Goal: Task Accomplishment & Management: Manage account settings

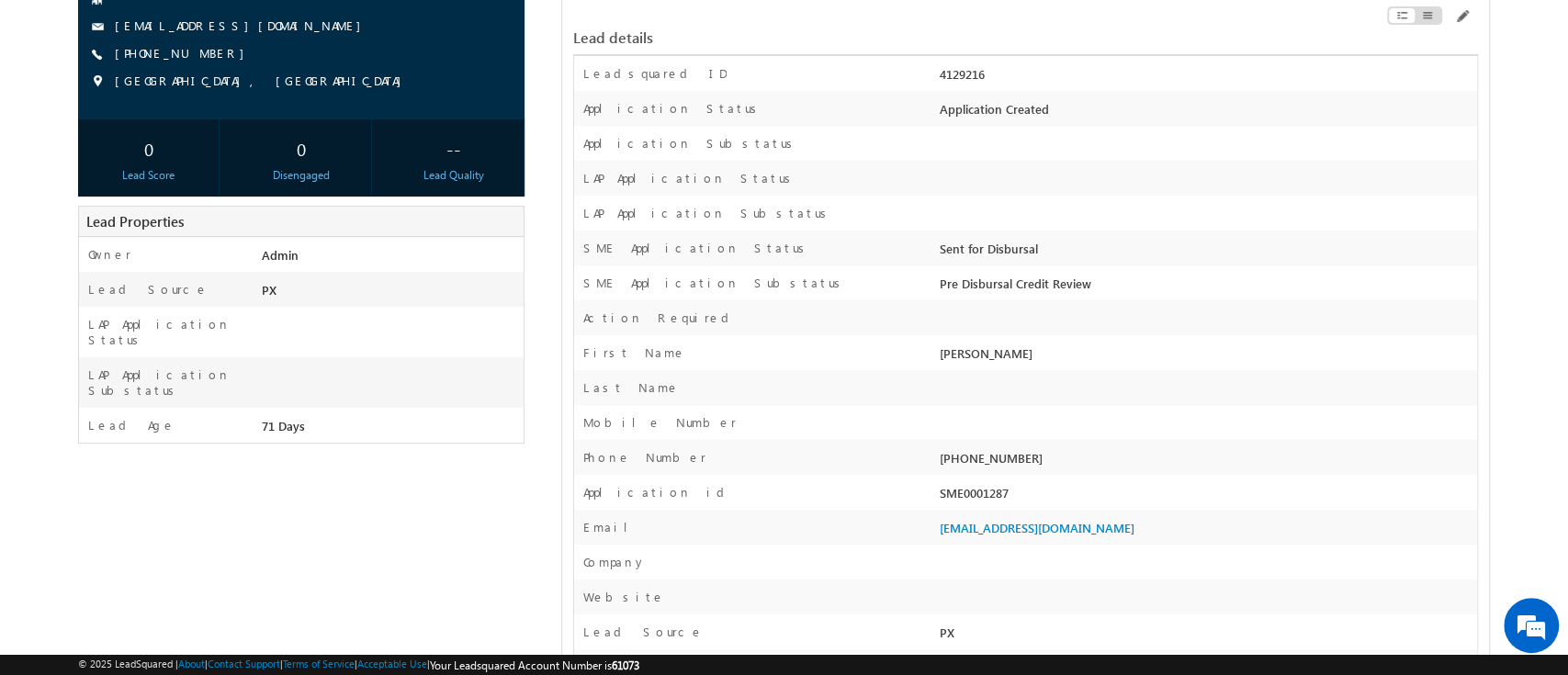
scroll to position [214, 0]
click at [958, 499] on div "SME0001287" at bounding box center [1205, 496] width 542 height 26
copy div "SME0001287"
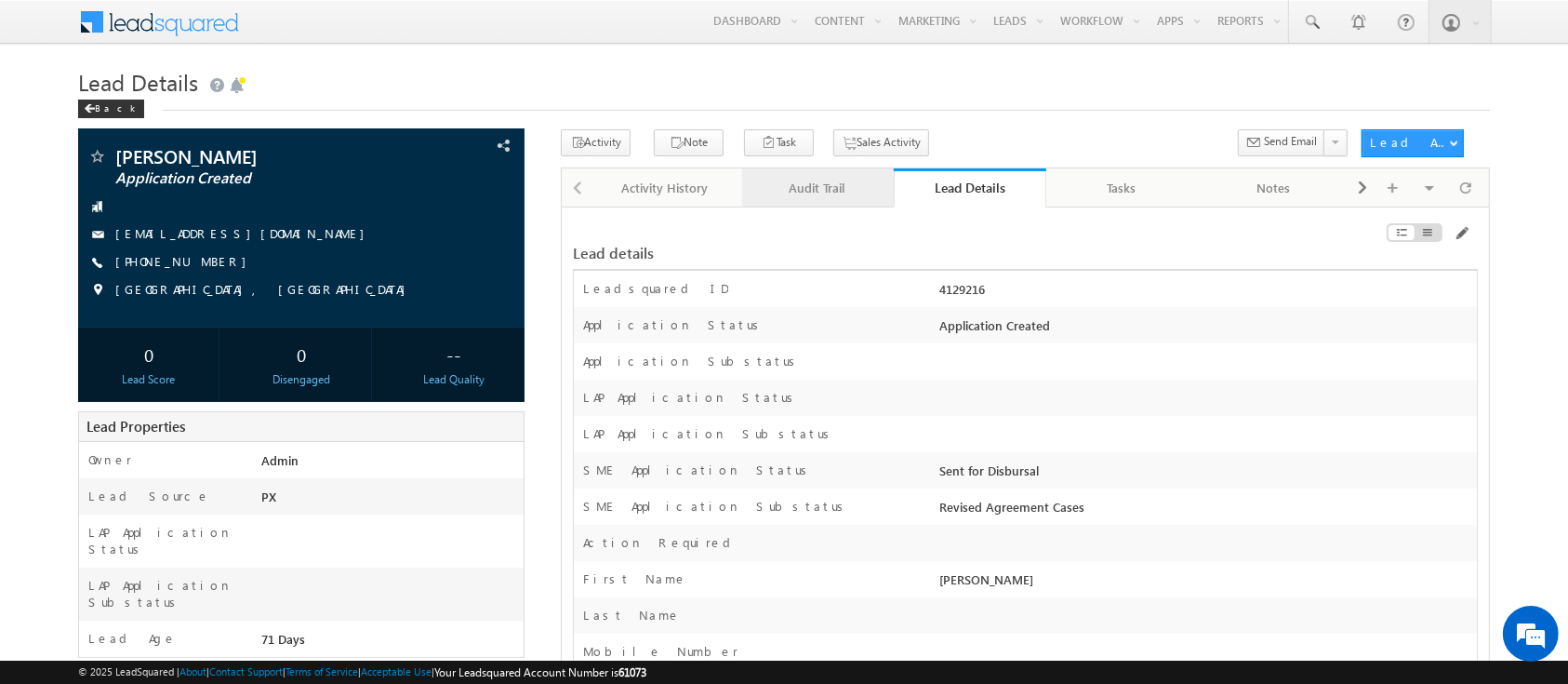
click at [822, 177] on div "Audit Trail" at bounding box center [817, 187] width 121 height 22
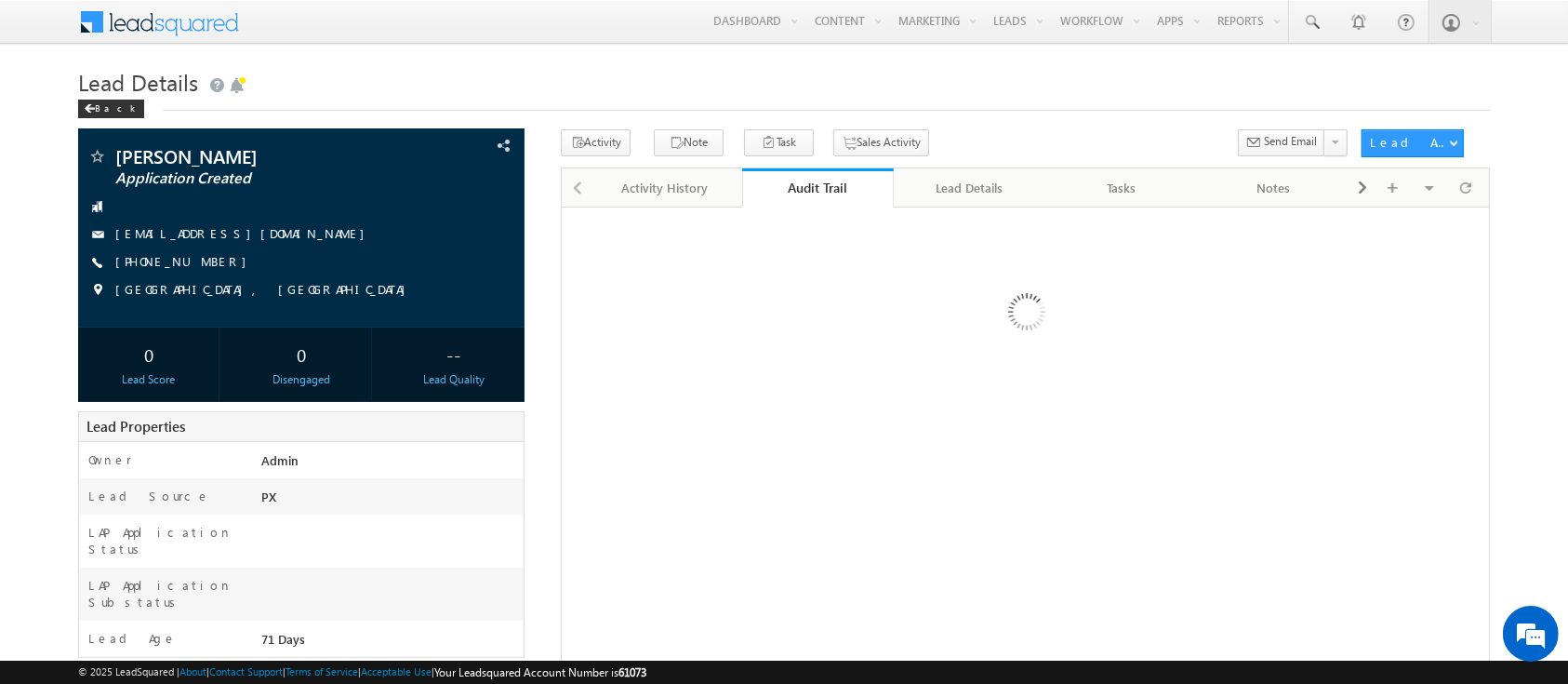
click at [822, 177] on link "Audit Trail" at bounding box center [818, 187] width 152 height 39
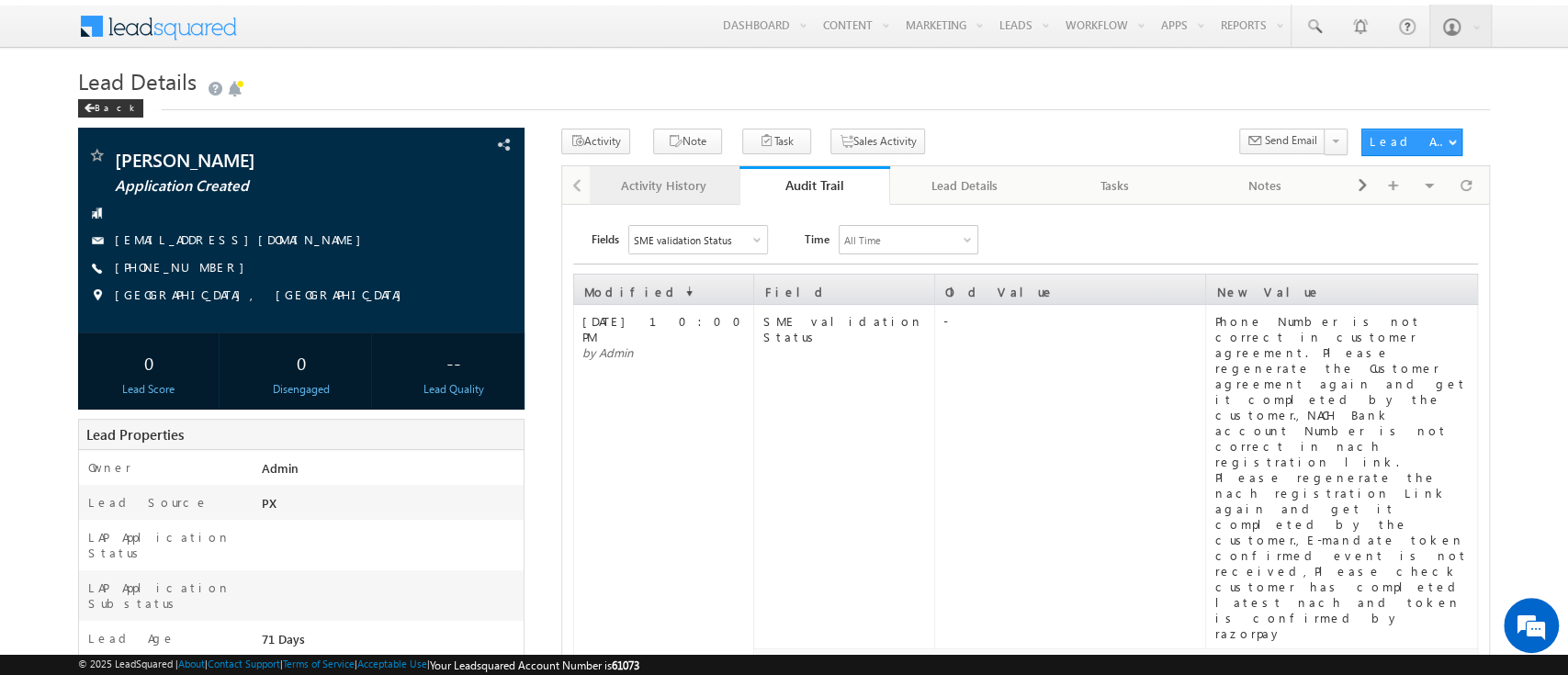
click at [652, 181] on div "Activity History" at bounding box center [663, 185] width 119 height 22
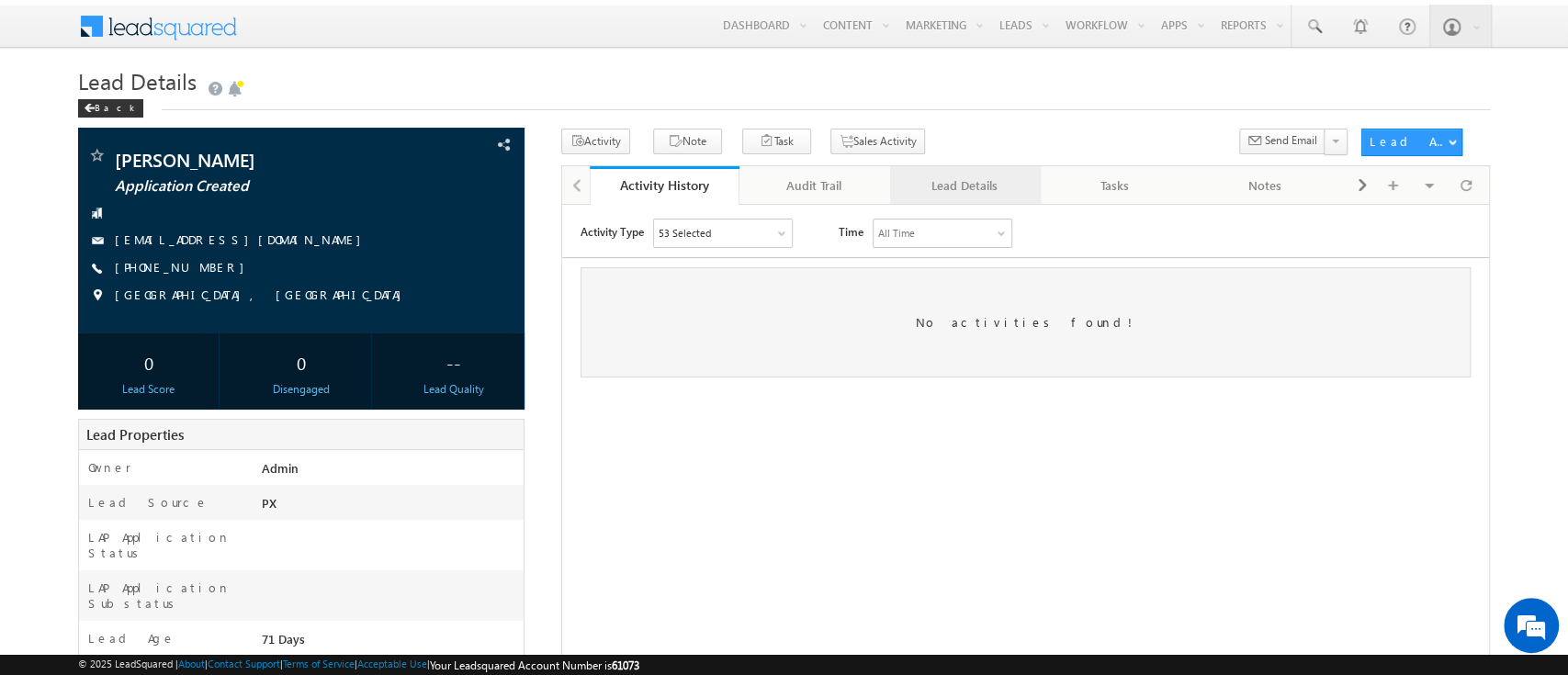
click at [933, 172] on link "Lead Details" at bounding box center [965, 185] width 151 height 38
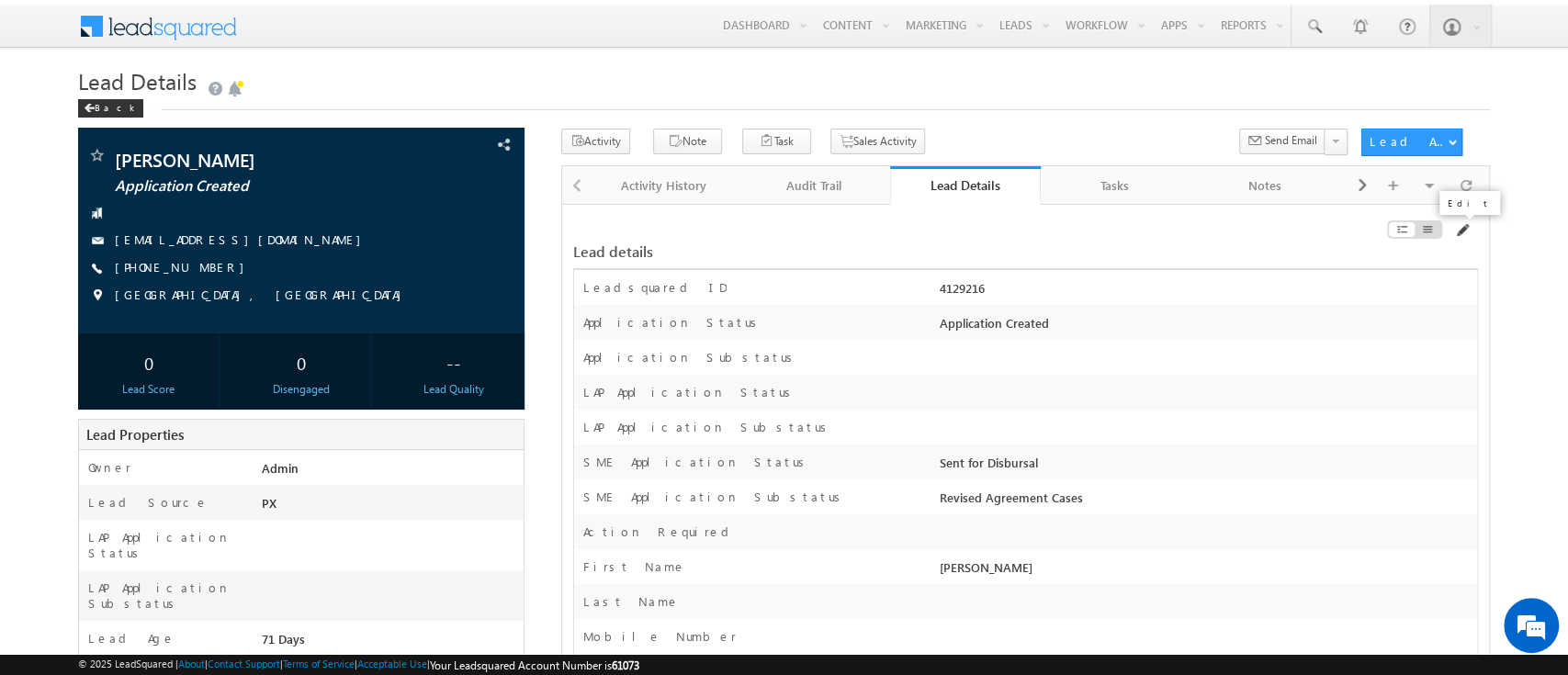
click at [1459, 233] on span at bounding box center [1460, 229] width 14 height 14
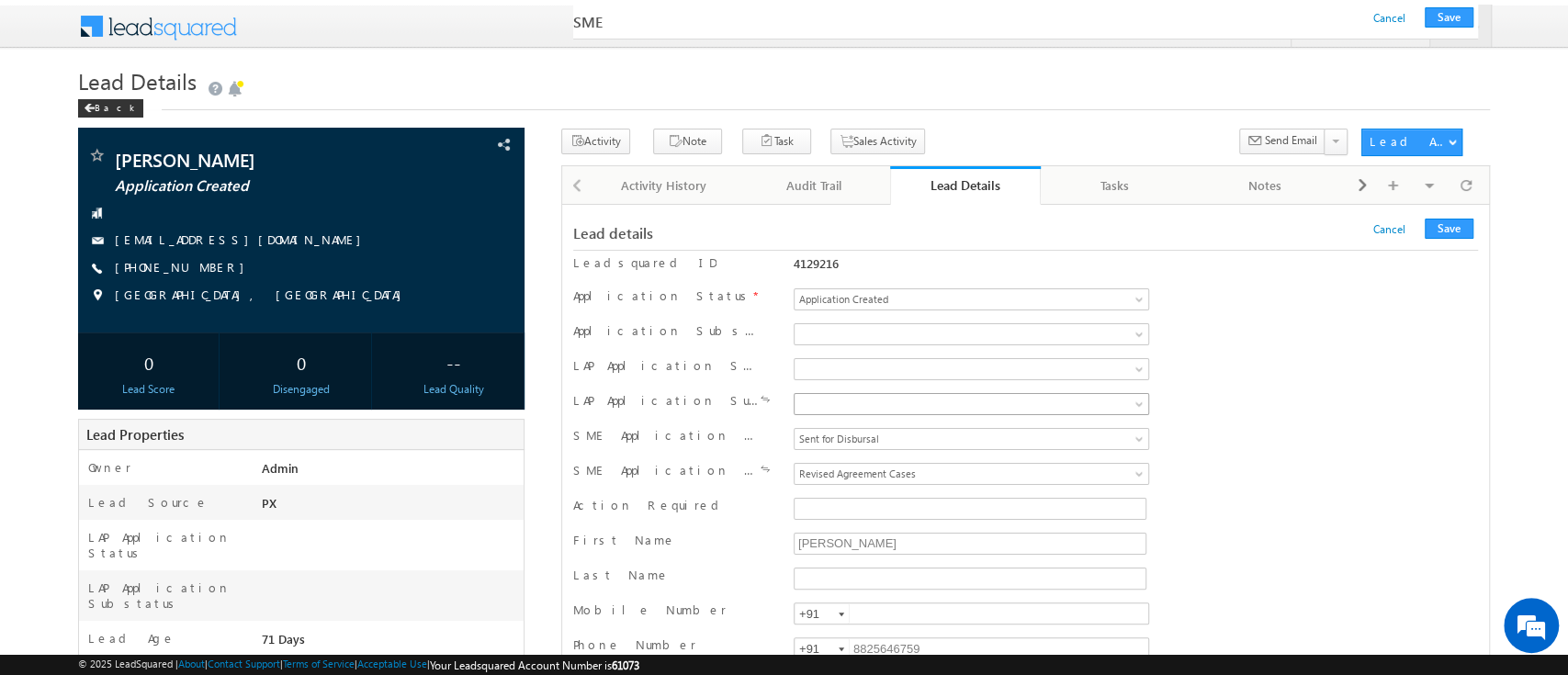
scroll to position [27905, 0]
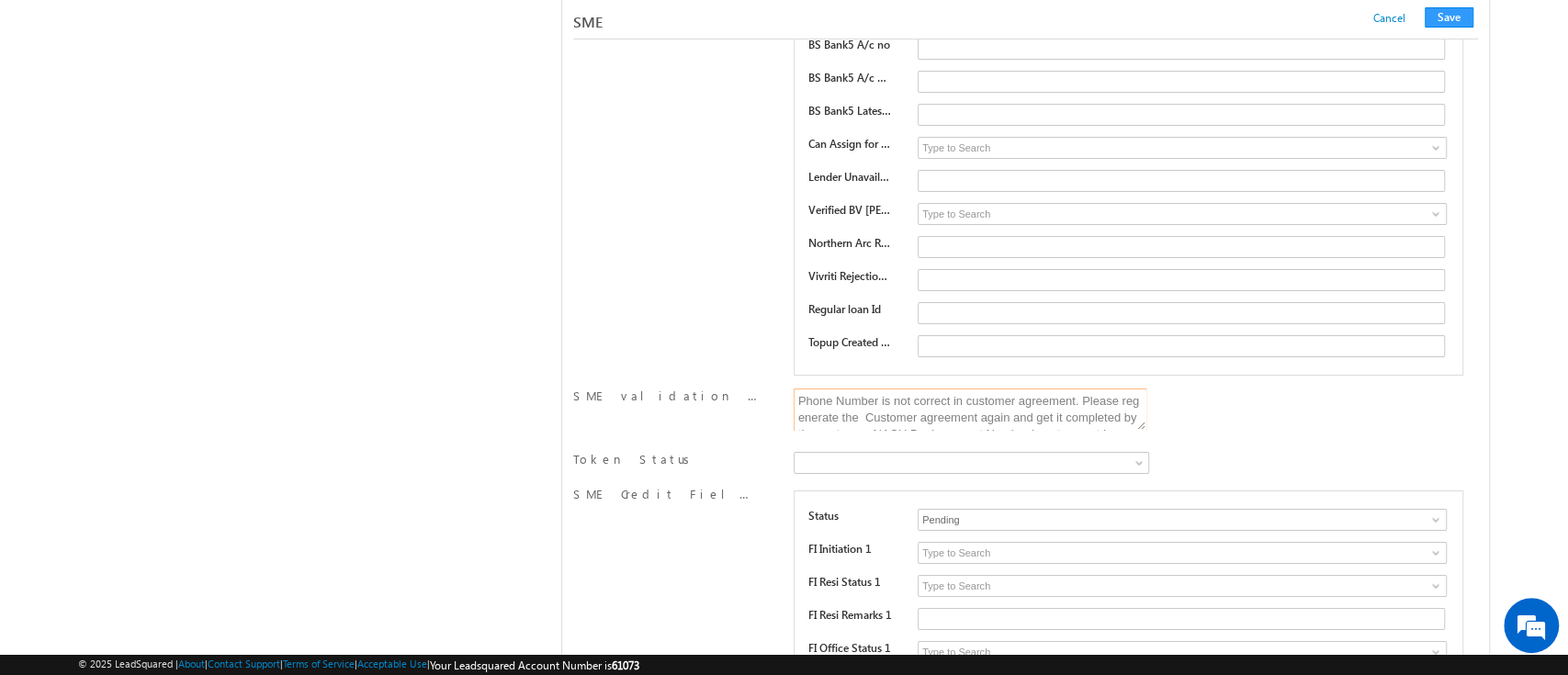
click at [999, 388] on textarea "Phone Number is not correct in customer agreement. Please regenerate the Custom…" at bounding box center [970, 409] width 352 height 42
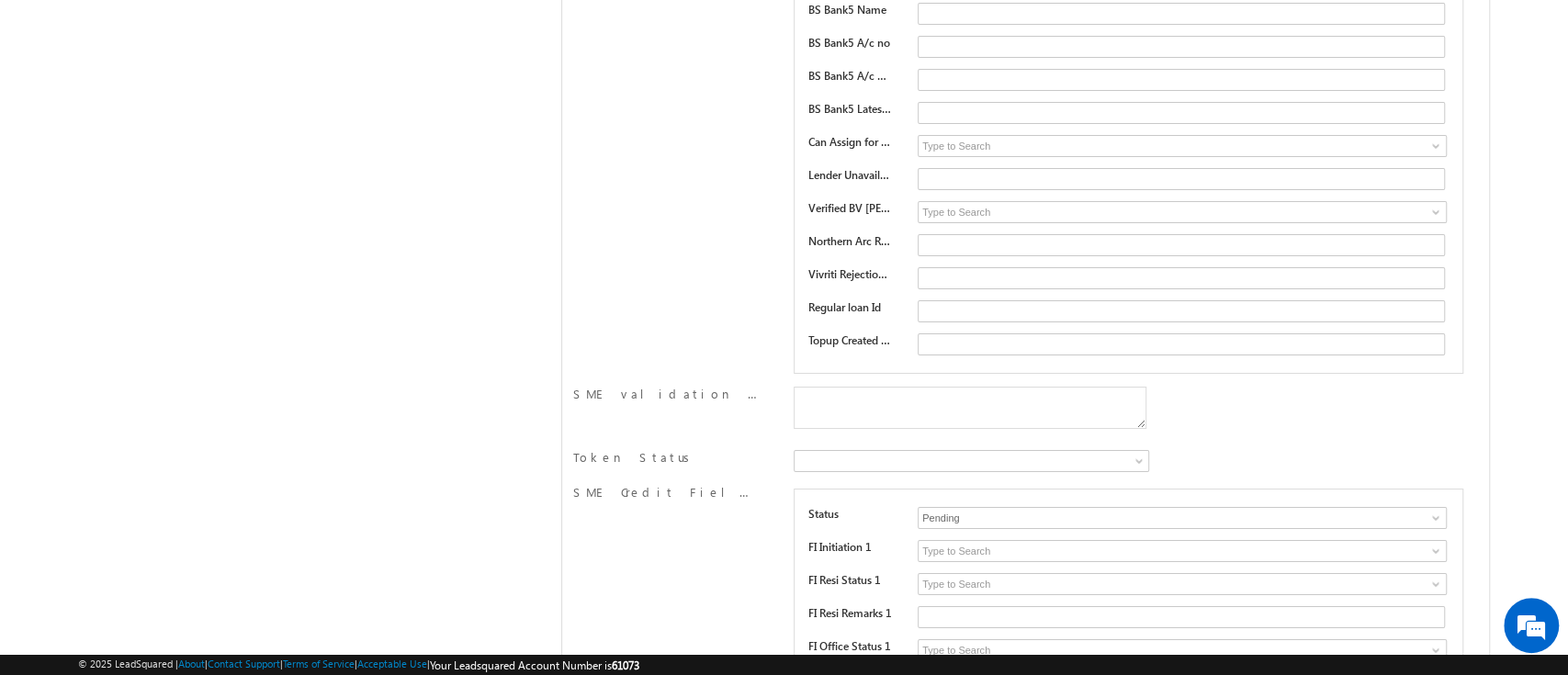
scroll to position [101, 0]
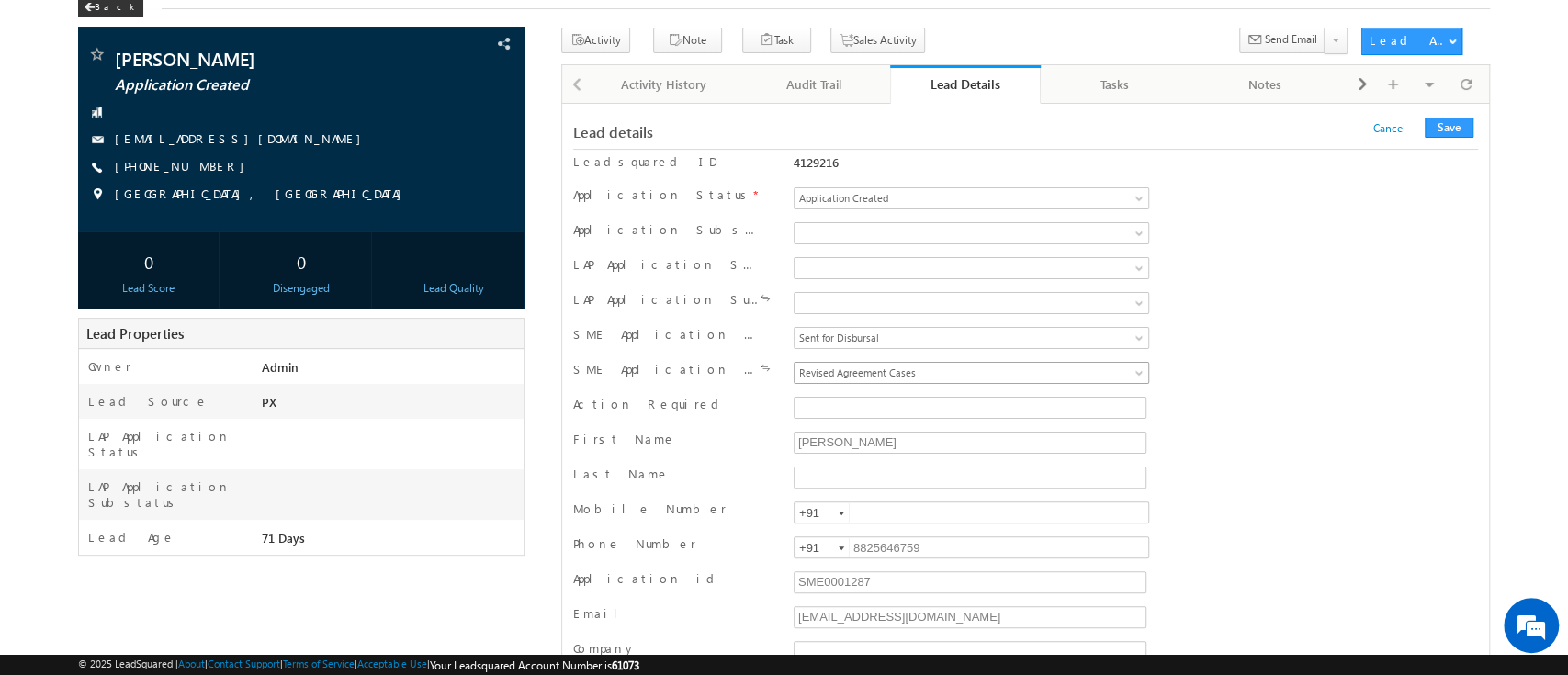
click at [995, 367] on span "Revised Agreement Cases" at bounding box center [937, 372] width 287 height 16
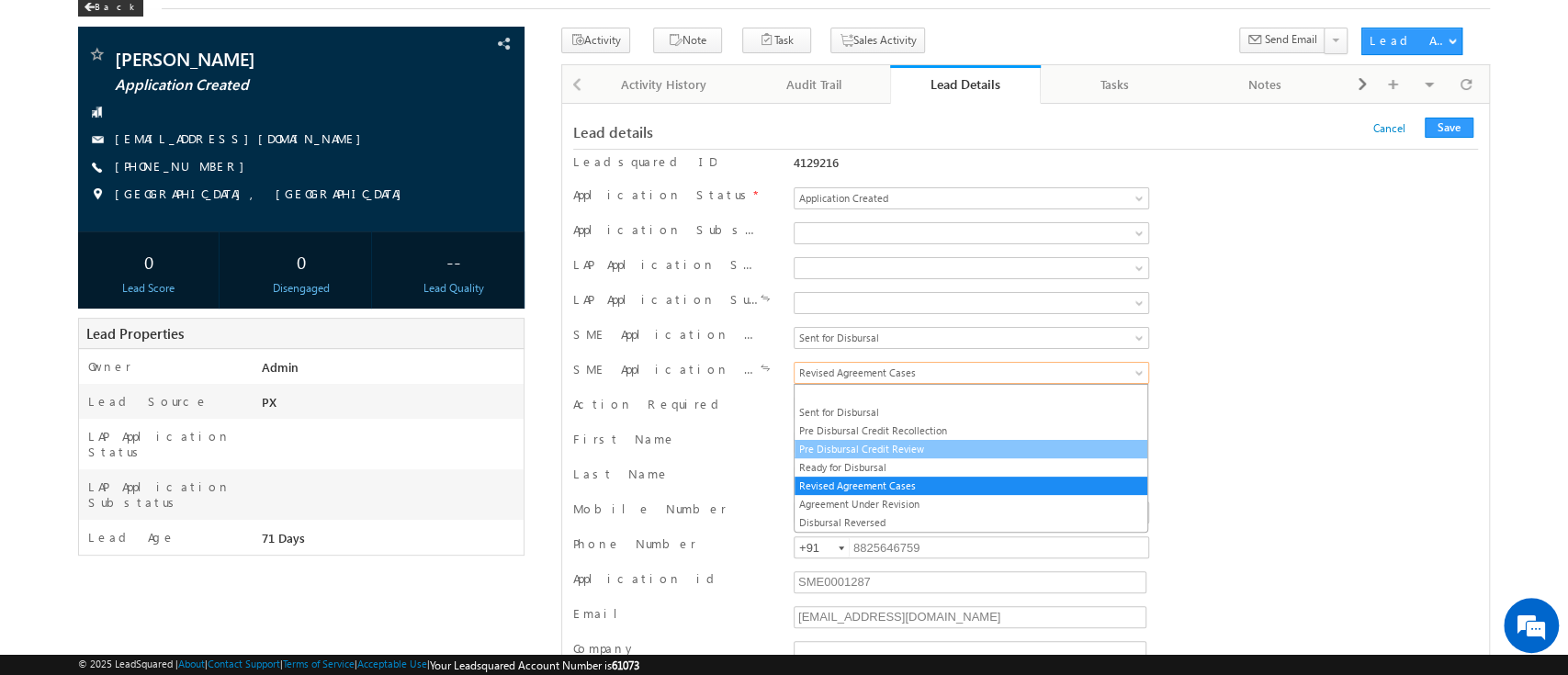
click at [952, 445] on link "Pre Disbursal Credit Review" at bounding box center [971, 448] width 352 height 16
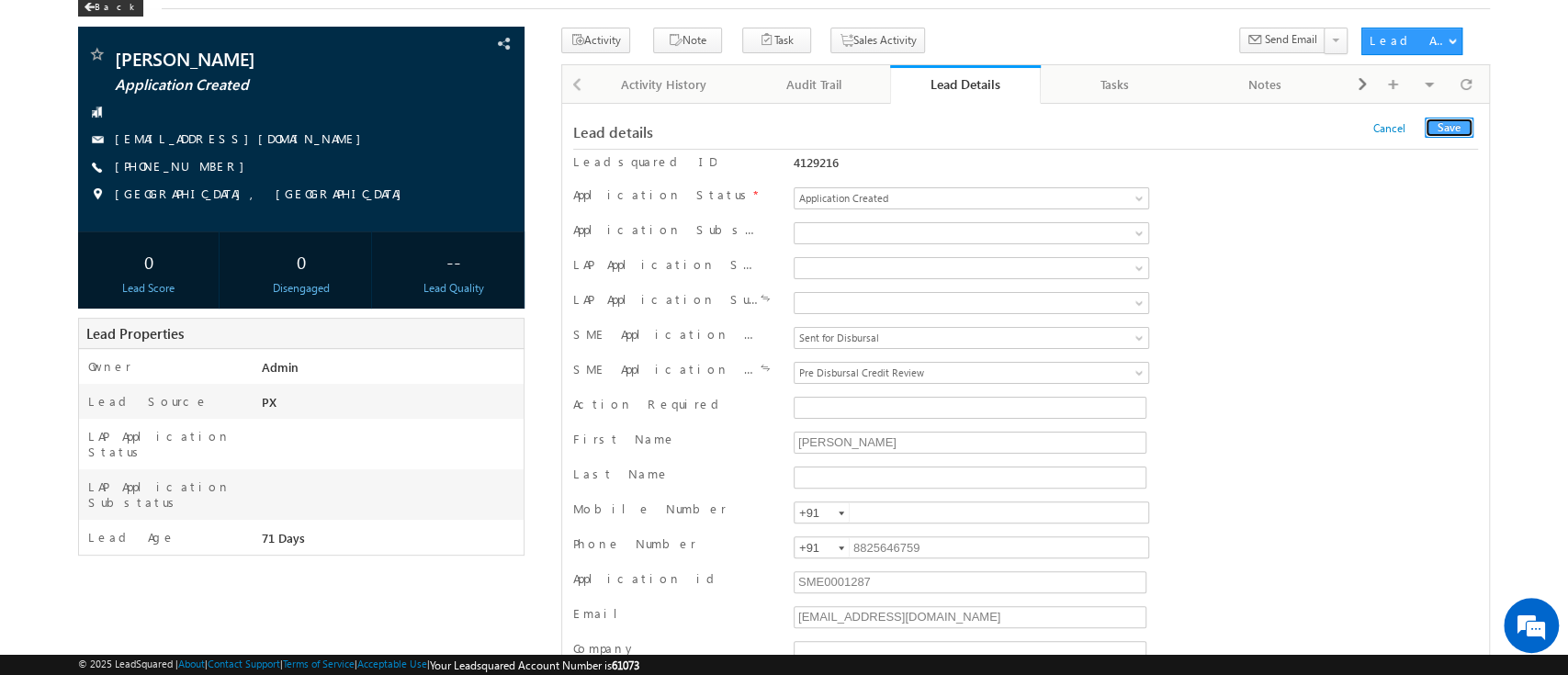
click at [1452, 133] on button "Save" at bounding box center [1448, 127] width 49 height 20
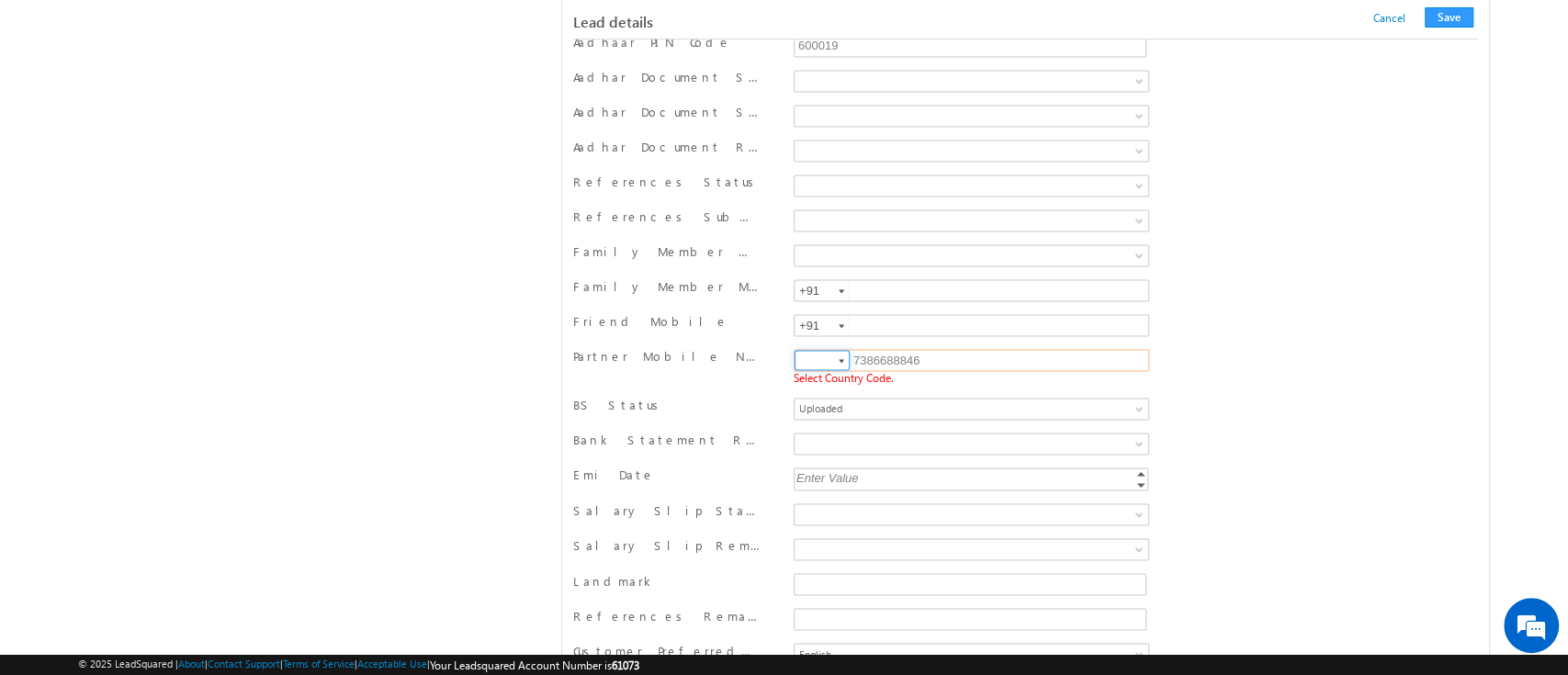
click at [831, 353] on input at bounding box center [822, 359] width 55 height 20
click at [838, 359] on div at bounding box center [841, 361] width 6 height 4
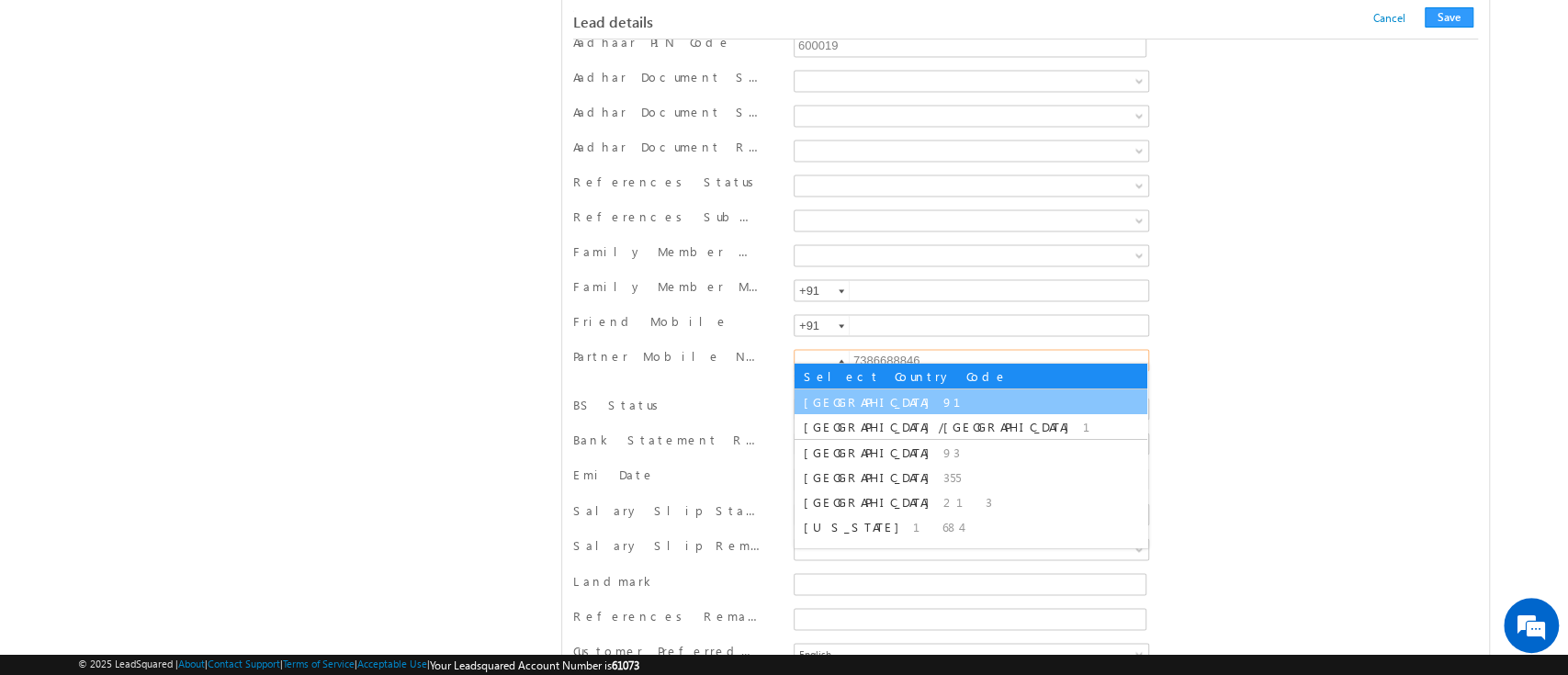
click at [855, 403] on li "India 91" at bounding box center [971, 402] width 352 height 25
type input "+91"
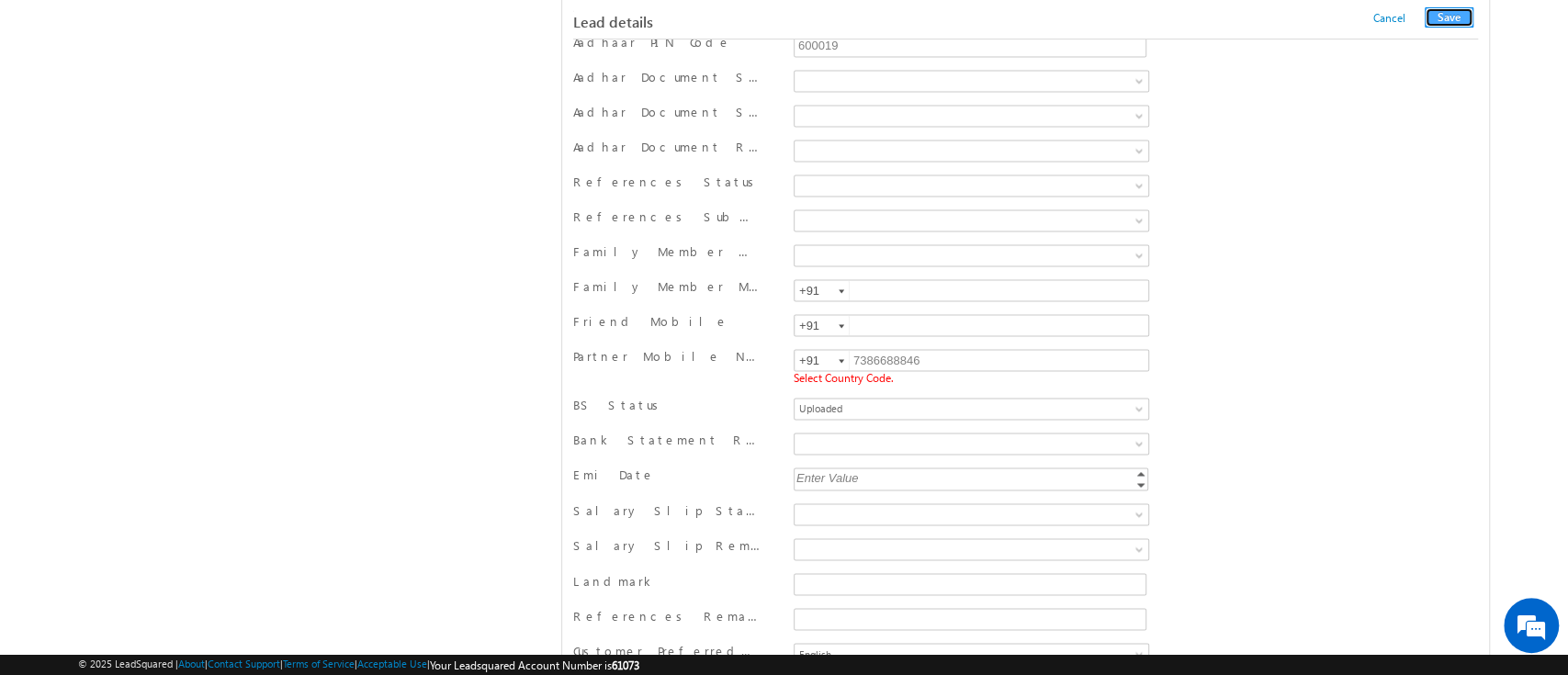
click at [1456, 10] on button "Save" at bounding box center [1448, 17] width 49 height 20
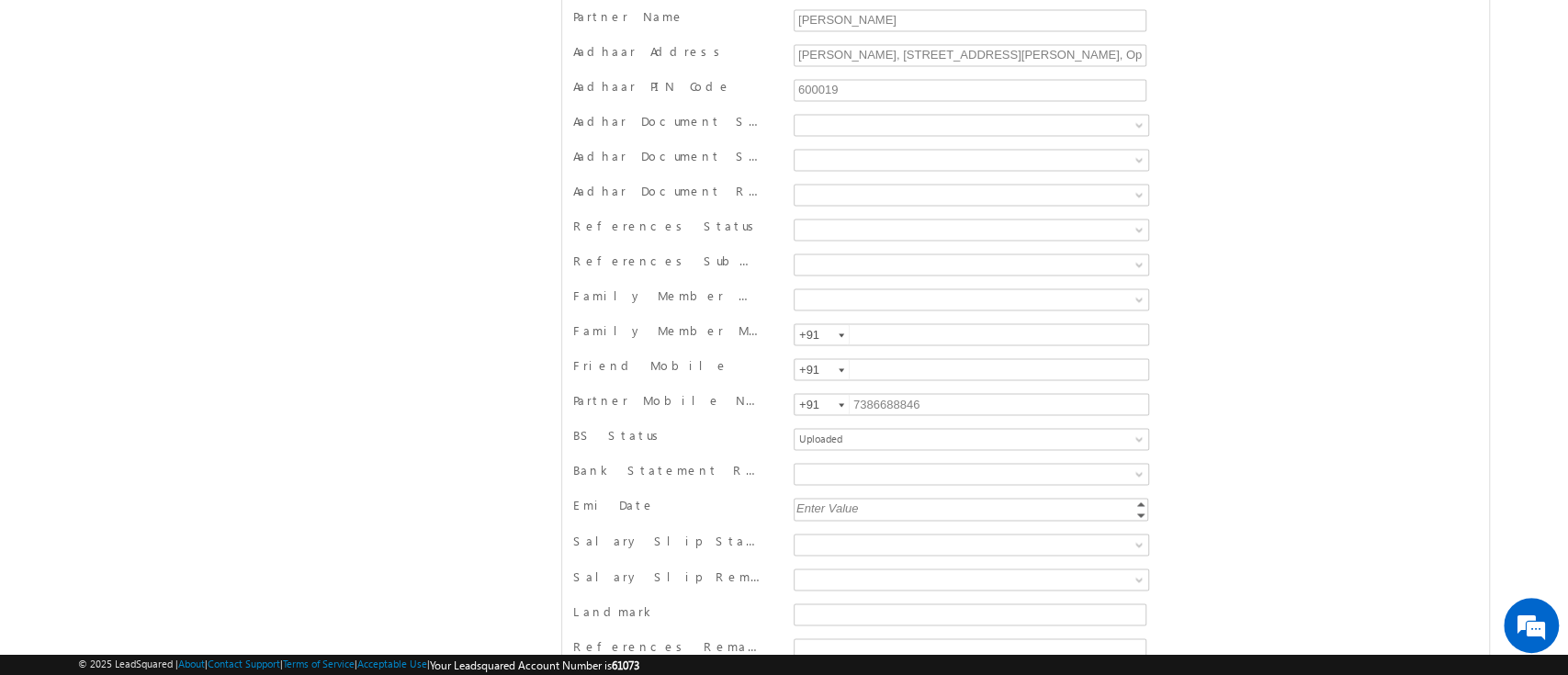
scroll to position [0, 0]
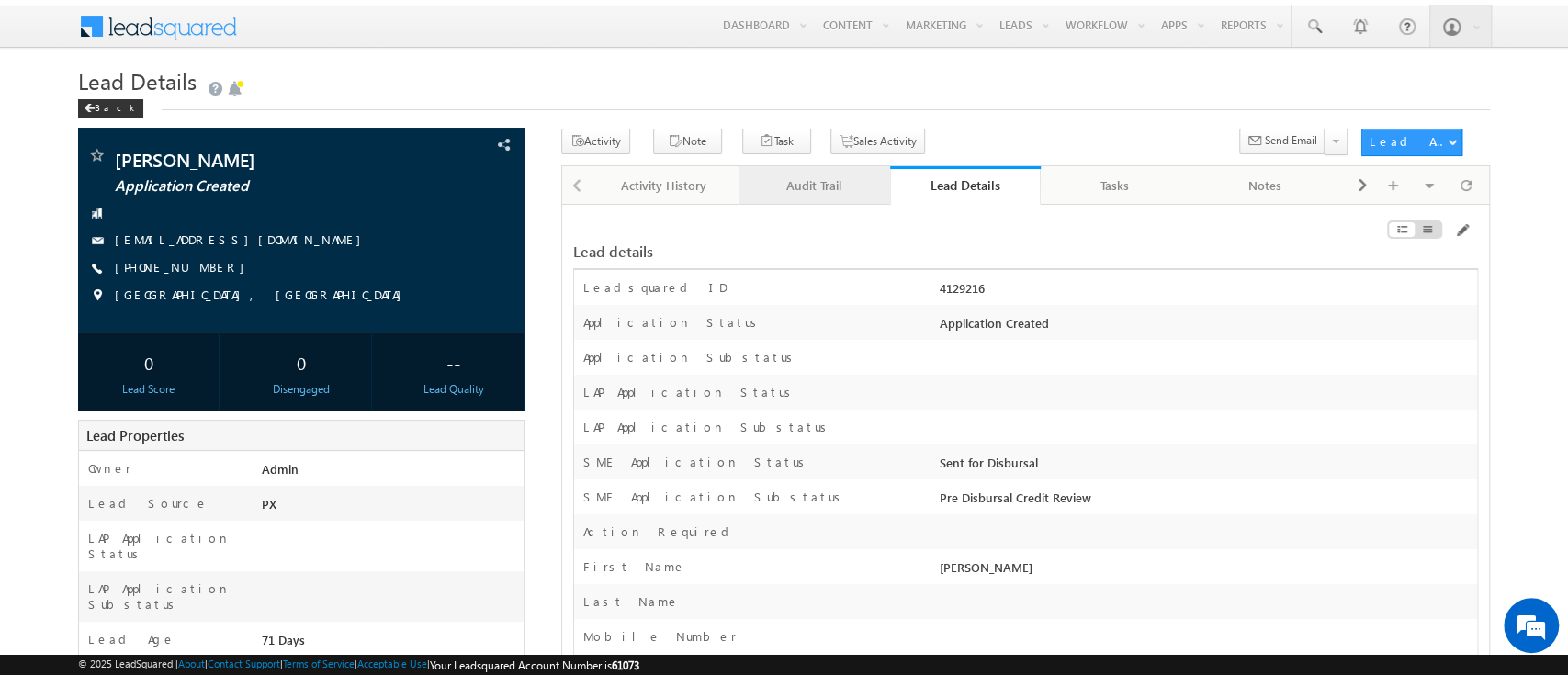
click at [814, 184] on div "Audit Trail" at bounding box center [813, 185] width 119 height 22
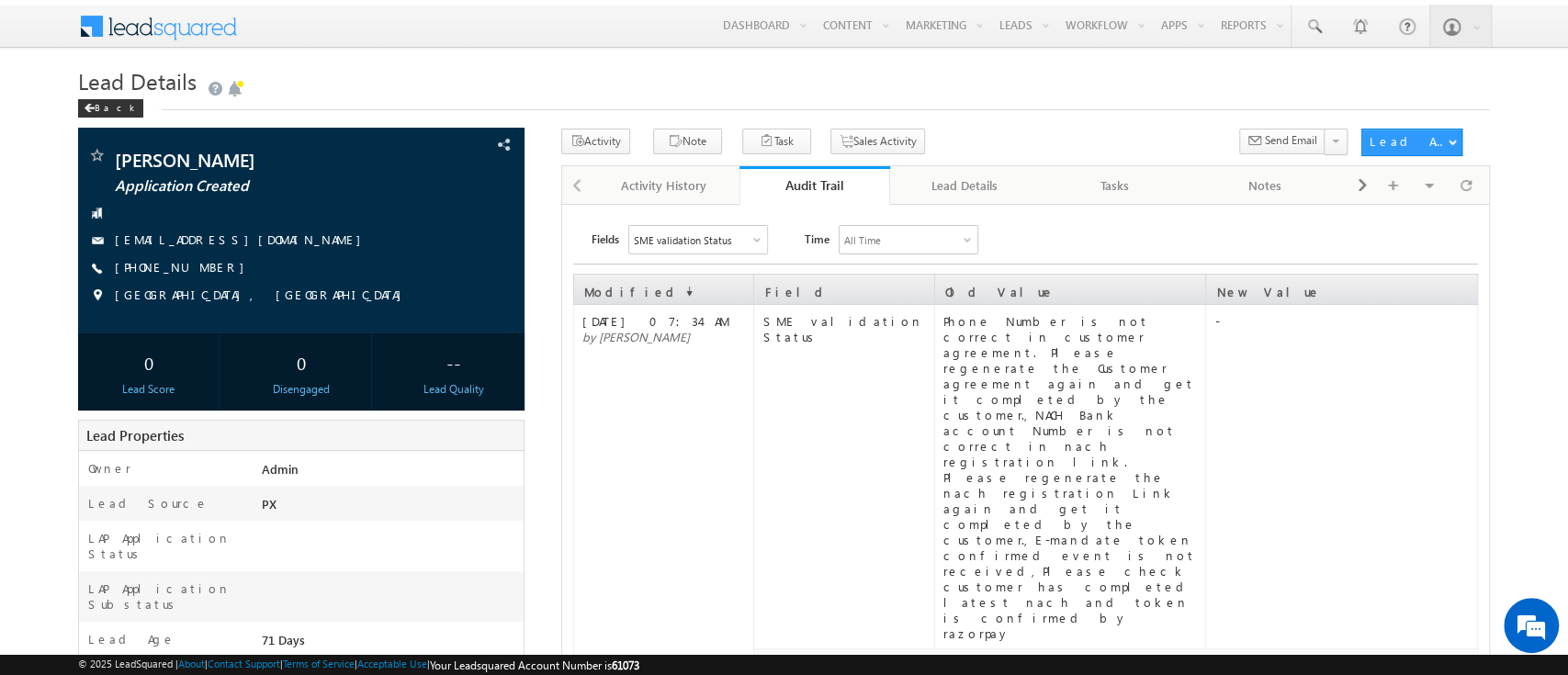
click at [756, 246] on div "SME validation Status" at bounding box center [697, 239] width 138 height 28
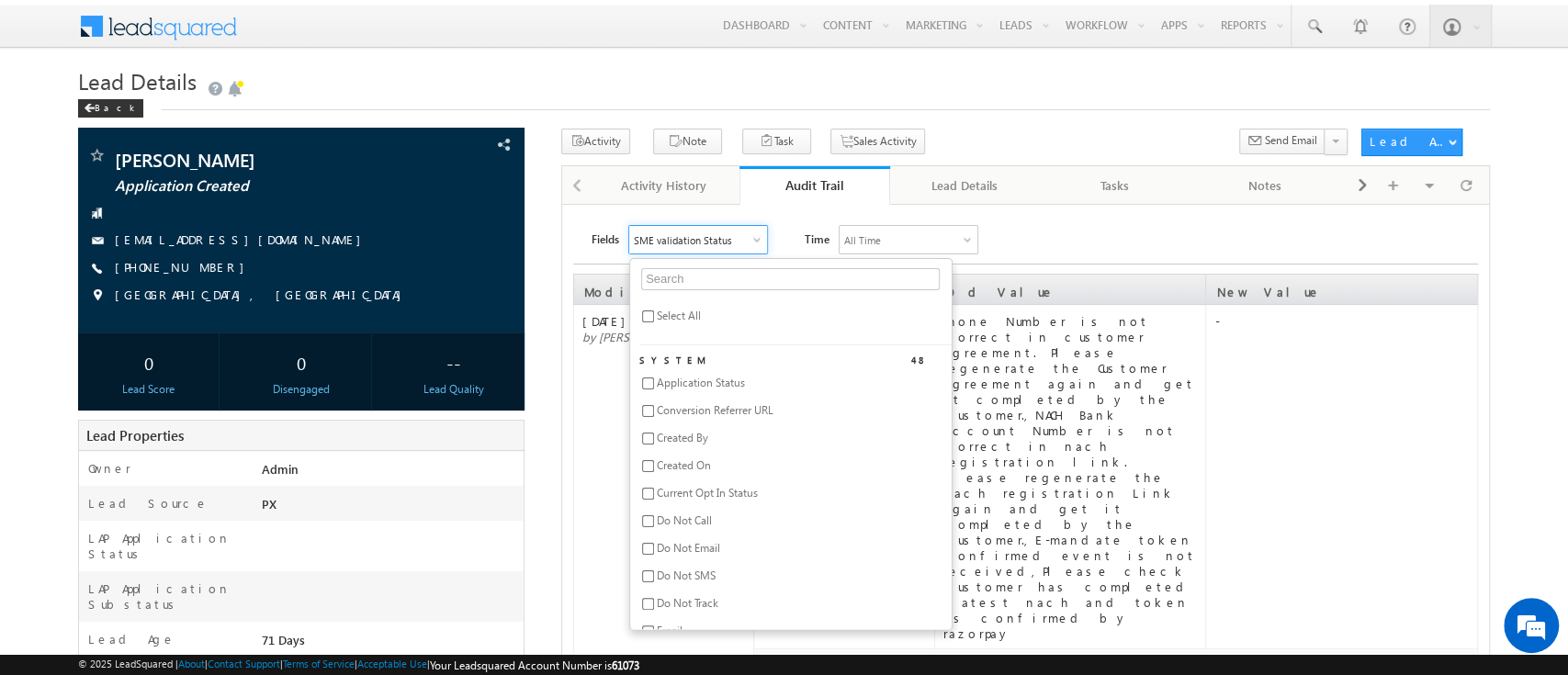
click at [672, 311] on span "Select All" at bounding box center [678, 315] width 44 height 13
checkbox input "true"
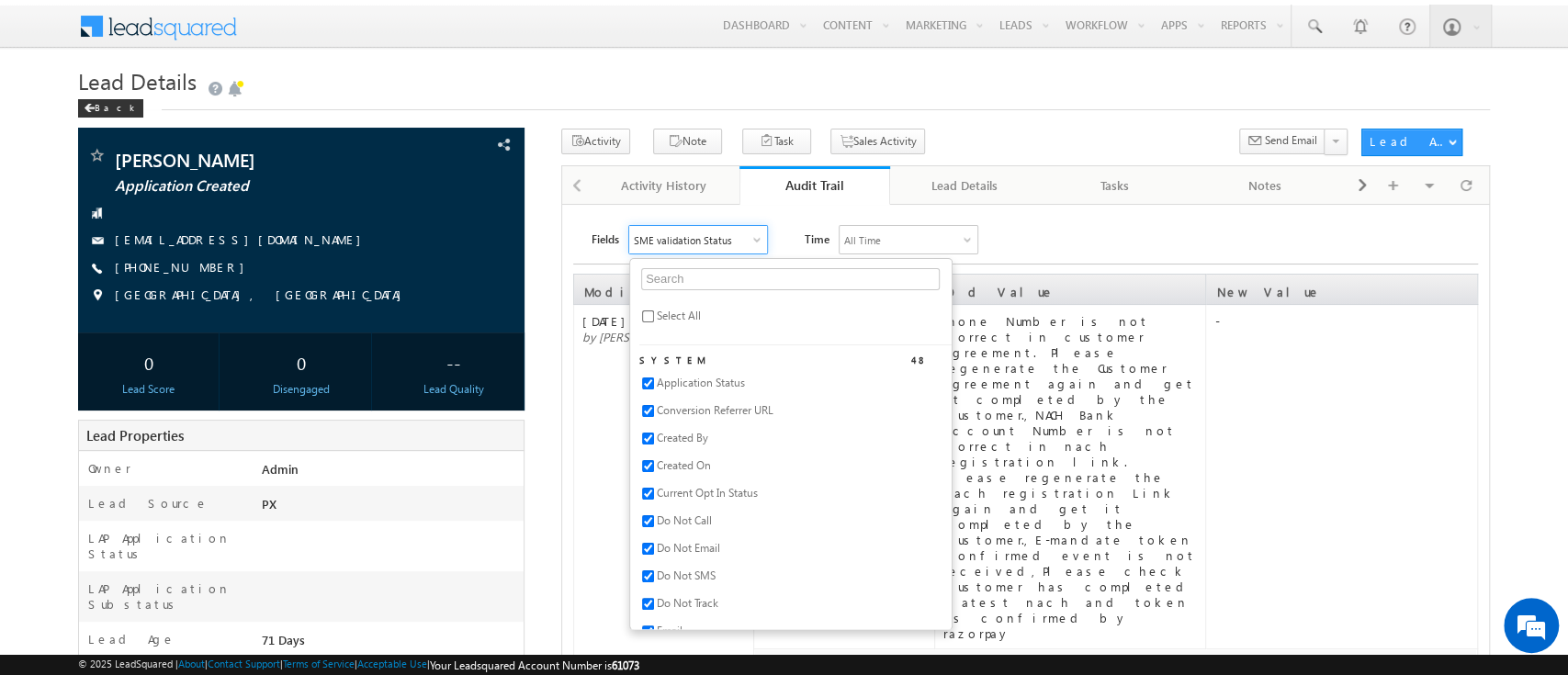
checkbox input "true"
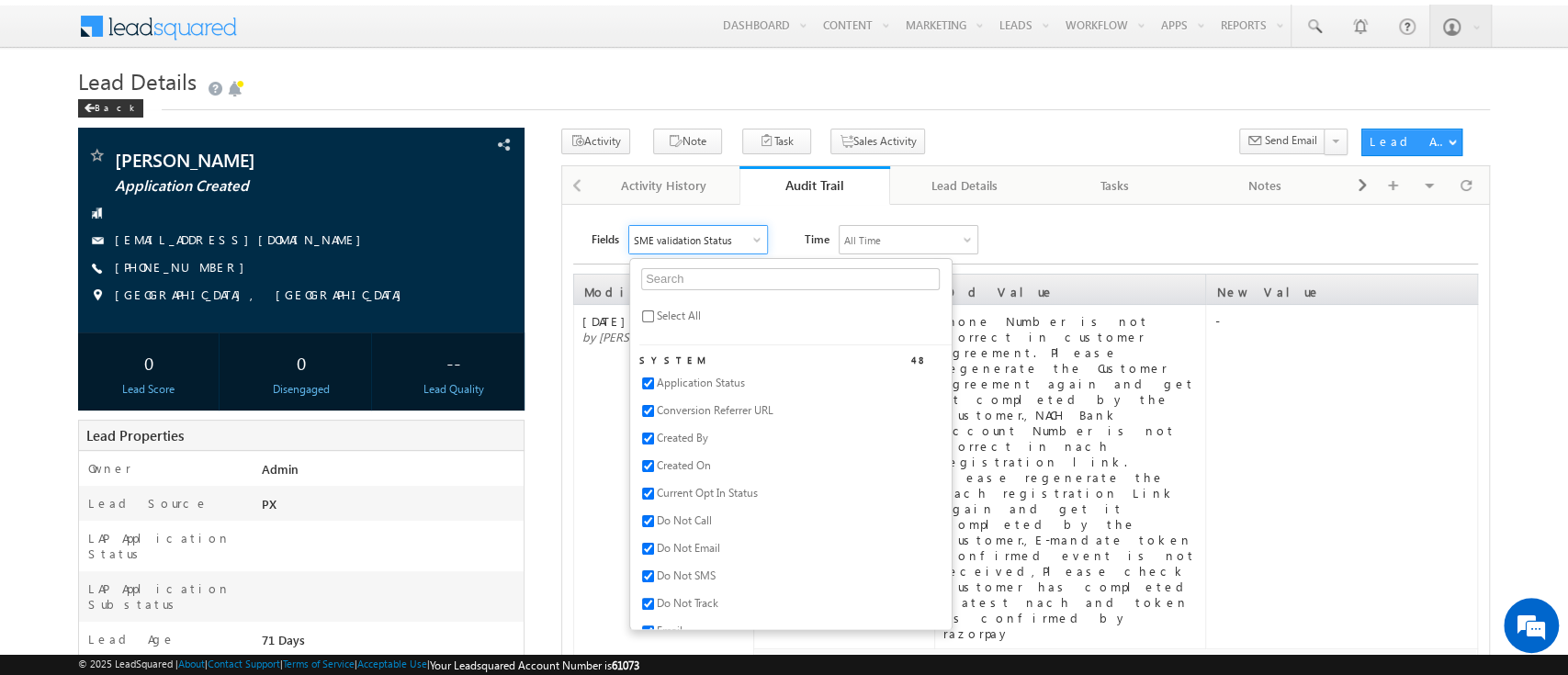
checkbox input "true"
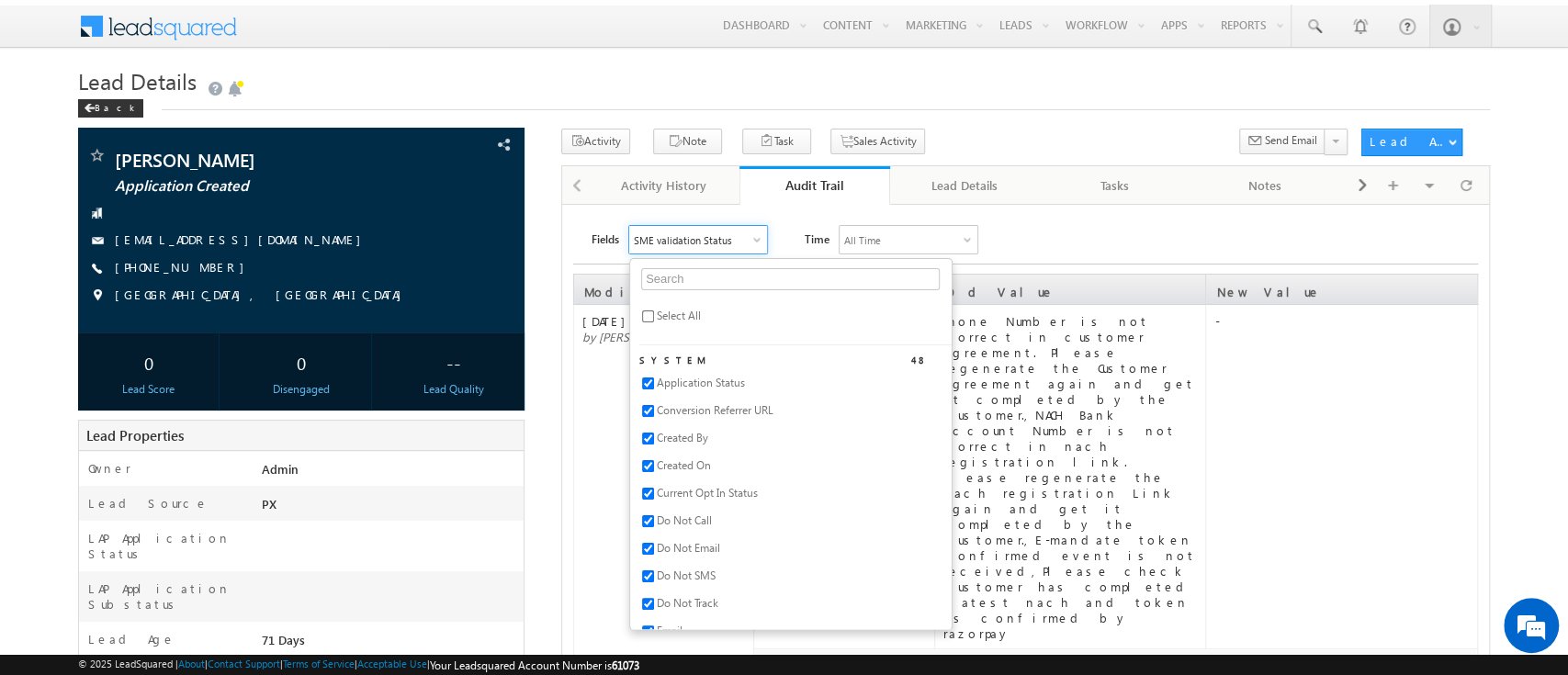
checkbox input "true"
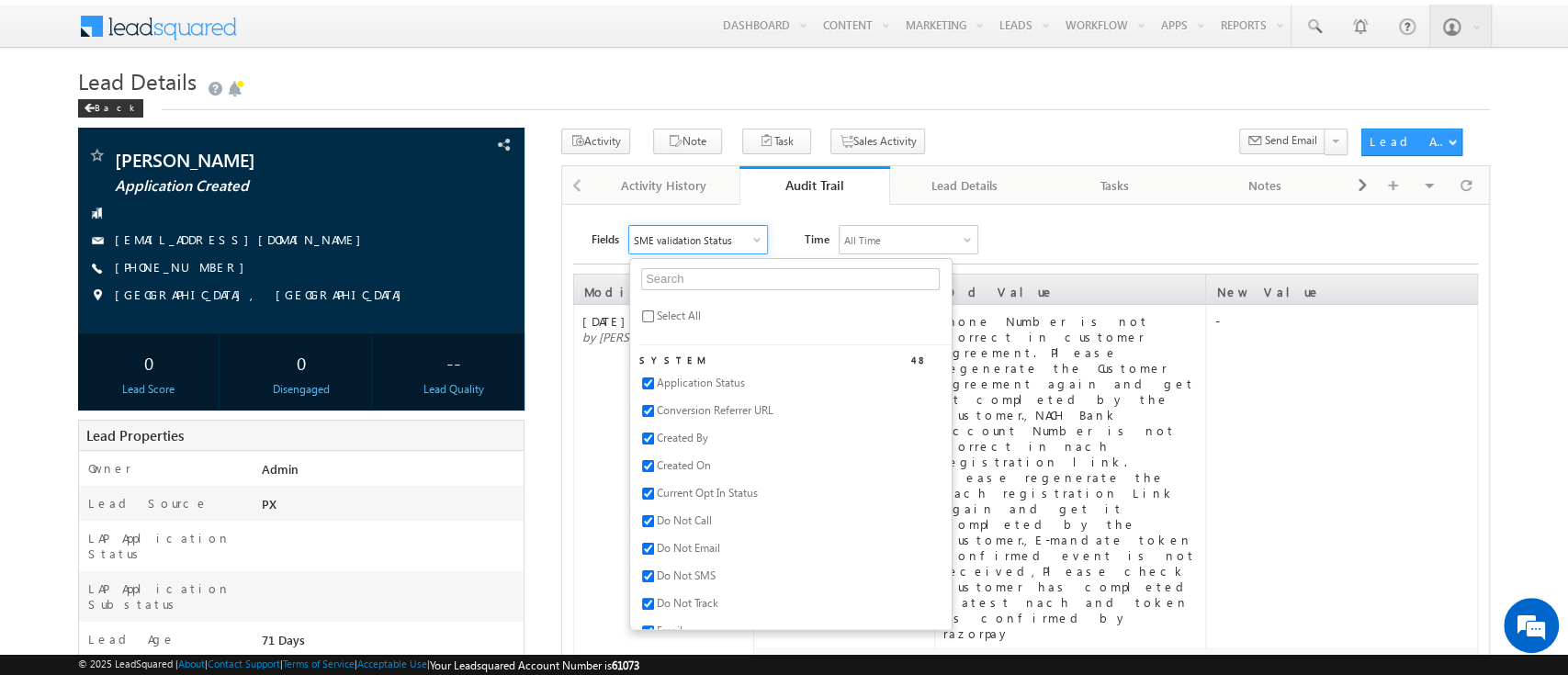
checkbox input "true"
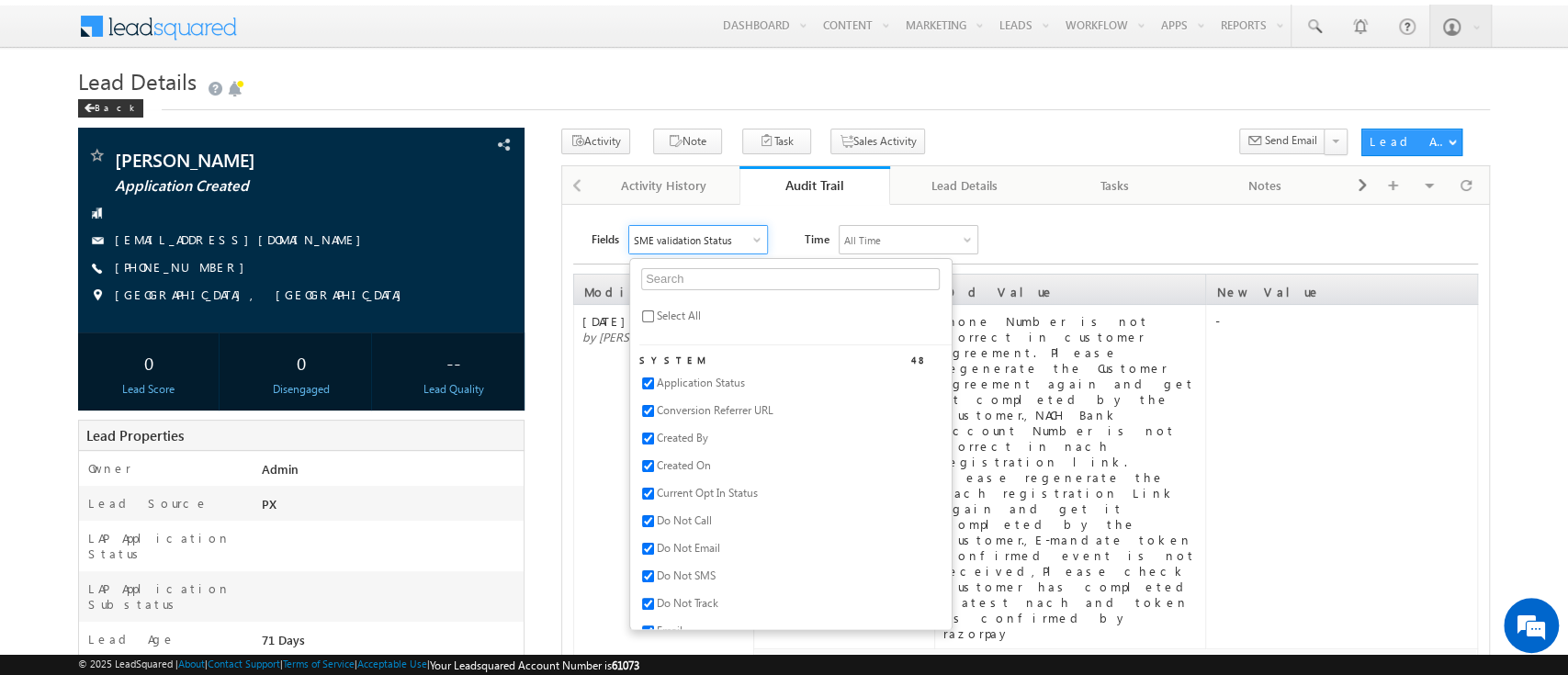
checkbox input "true"
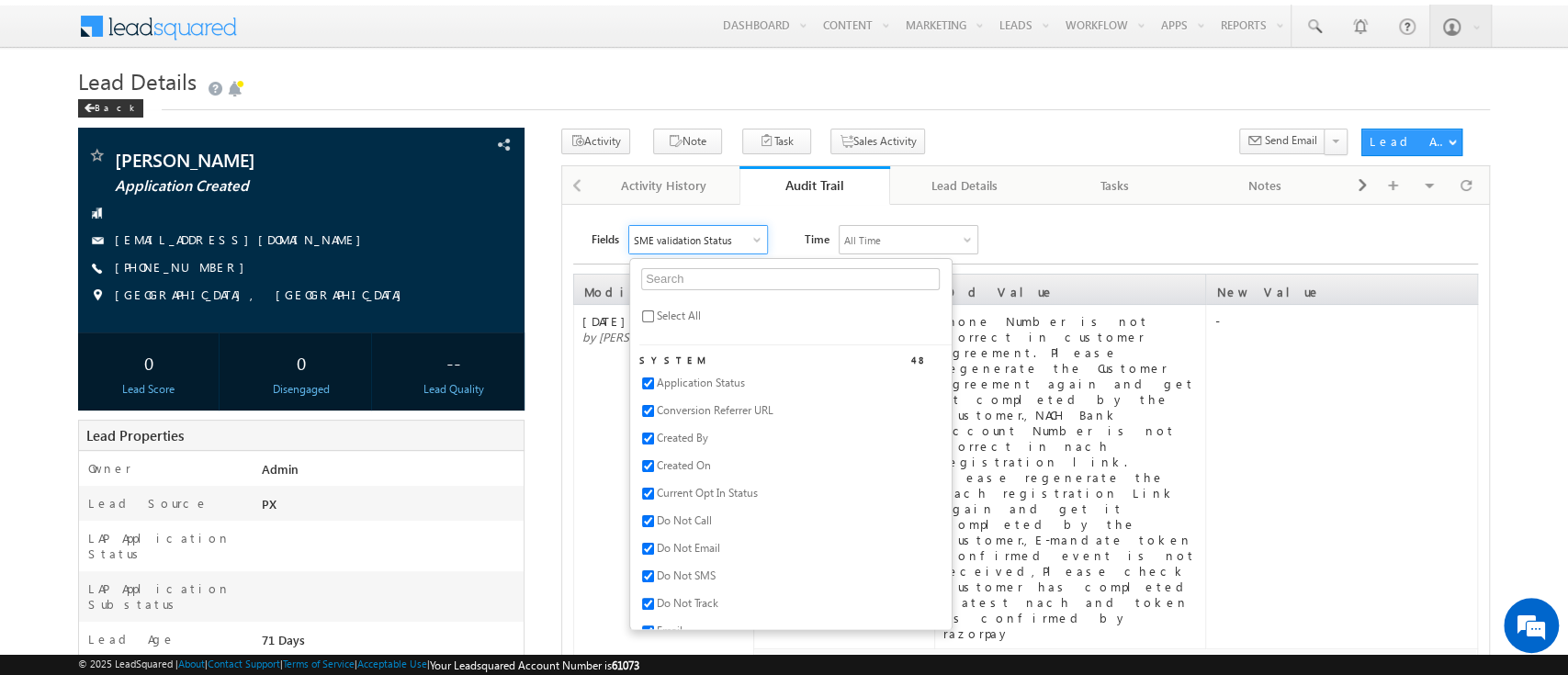
checkbox input "true"
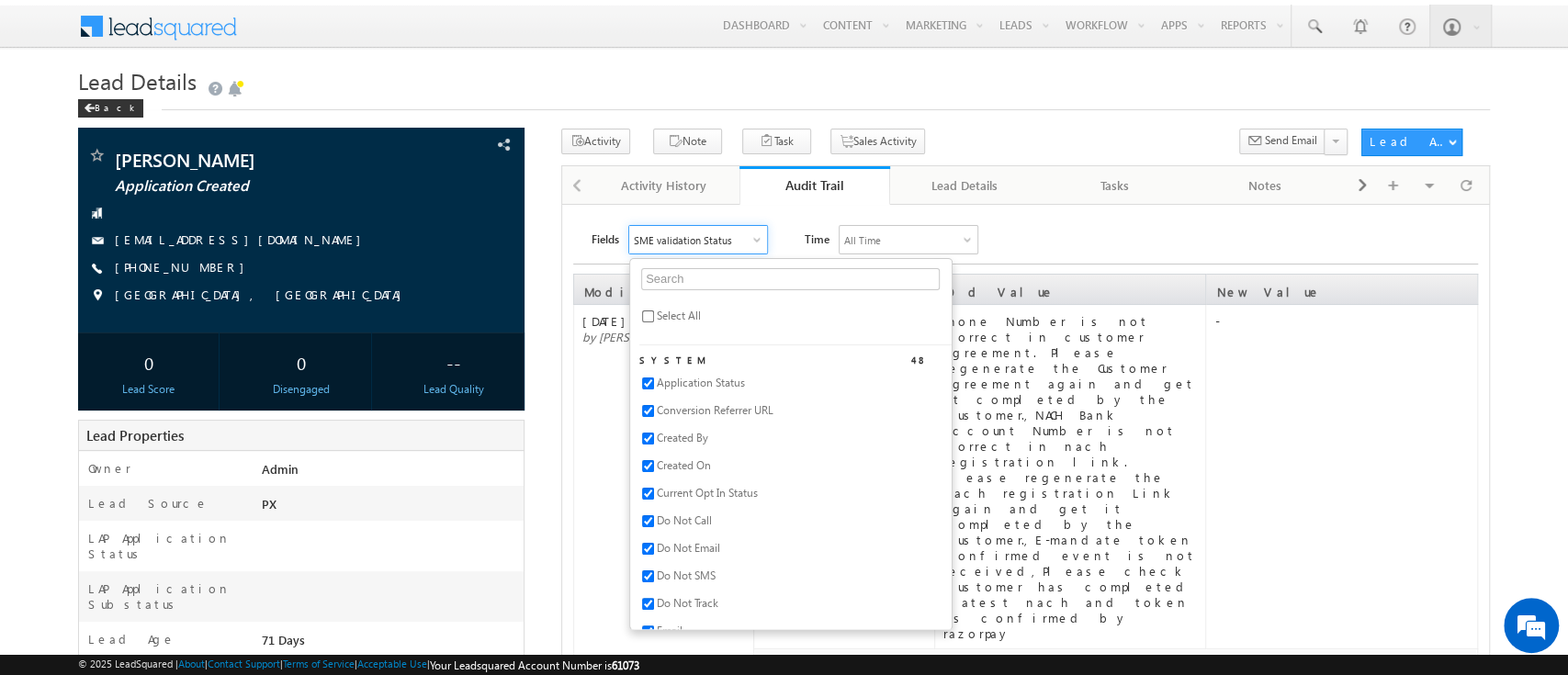
checkbox input "true"
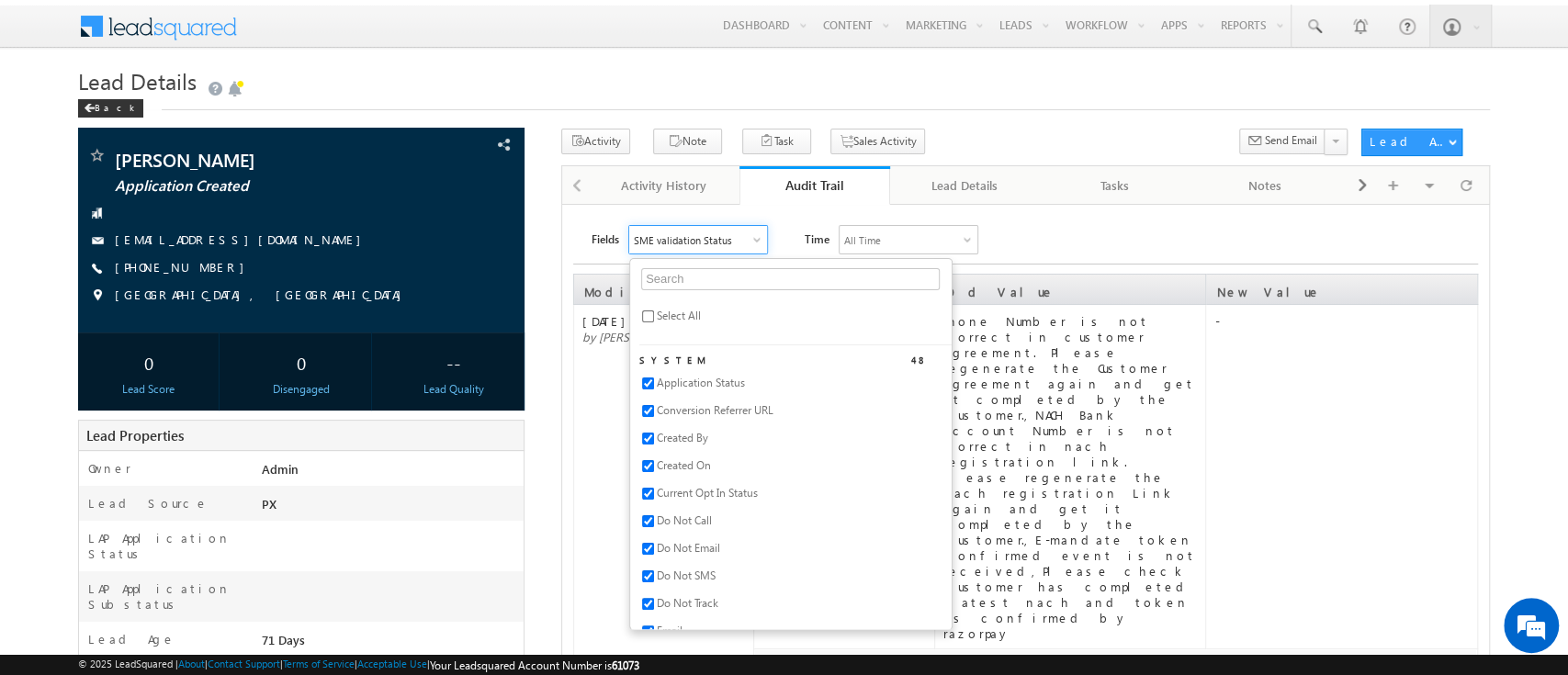
checkbox input "true"
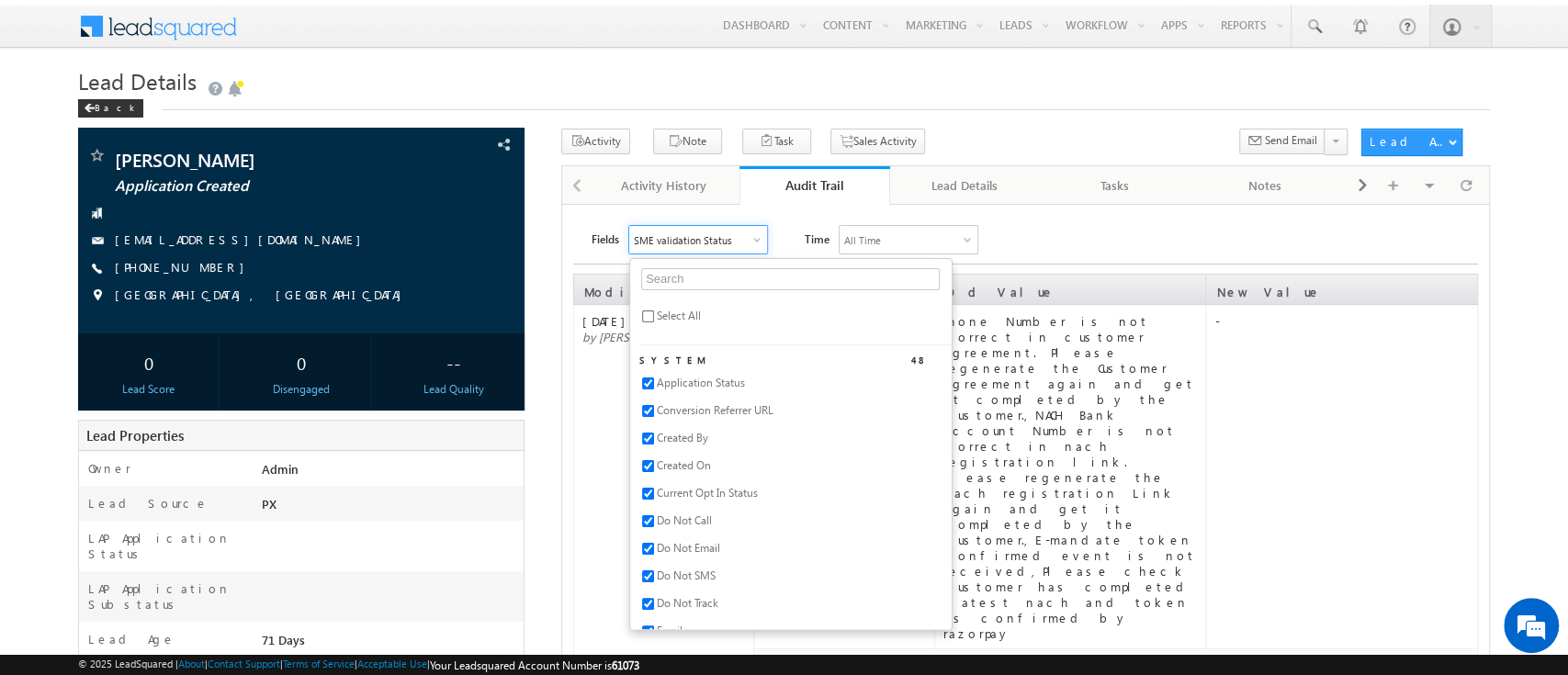
checkbox input "true"
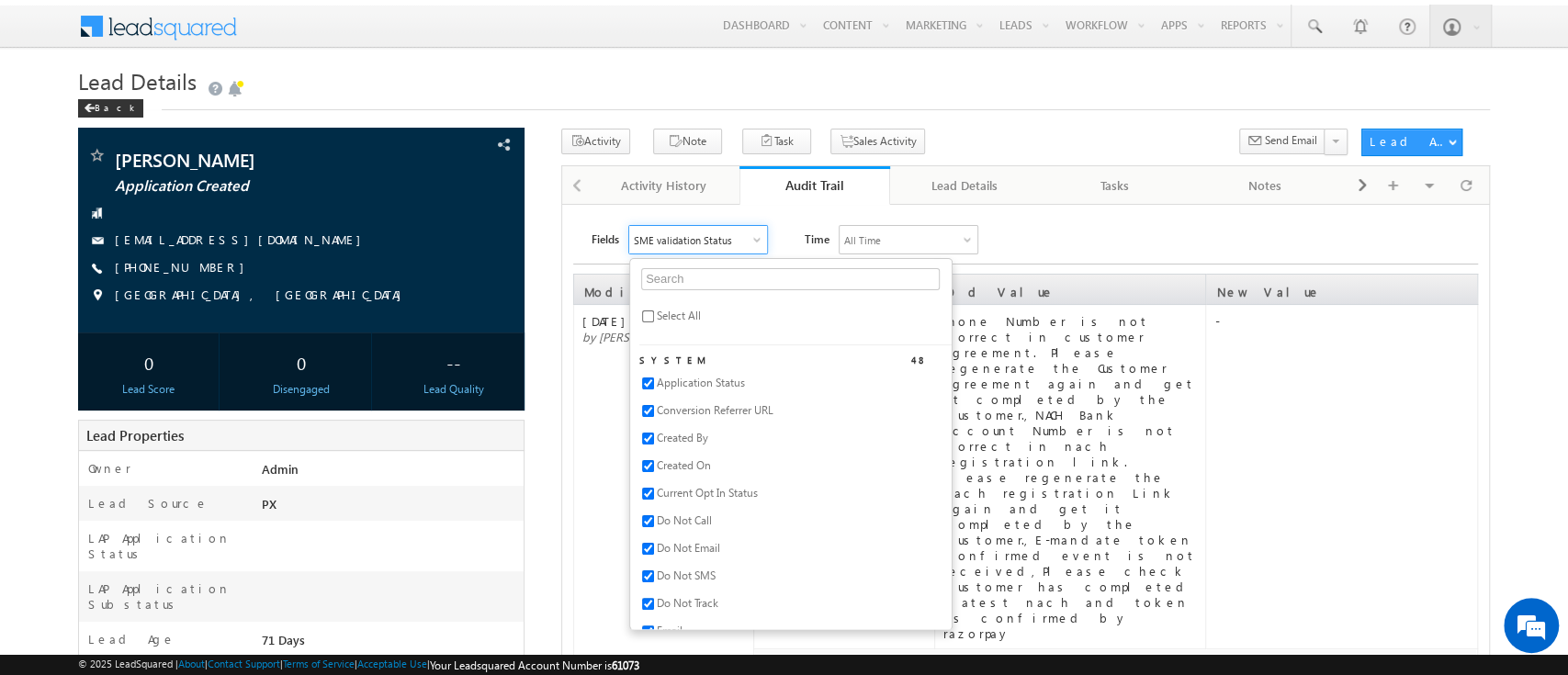
checkbox input "true"
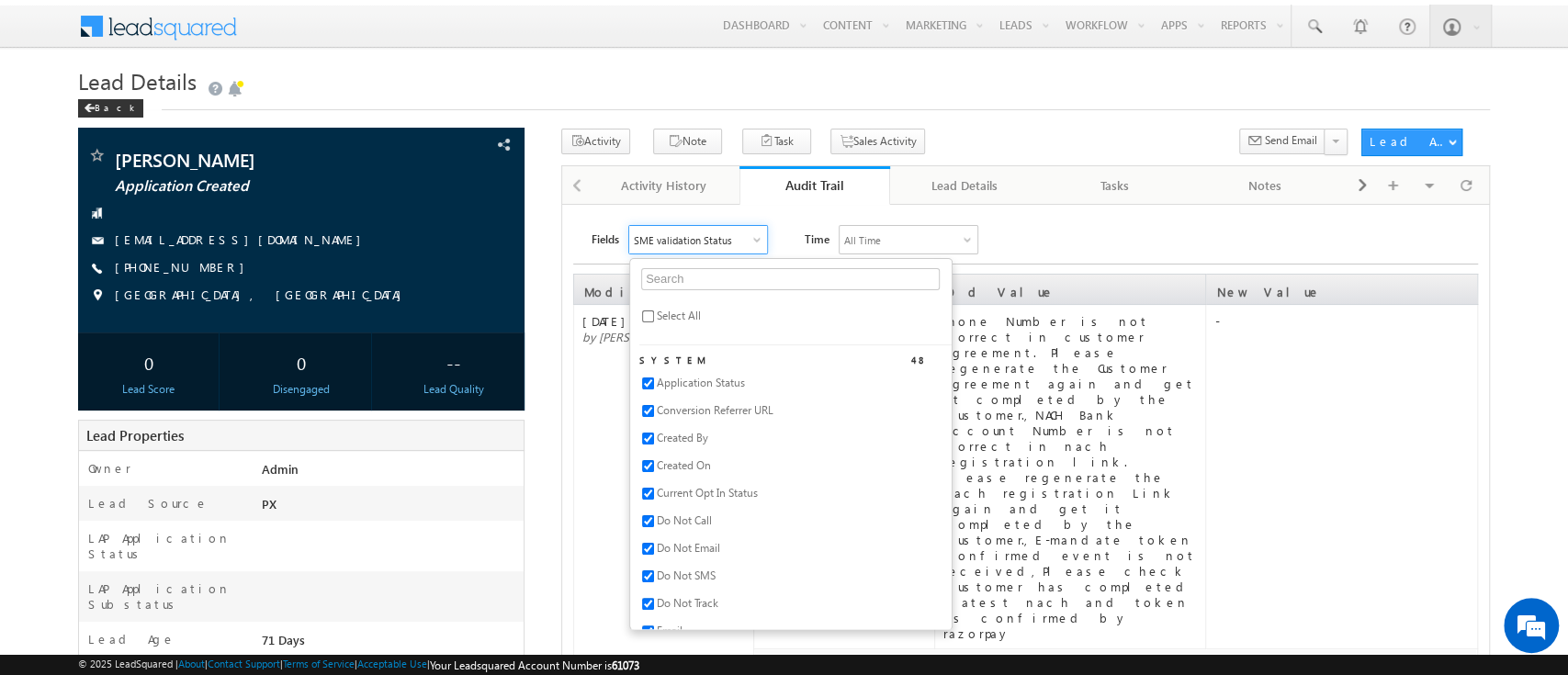
checkbox input "true"
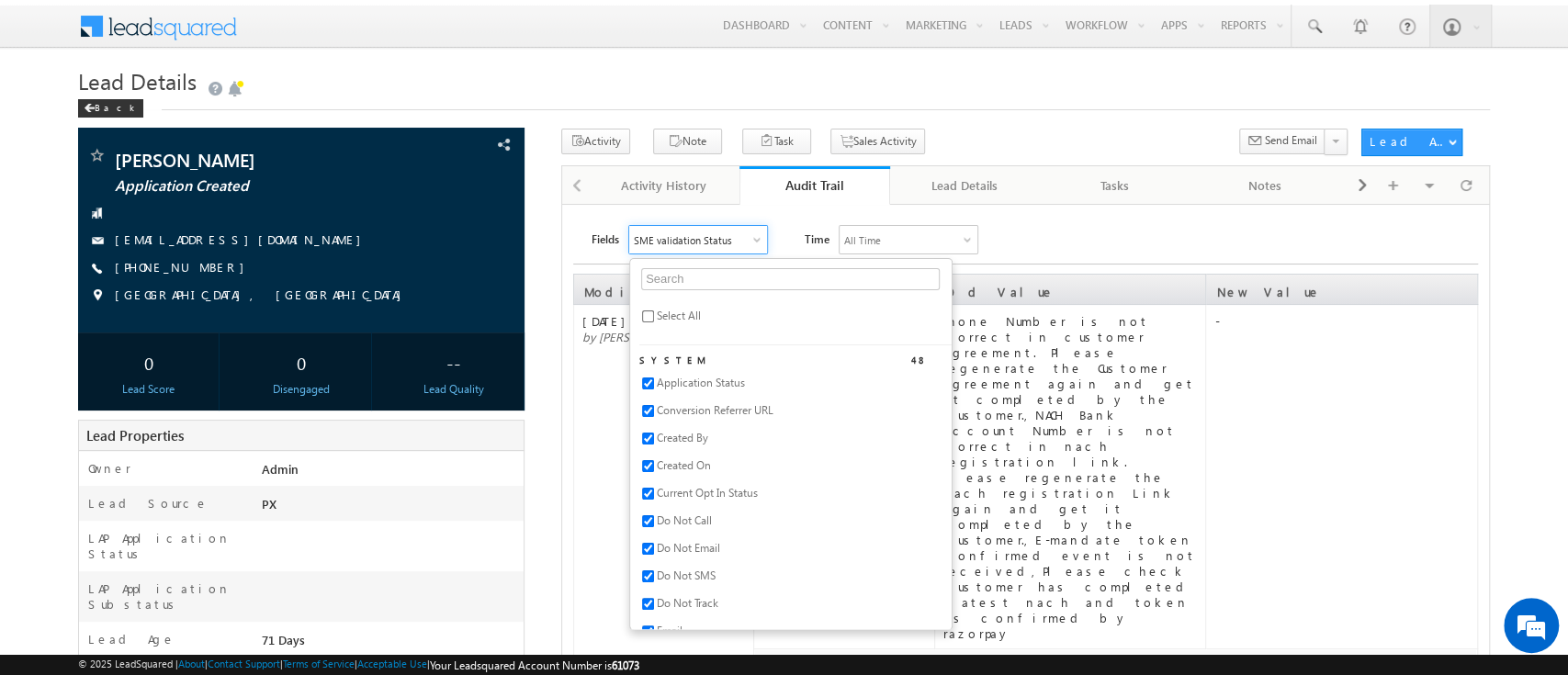
checkbox input "true"
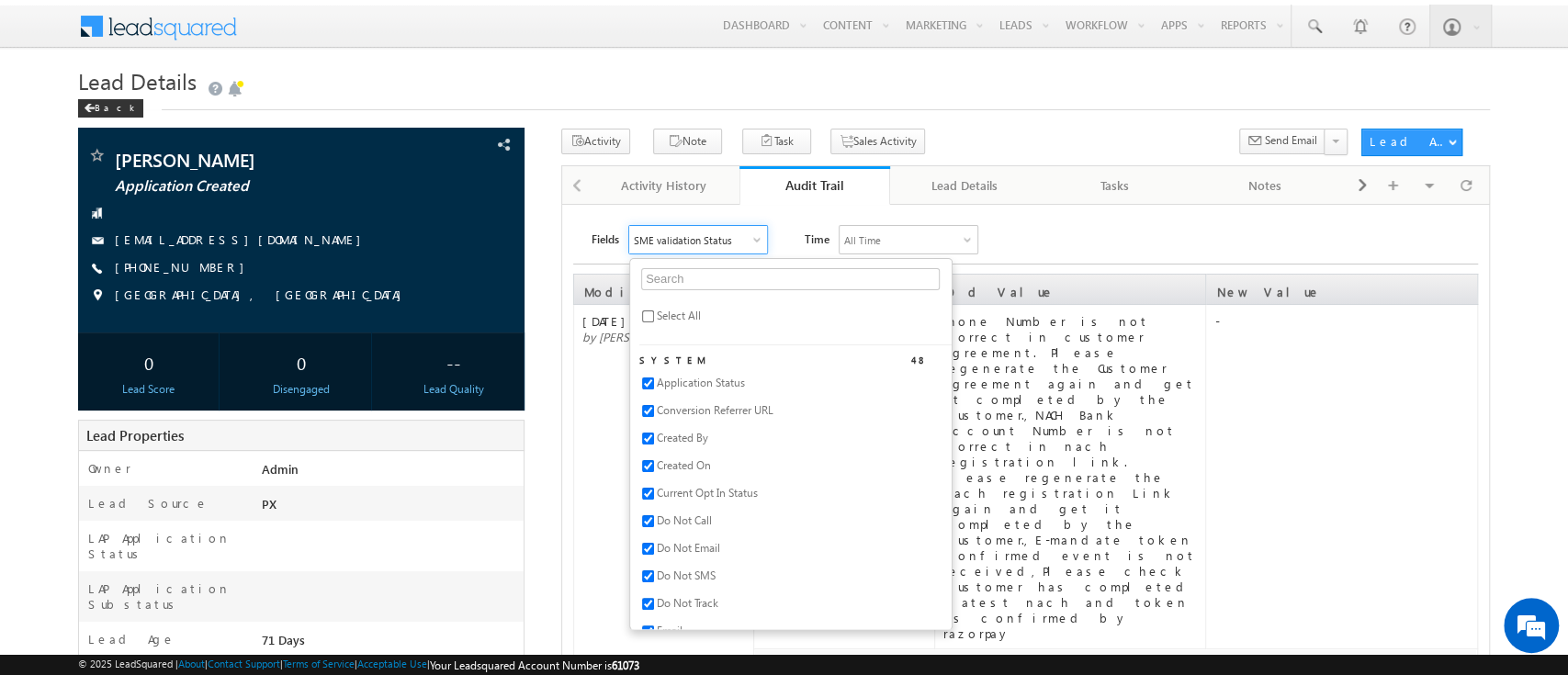
checkbox input "true"
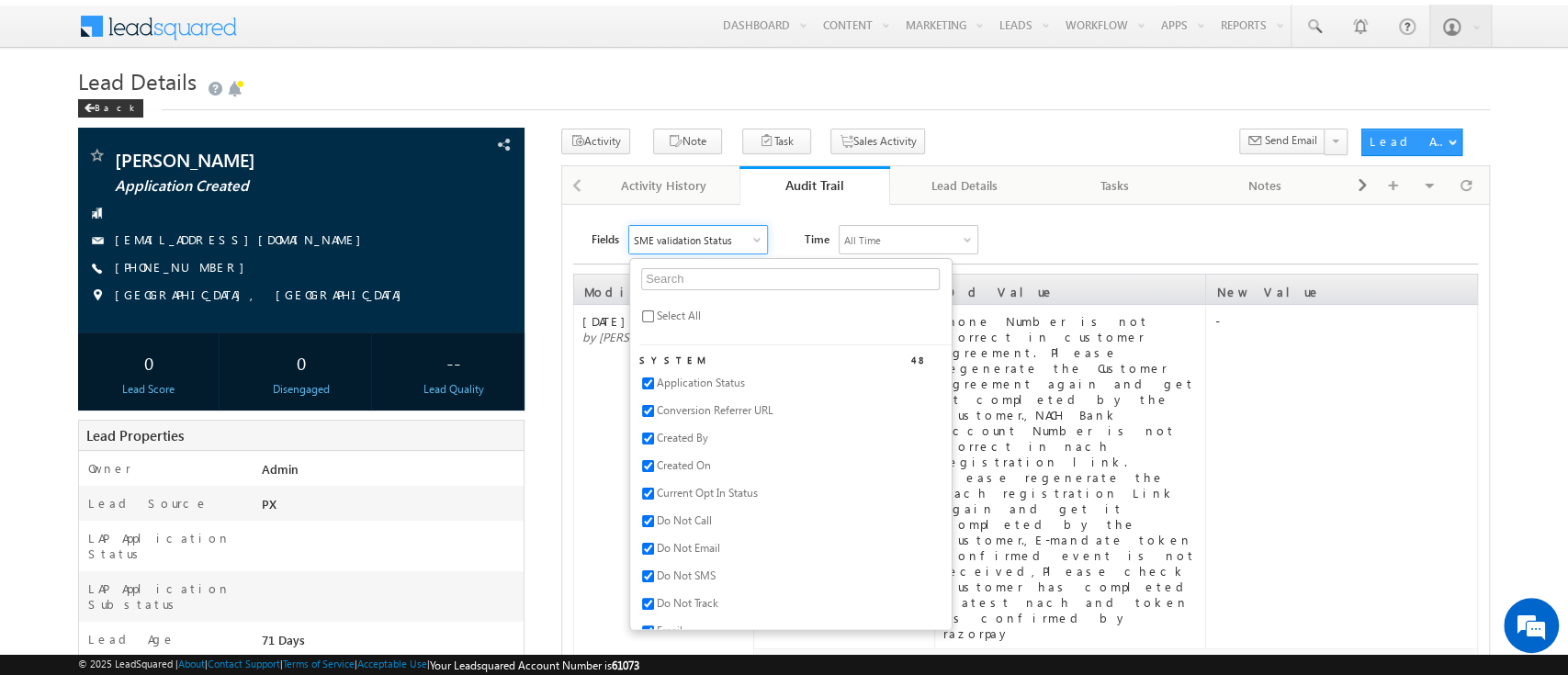
checkbox input "true"
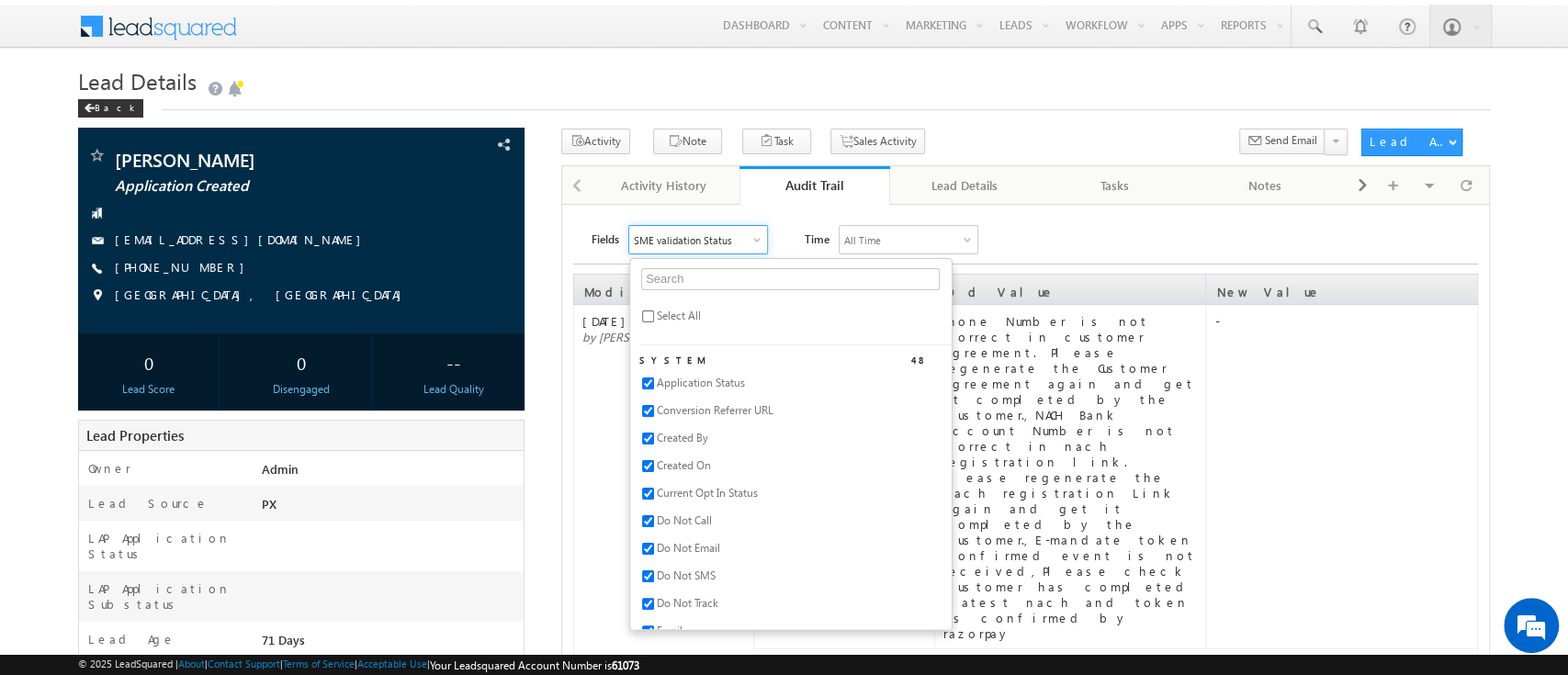
checkbox input "true"
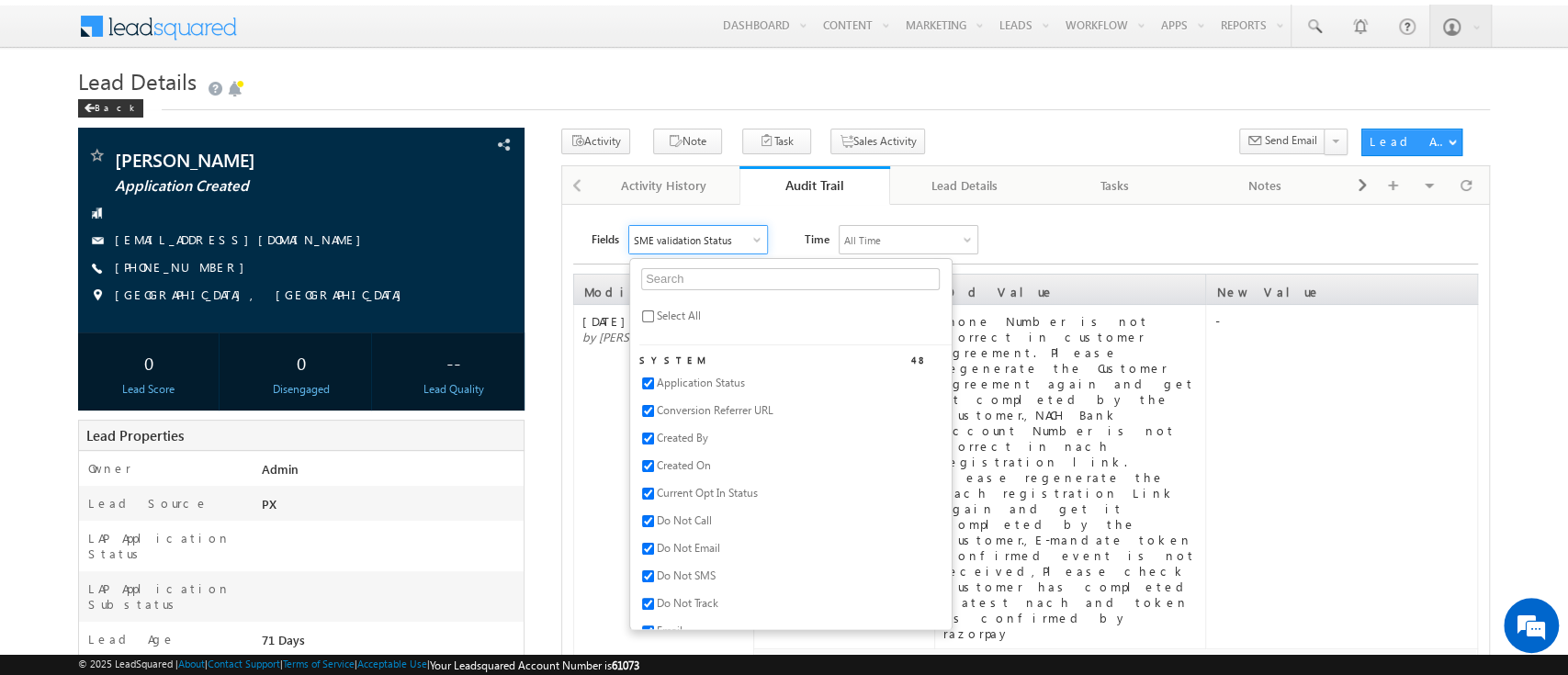
checkbox input "true"
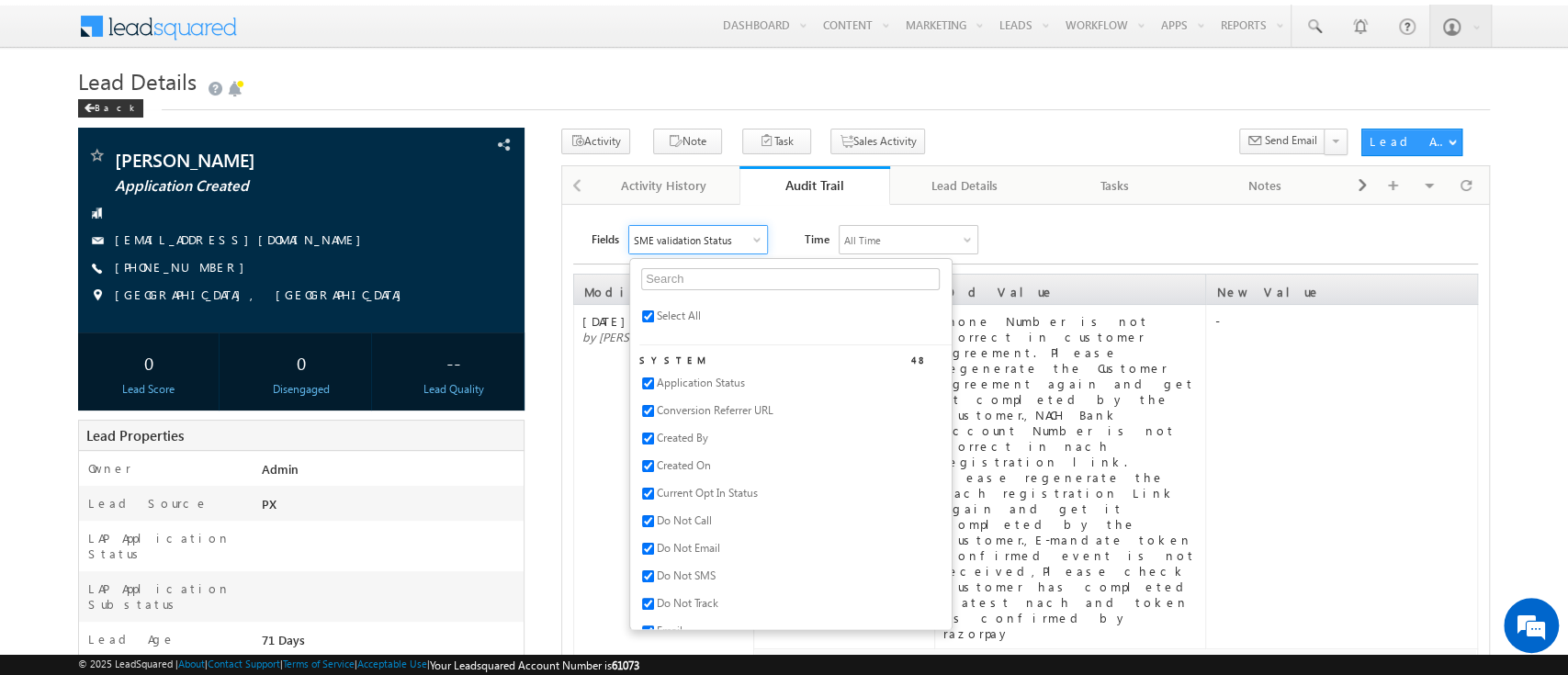
checkbox input "true"
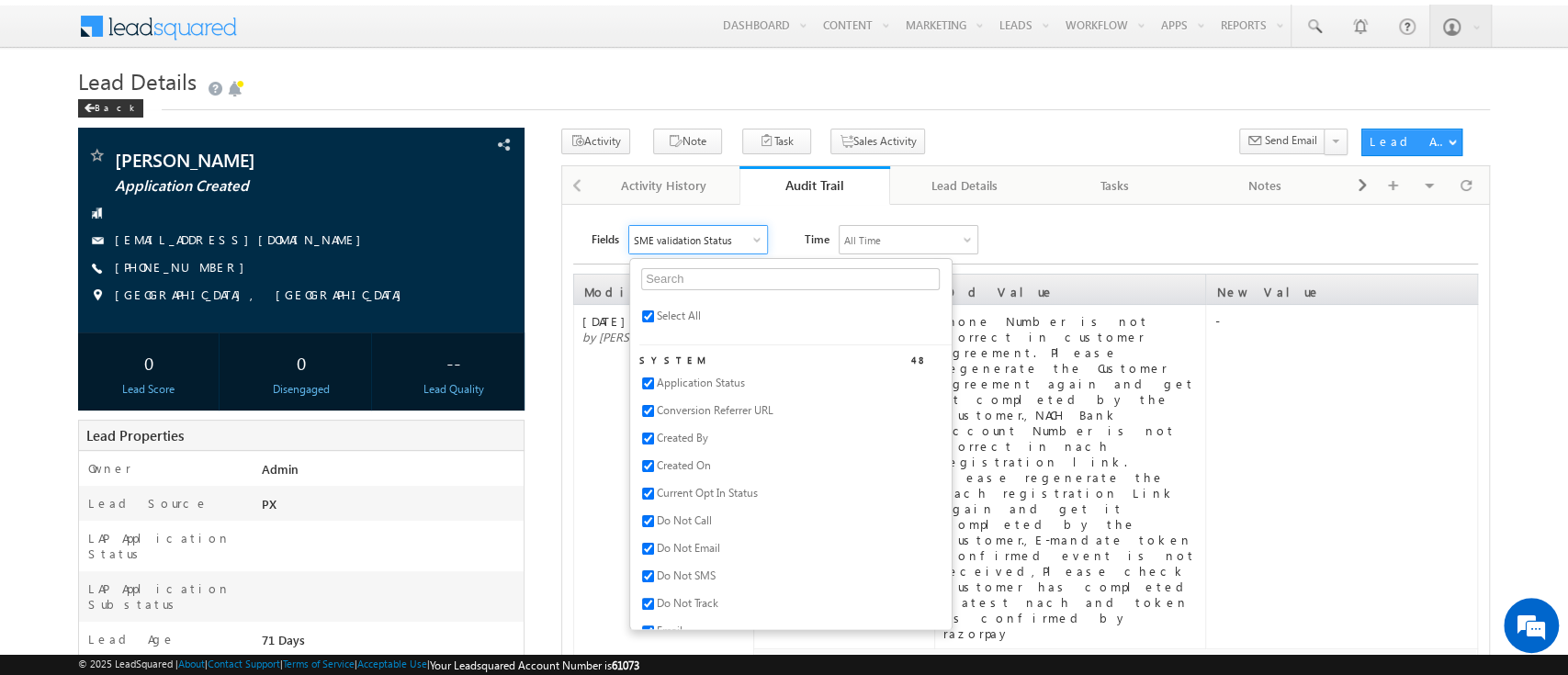
checkbox input "true"
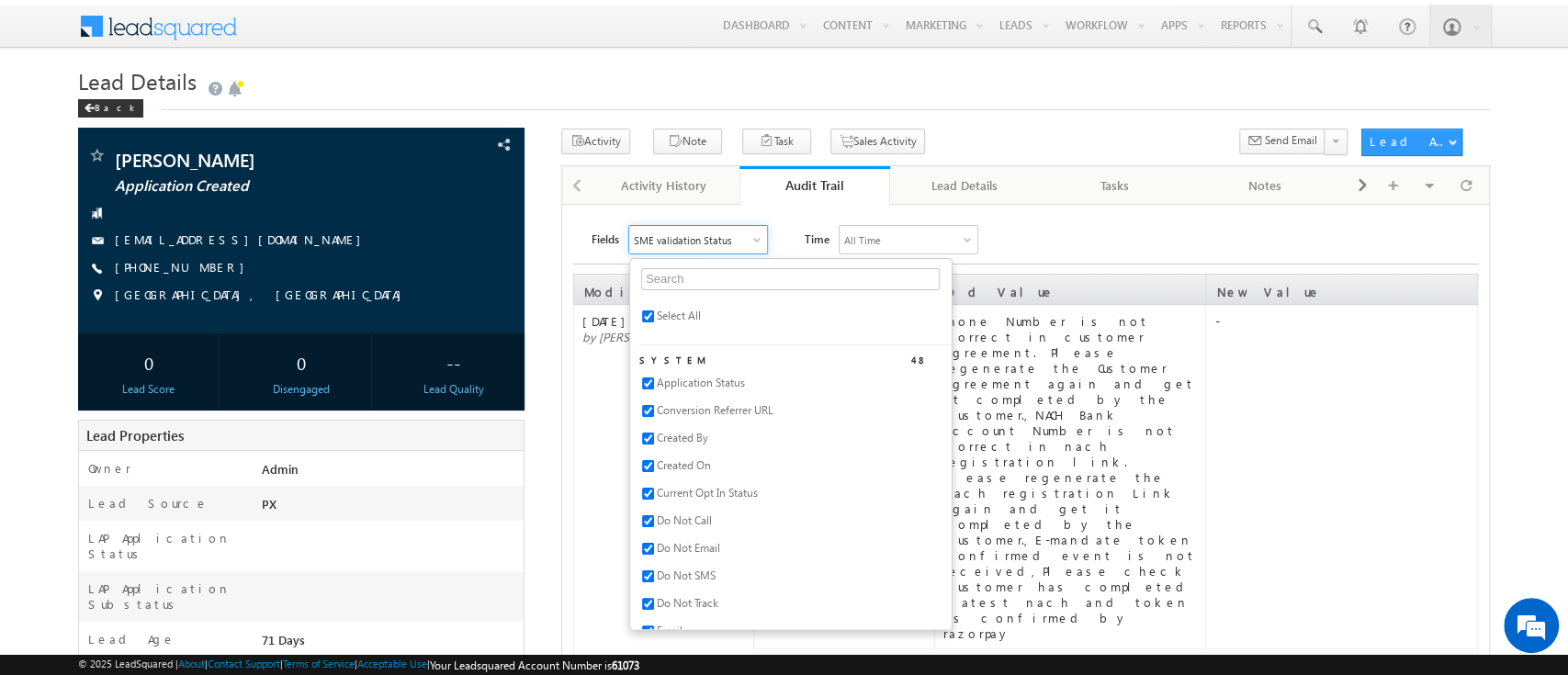
checkbox input "true"
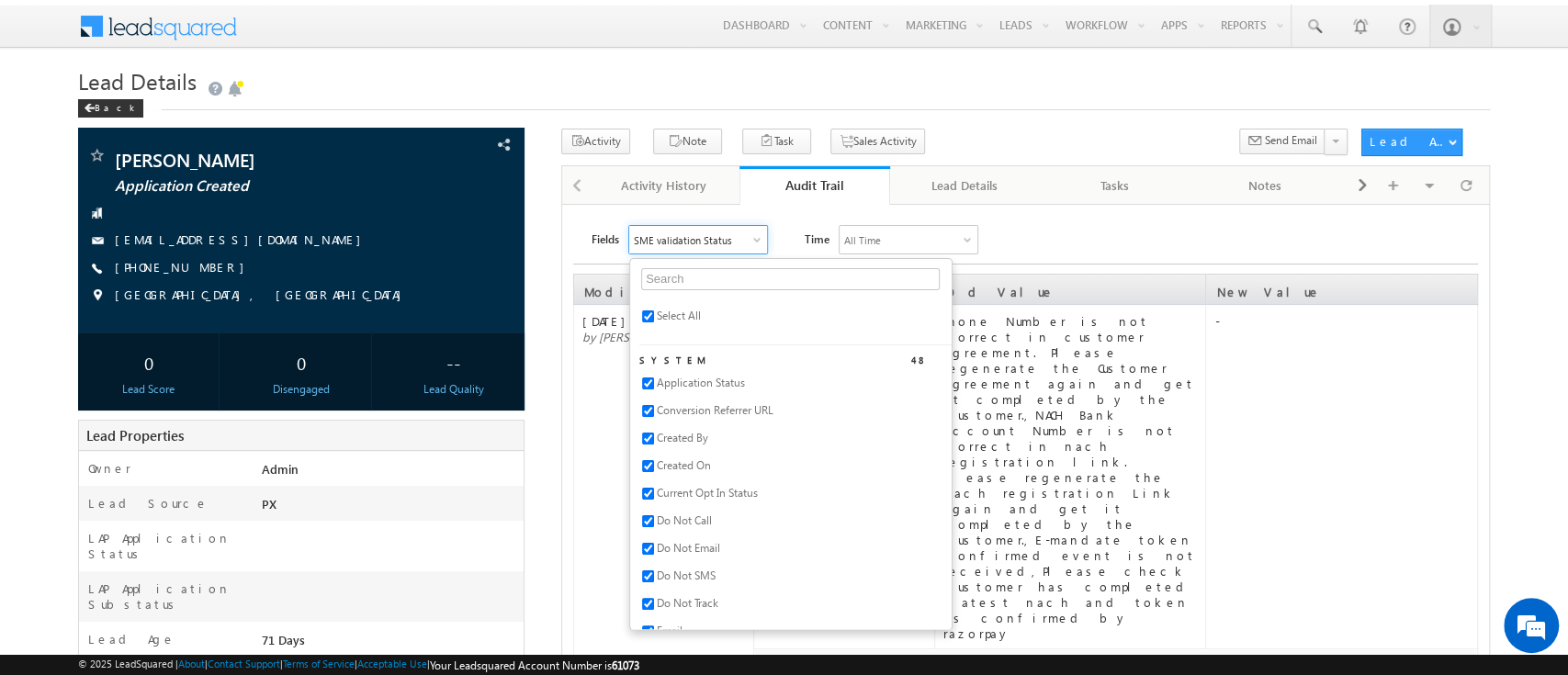
checkbox input "true"
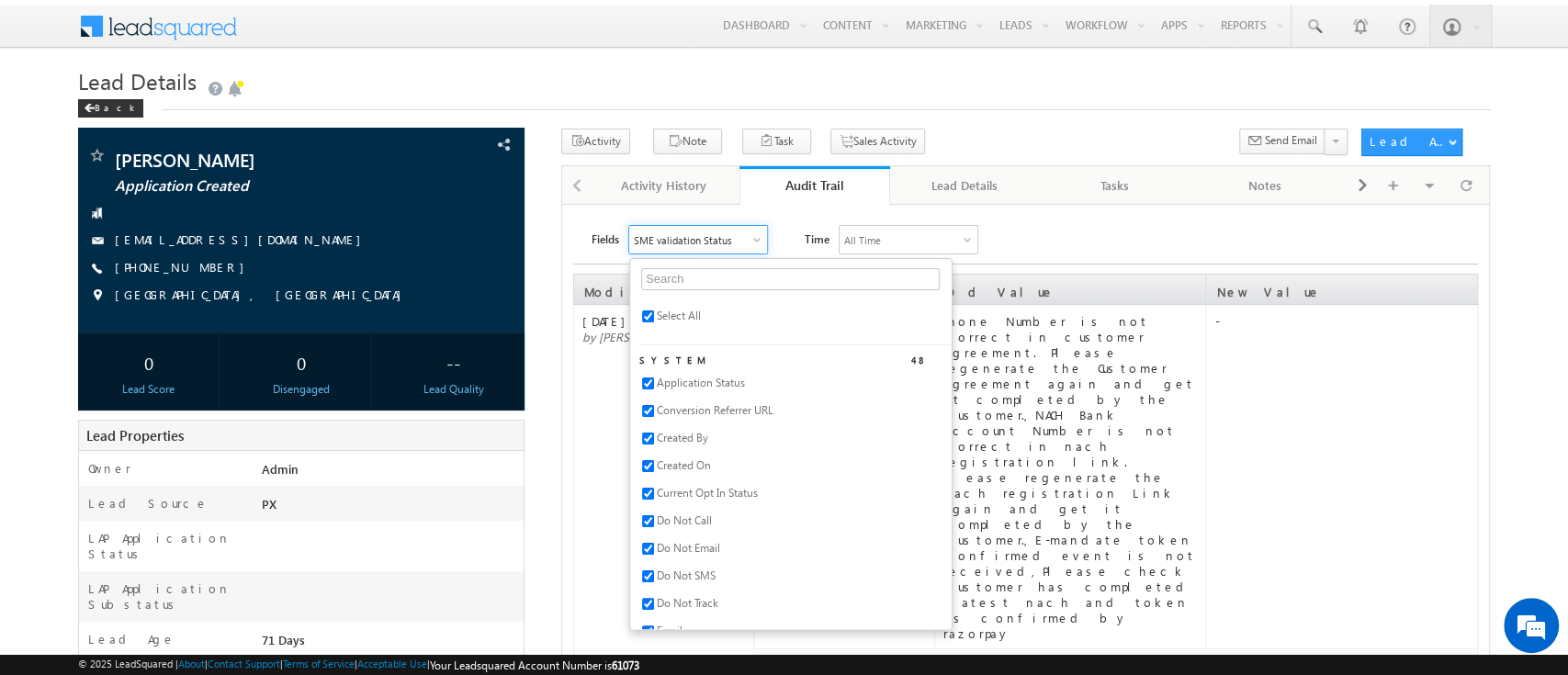
checkbox input "true"
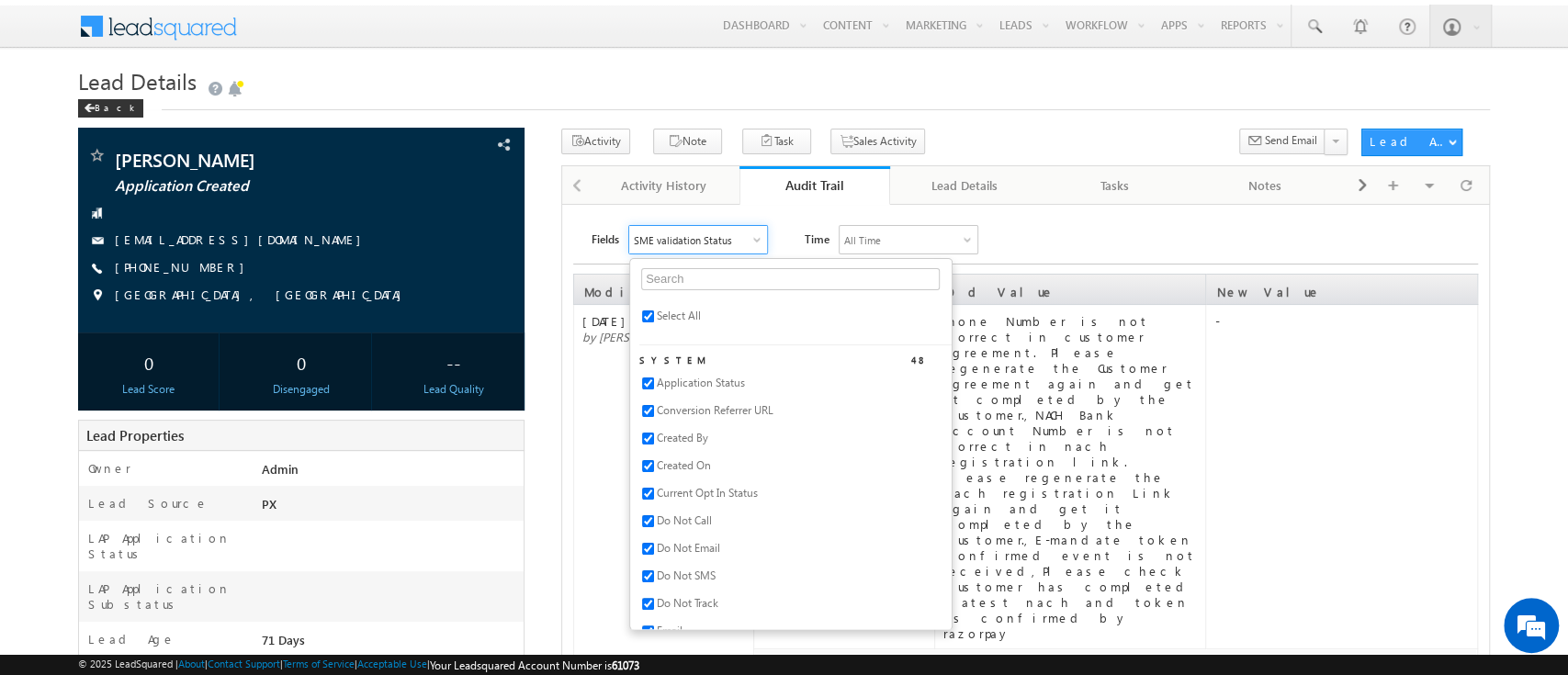
checkbox input "true"
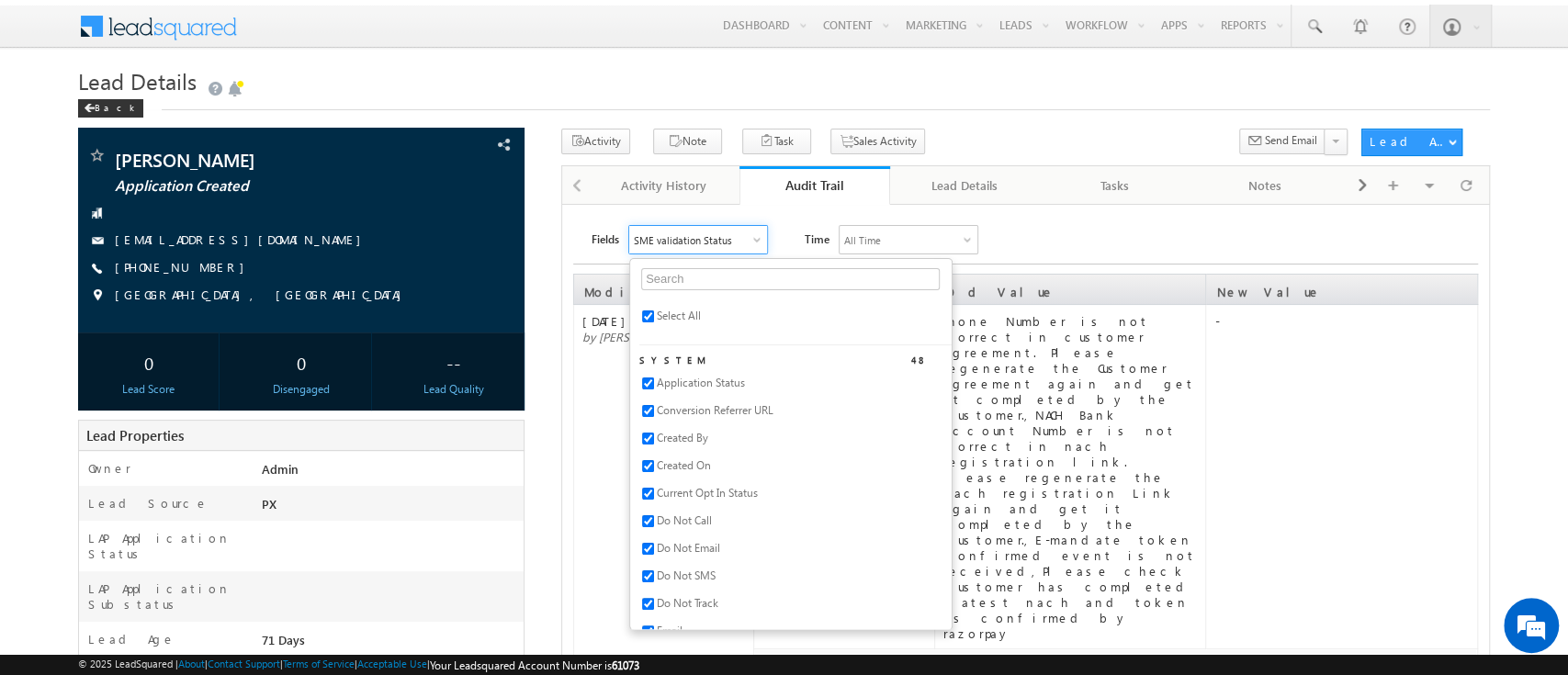
checkbox input "true"
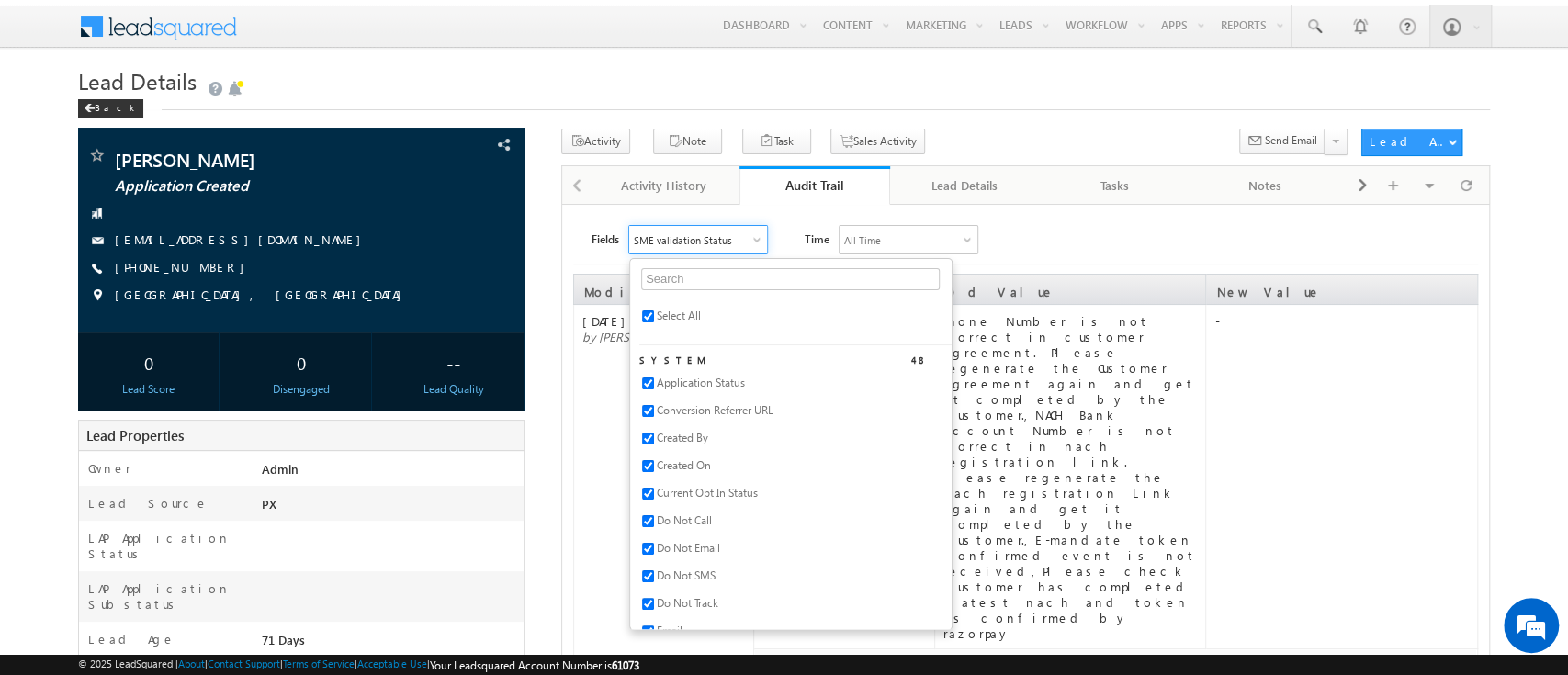
checkbox input "true"
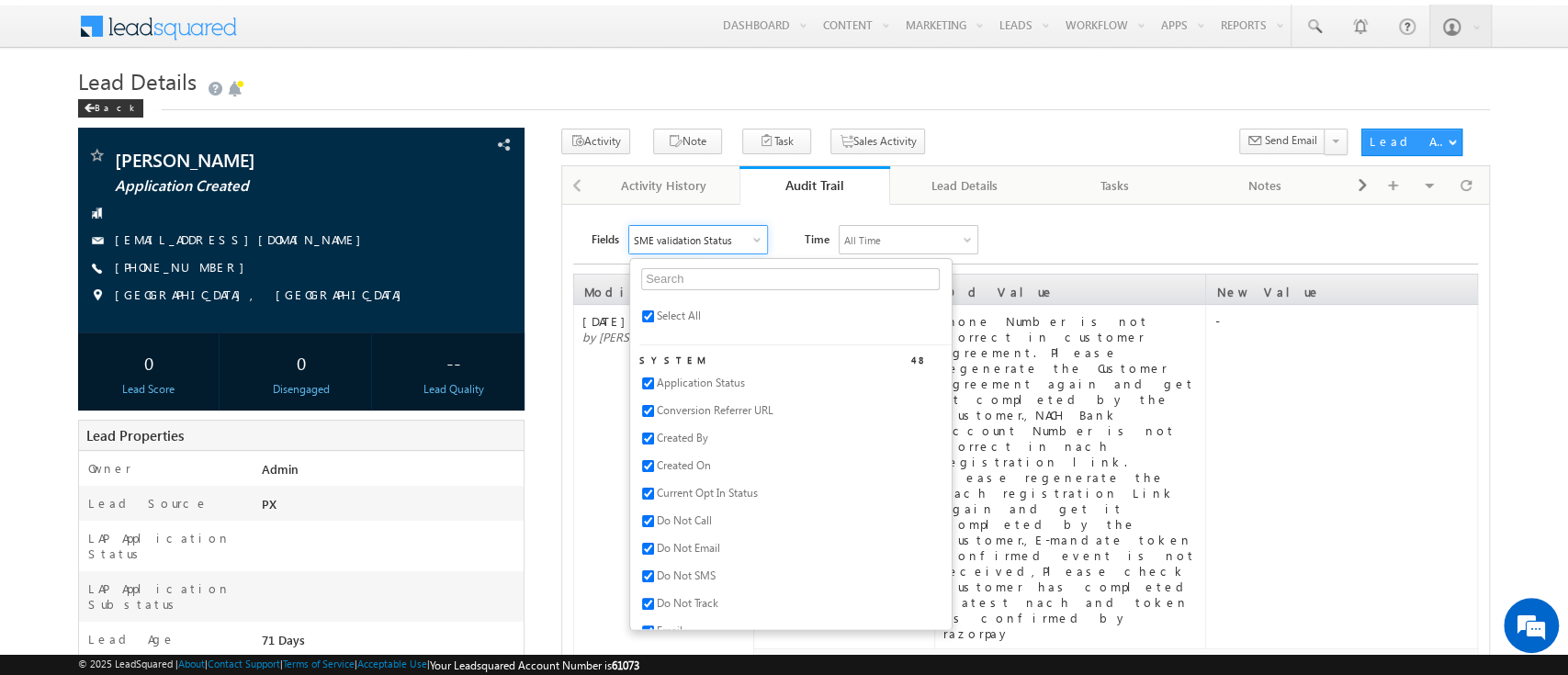
checkbox input "true"
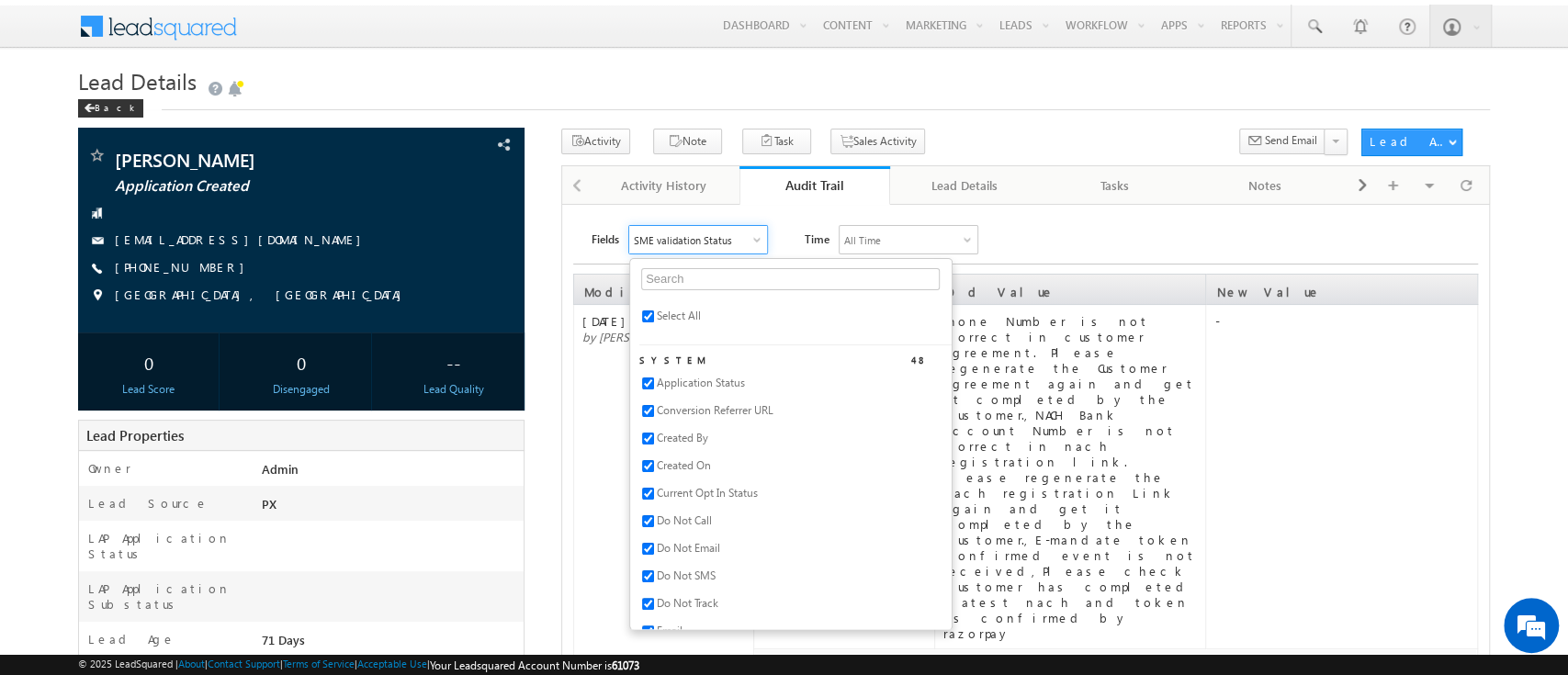
checkbox input "true"
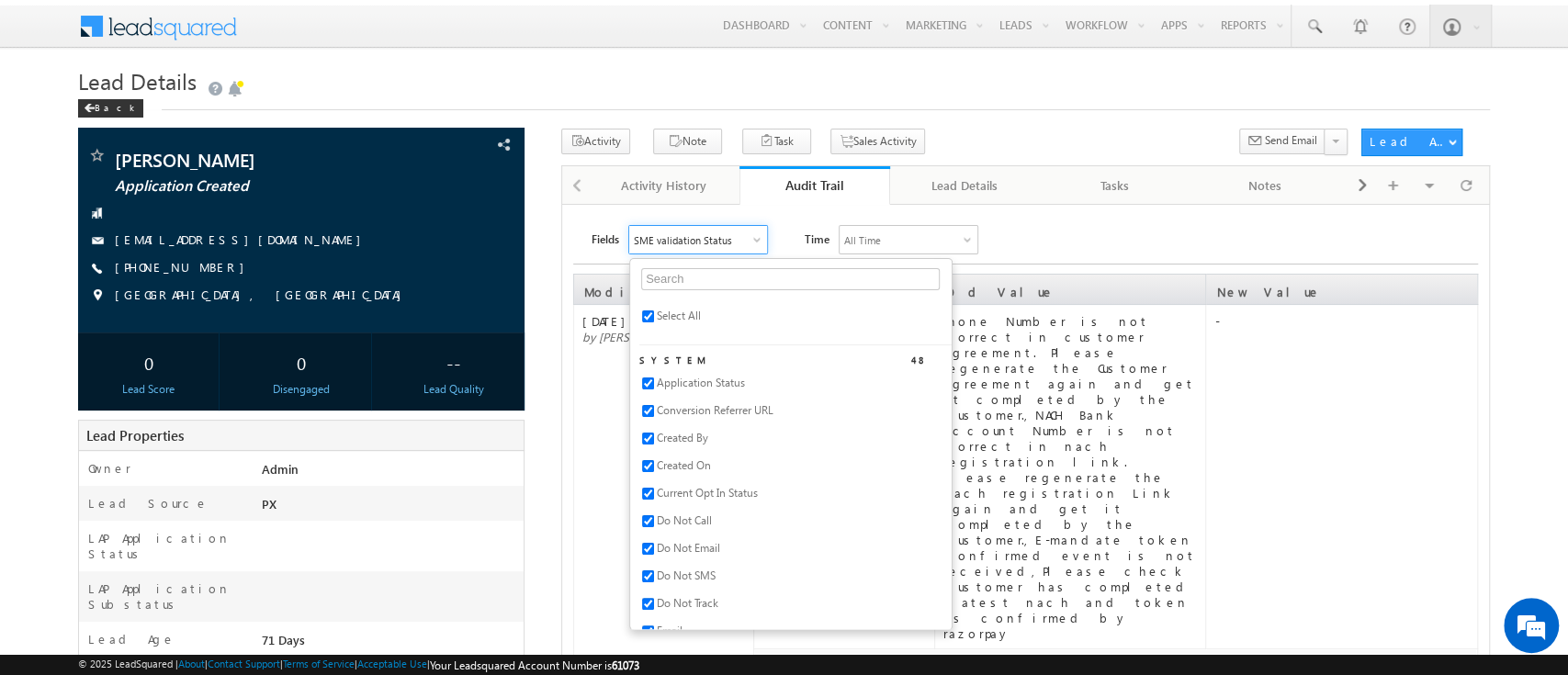
checkbox input "true"
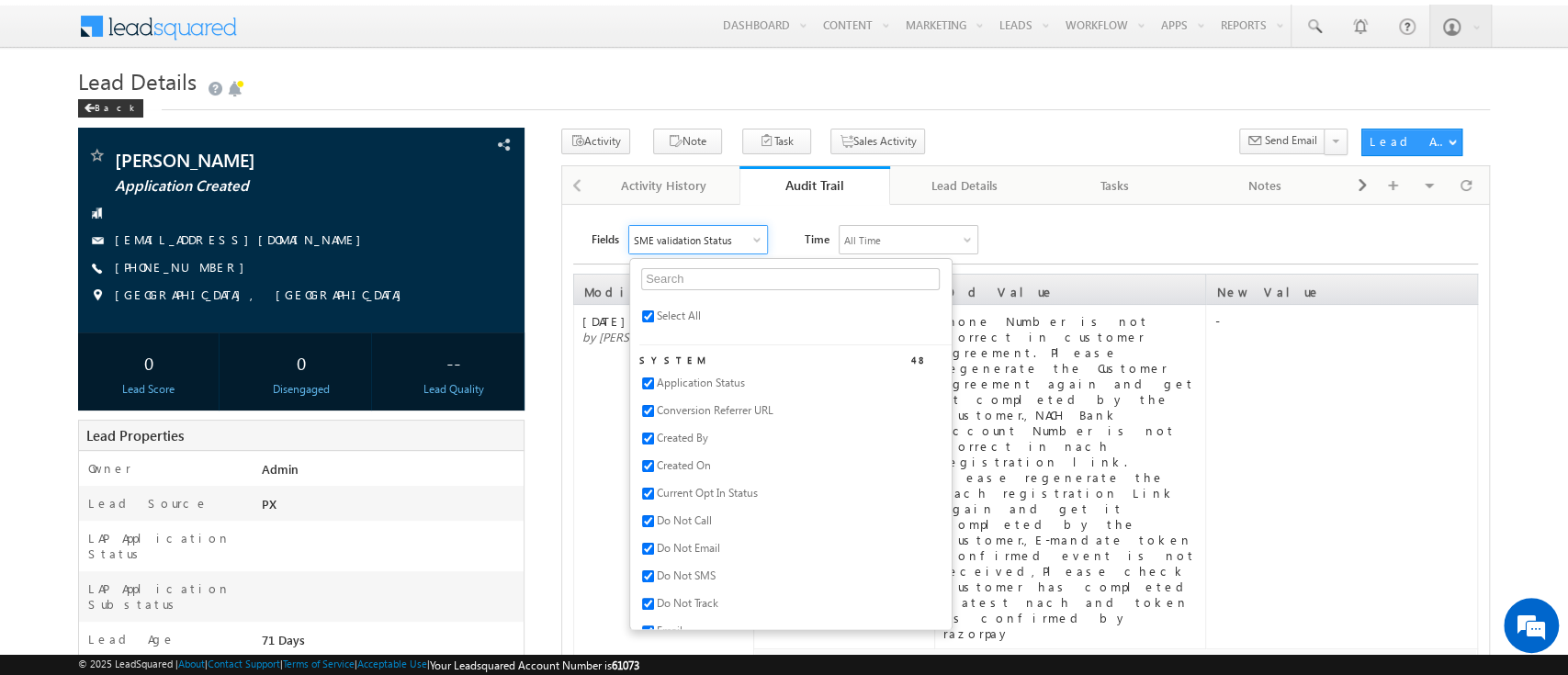
checkbox input "true"
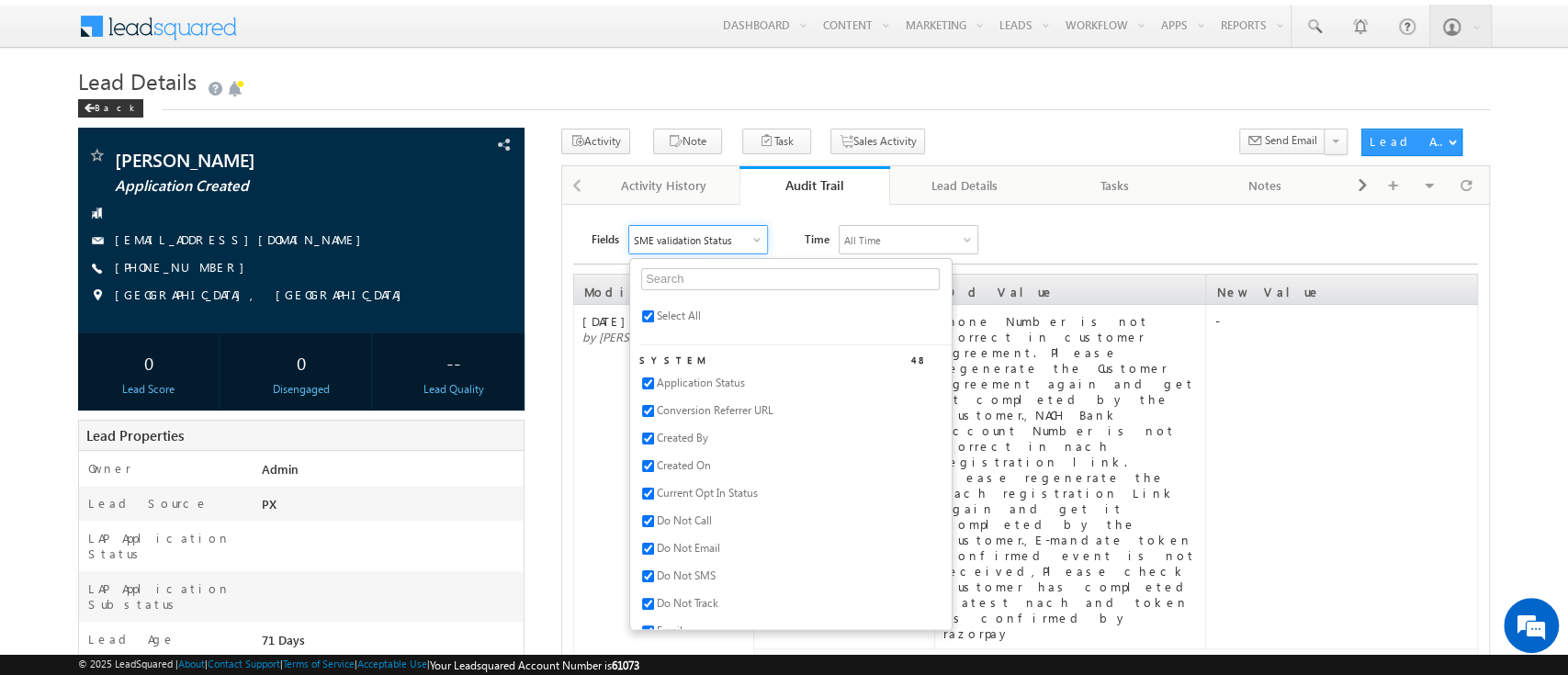
checkbox input "true"
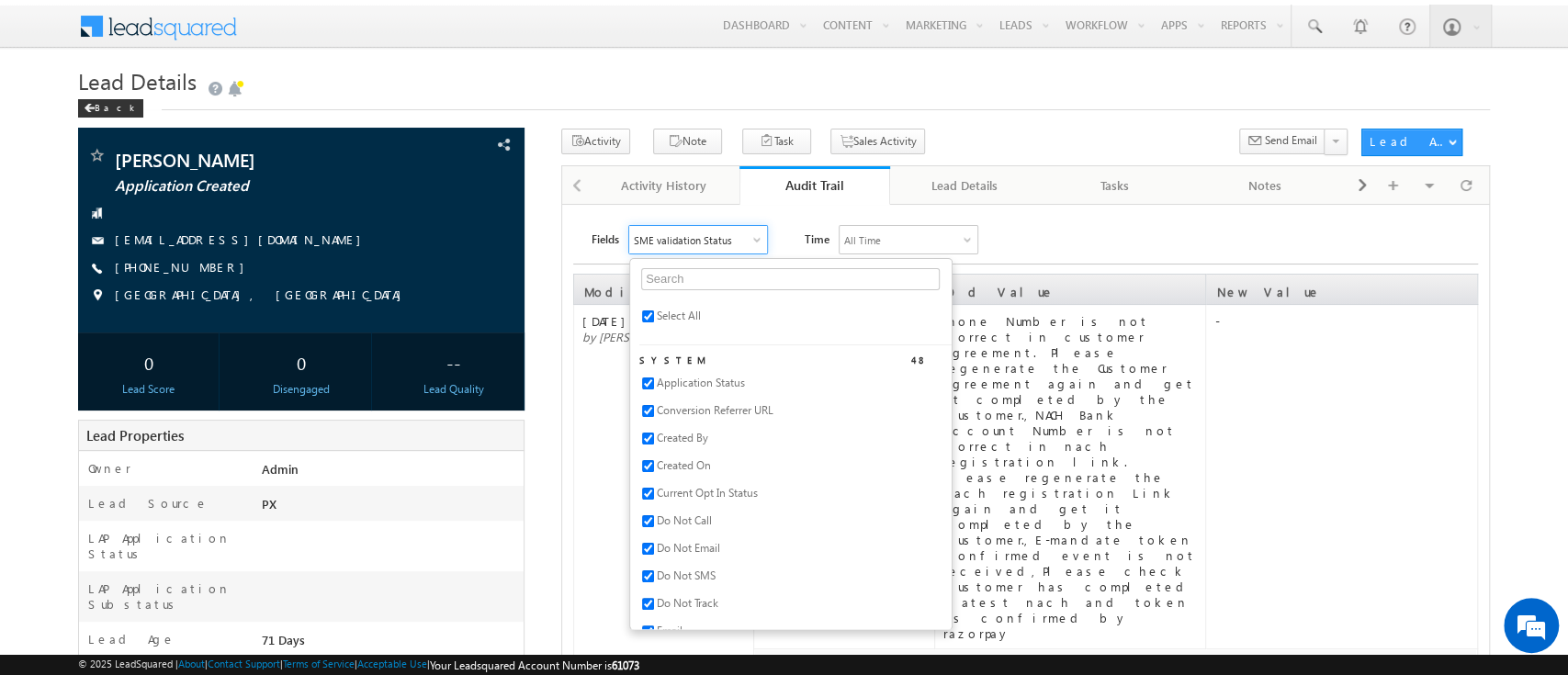
checkbox input "true"
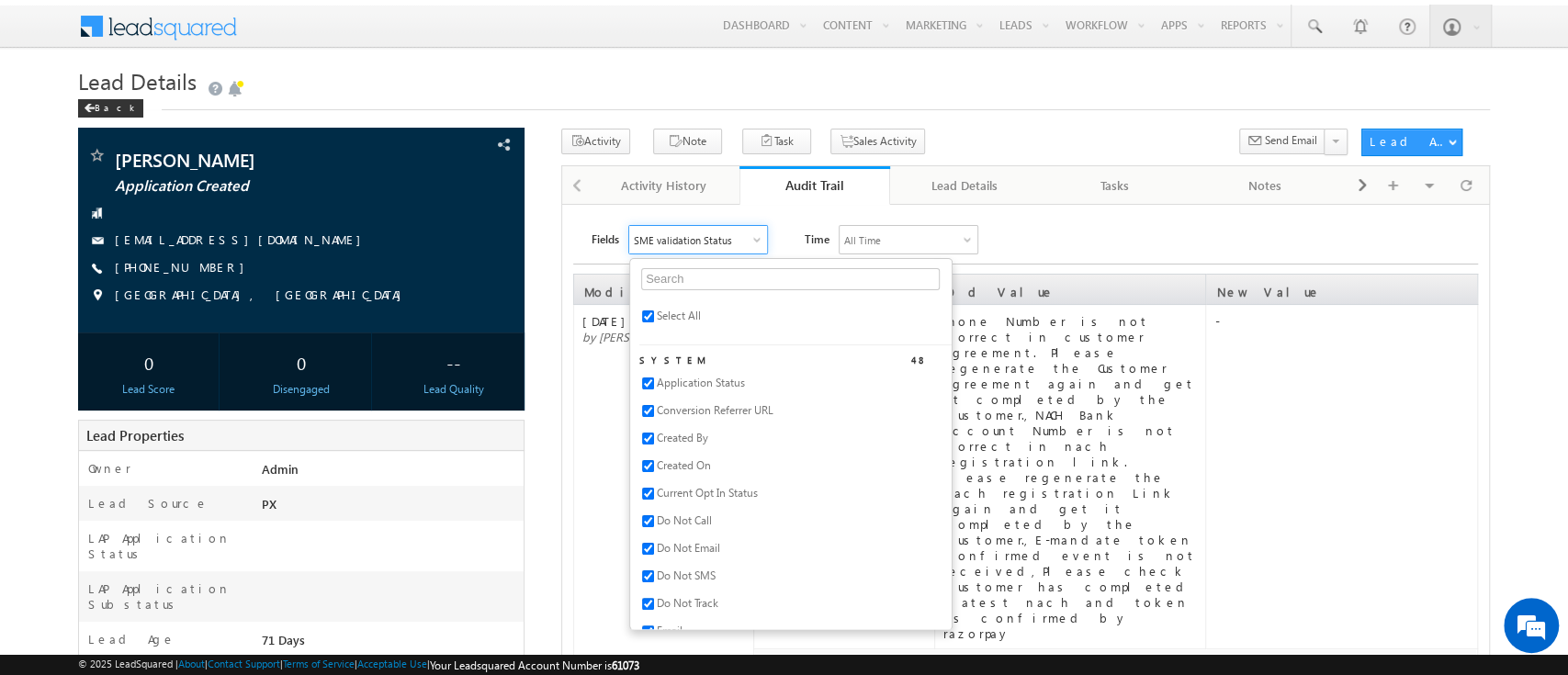
checkbox input "true"
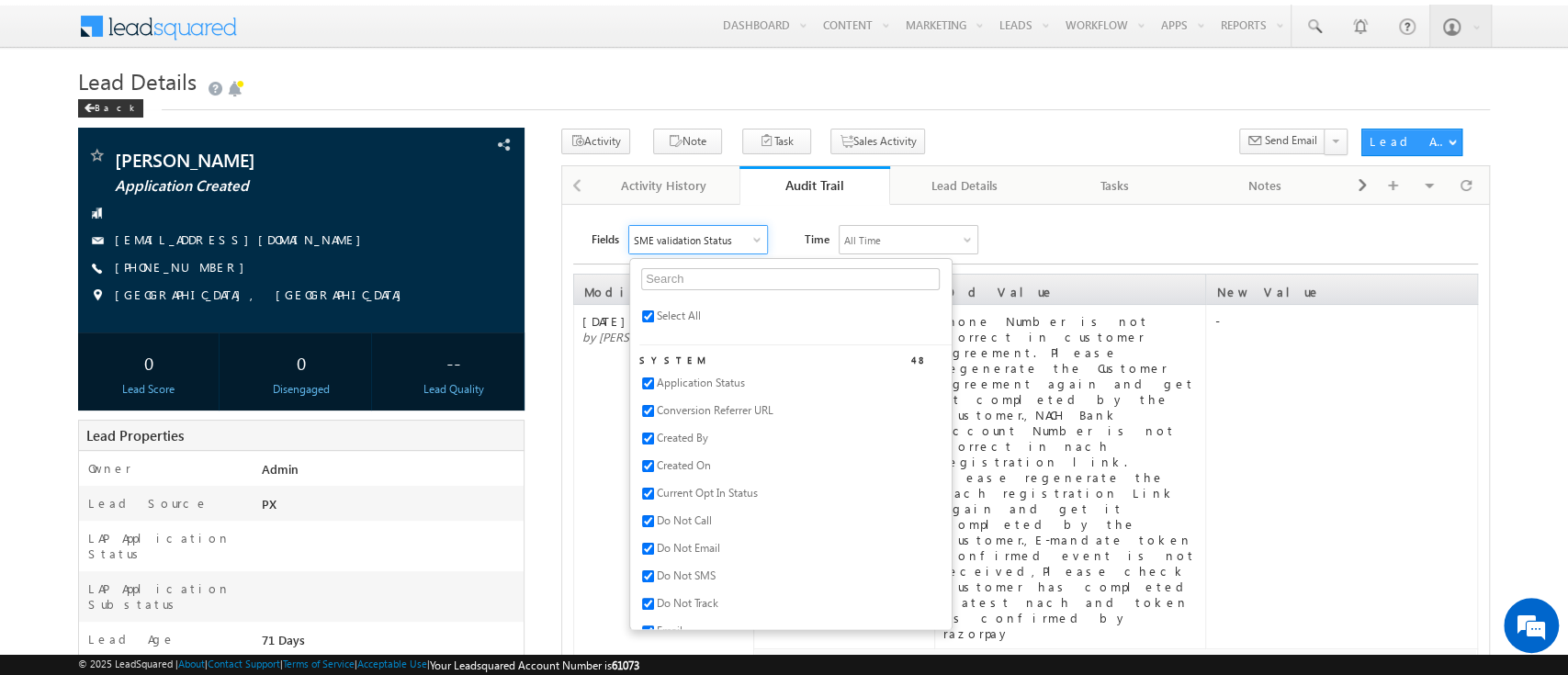
checkbox input "true"
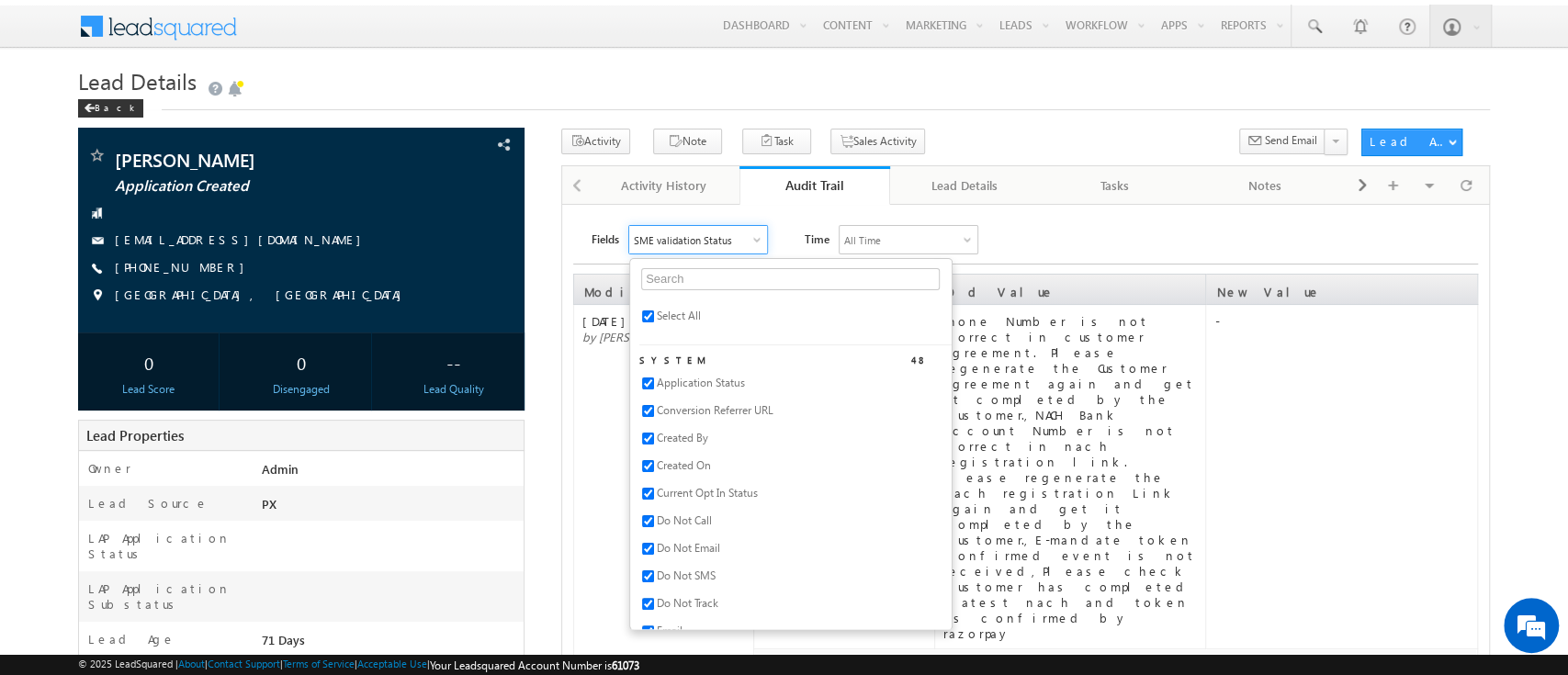
checkbox input "true"
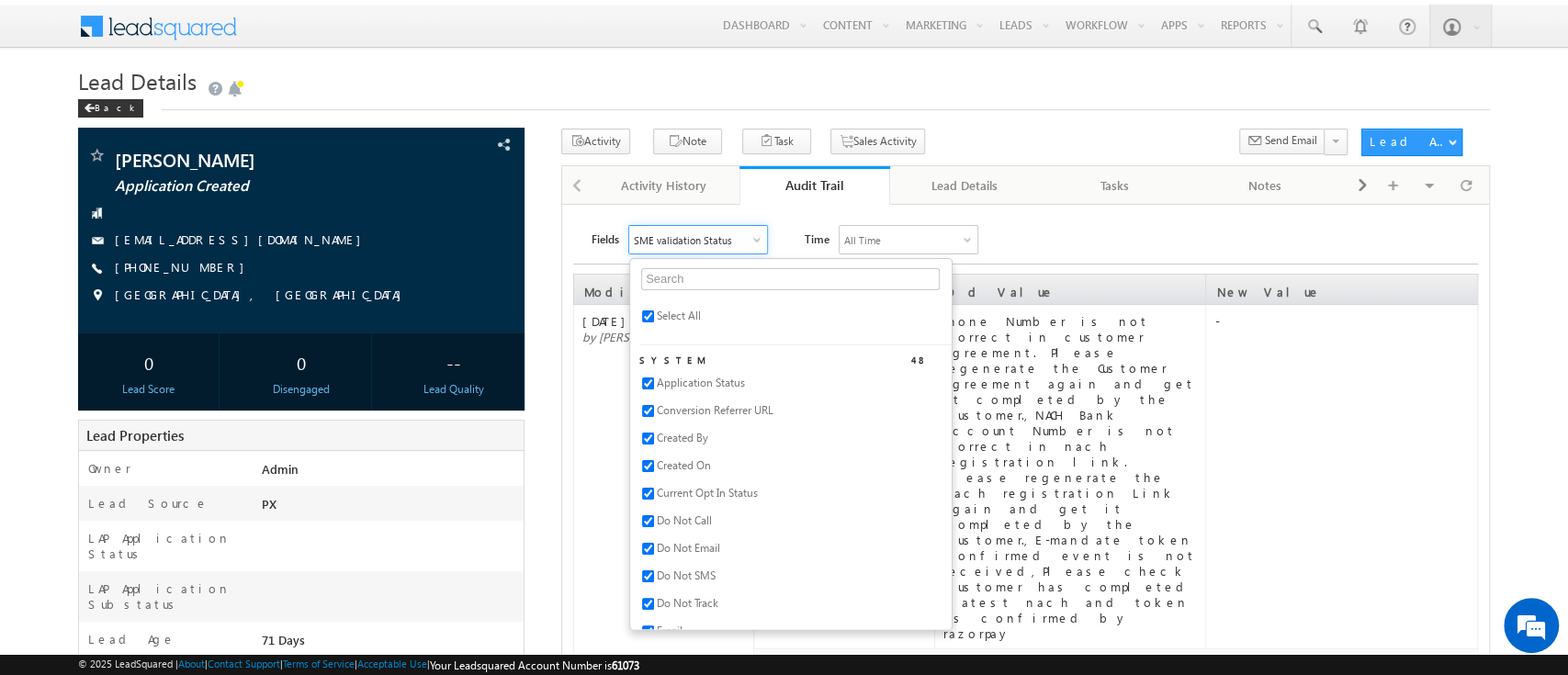
checkbox input "true"
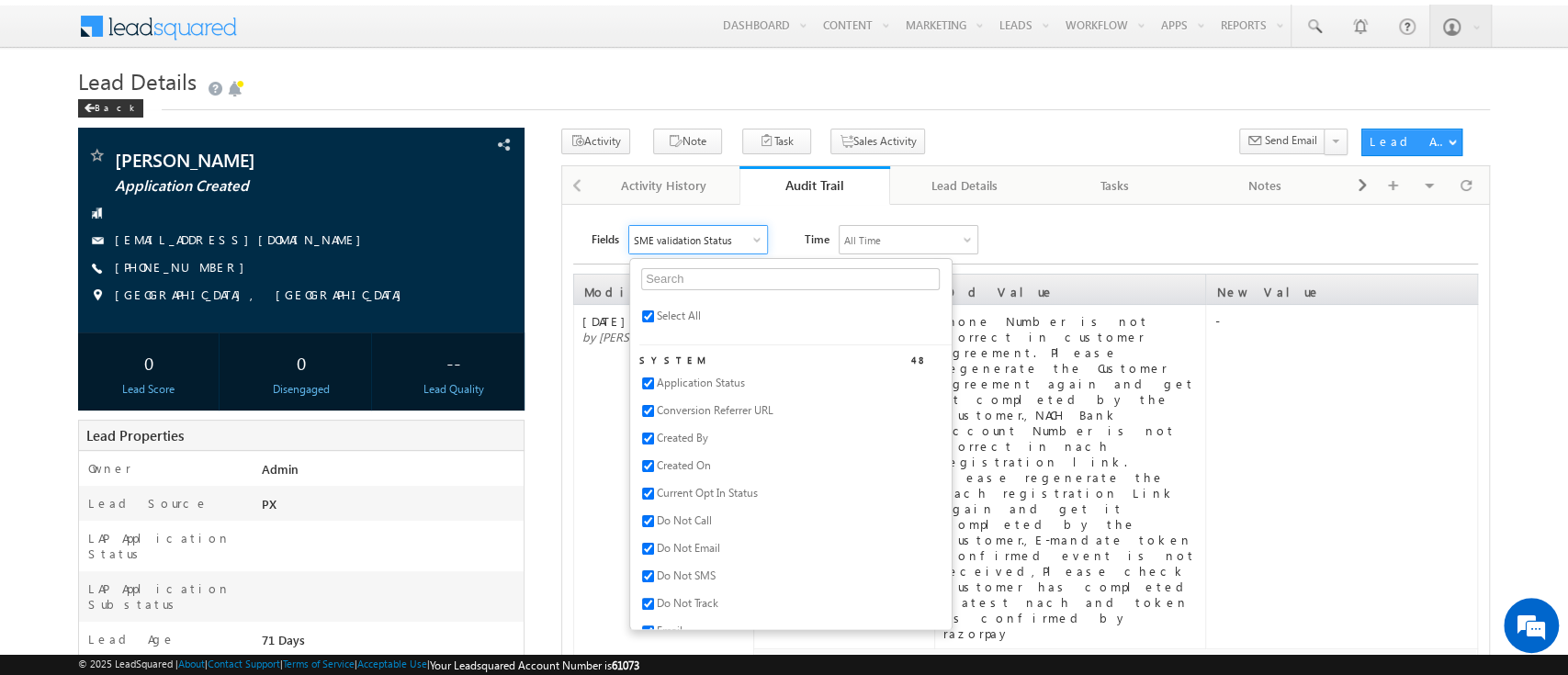
checkbox input "true"
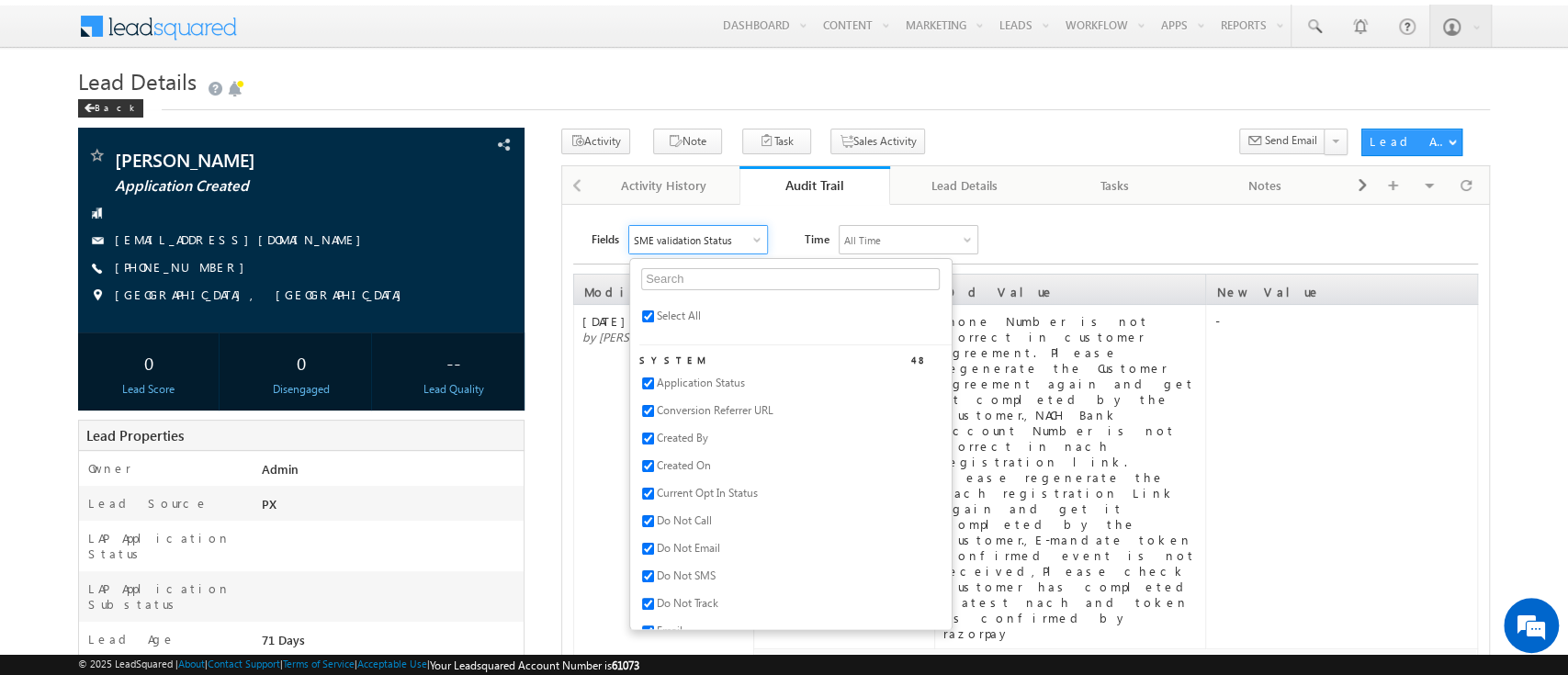
checkbox input "true"
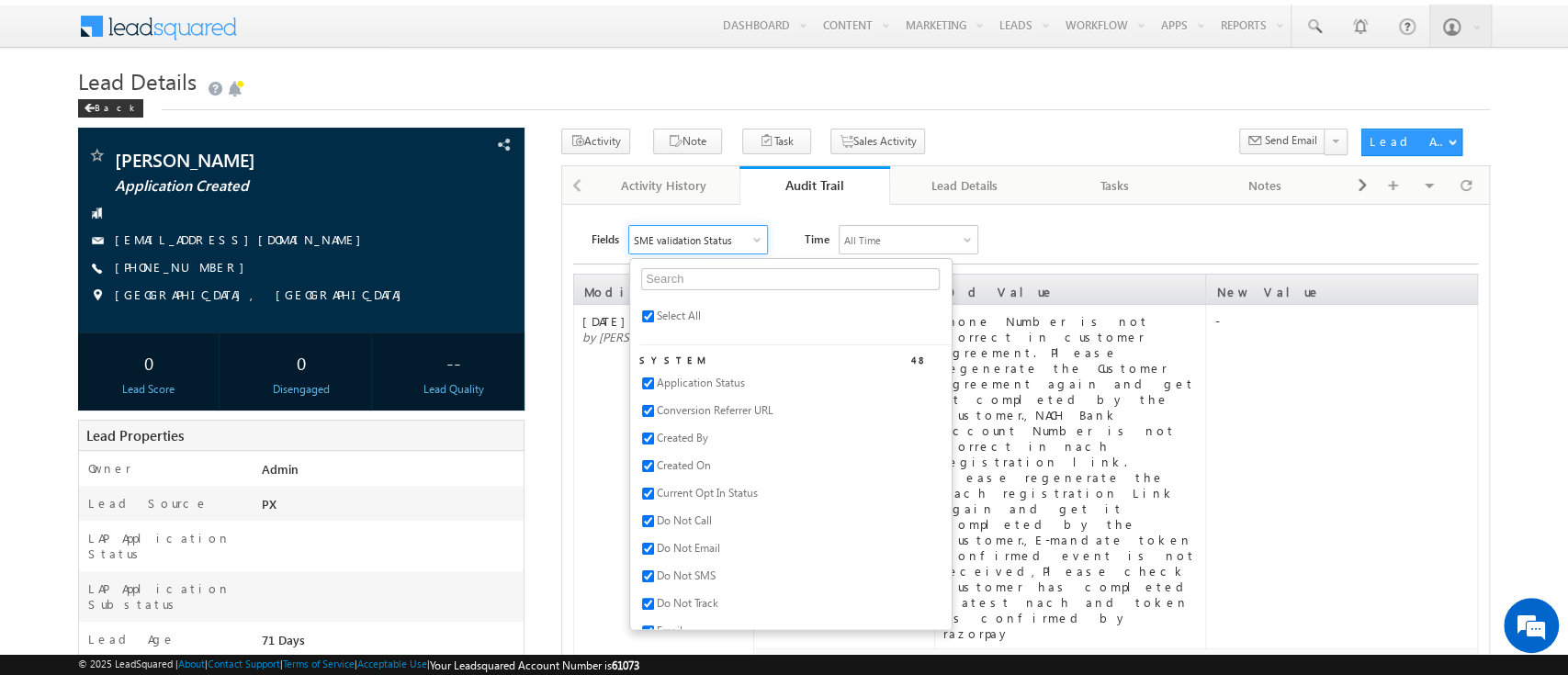
checkbox input "true"
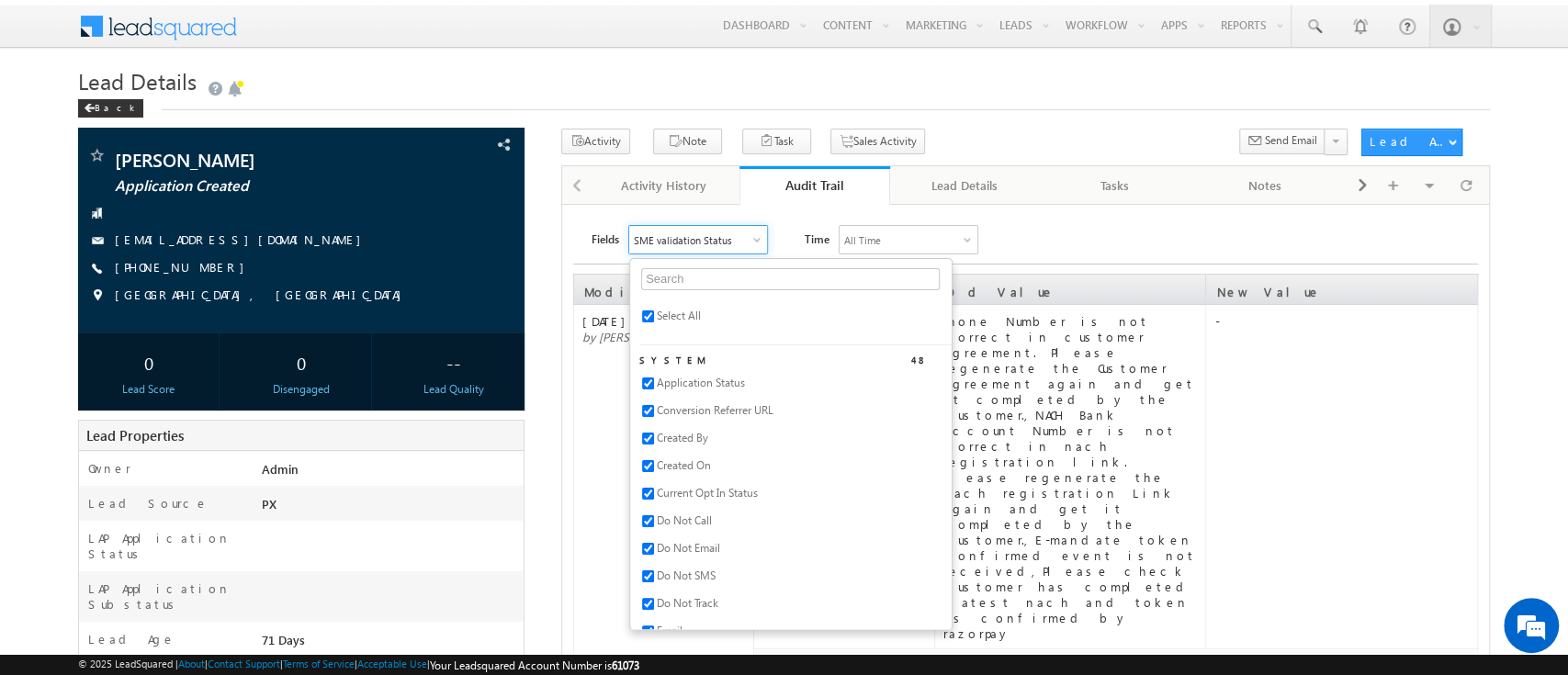
checkbox input "true"
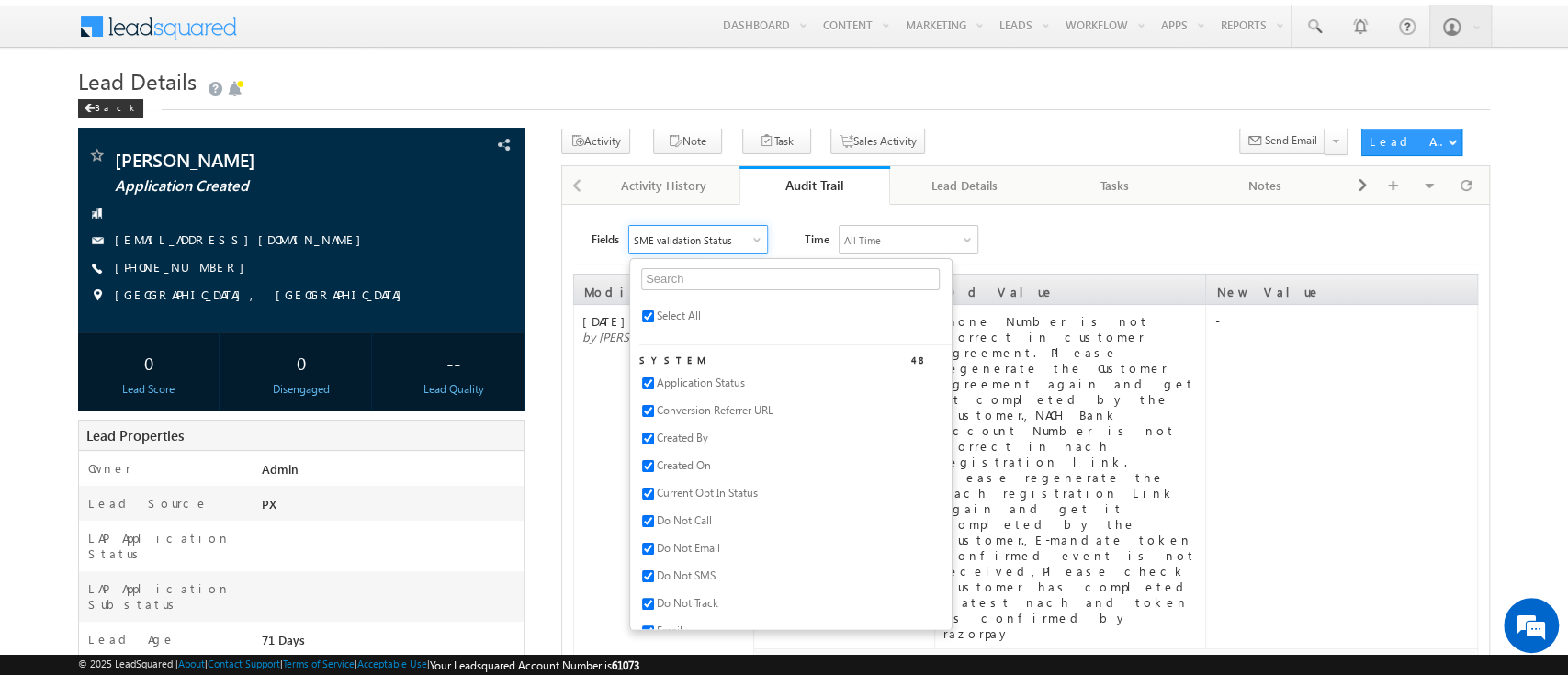
checkbox input "true"
click at [1243, 228] on div "Fields All Selected Select All System 48 Application Status Conversion Referrer…" at bounding box center [1035, 239] width 886 height 30
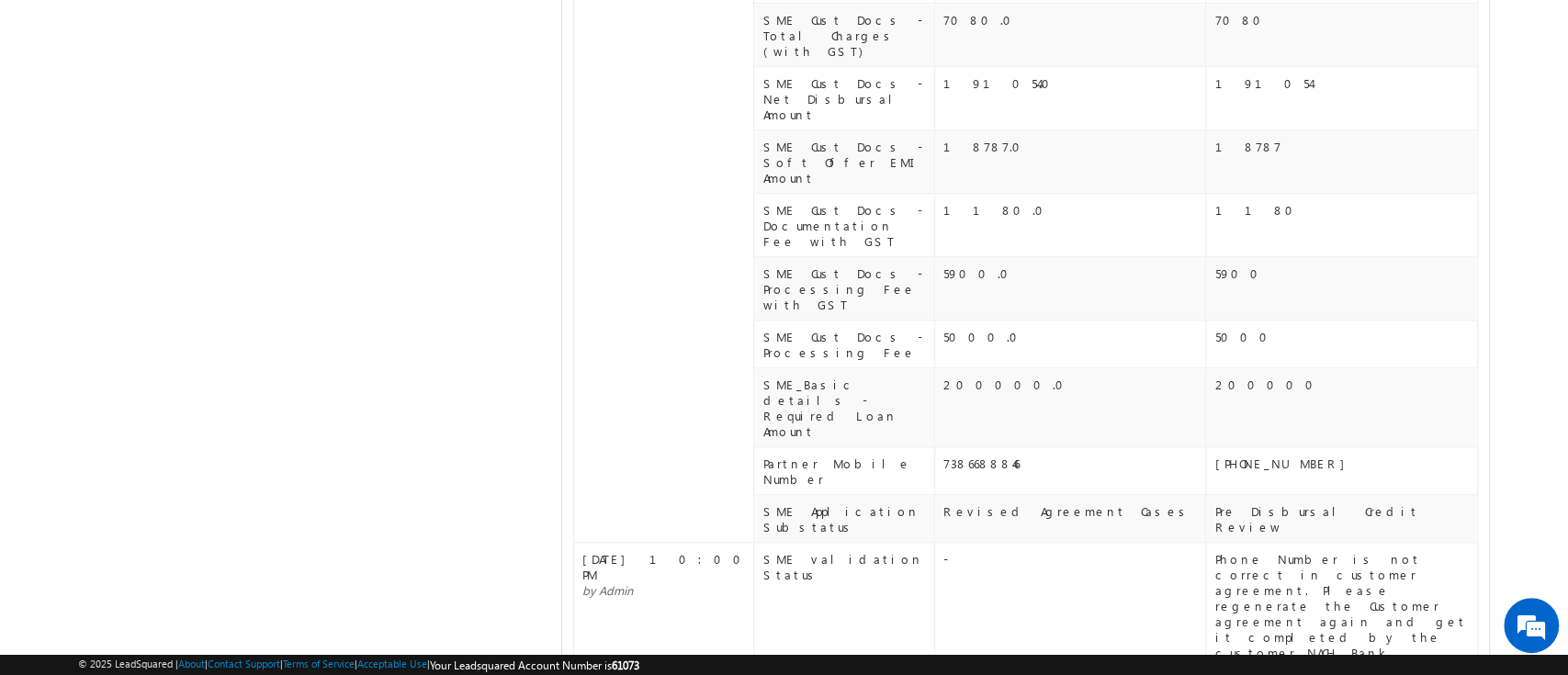
scroll to position [1219, 0]
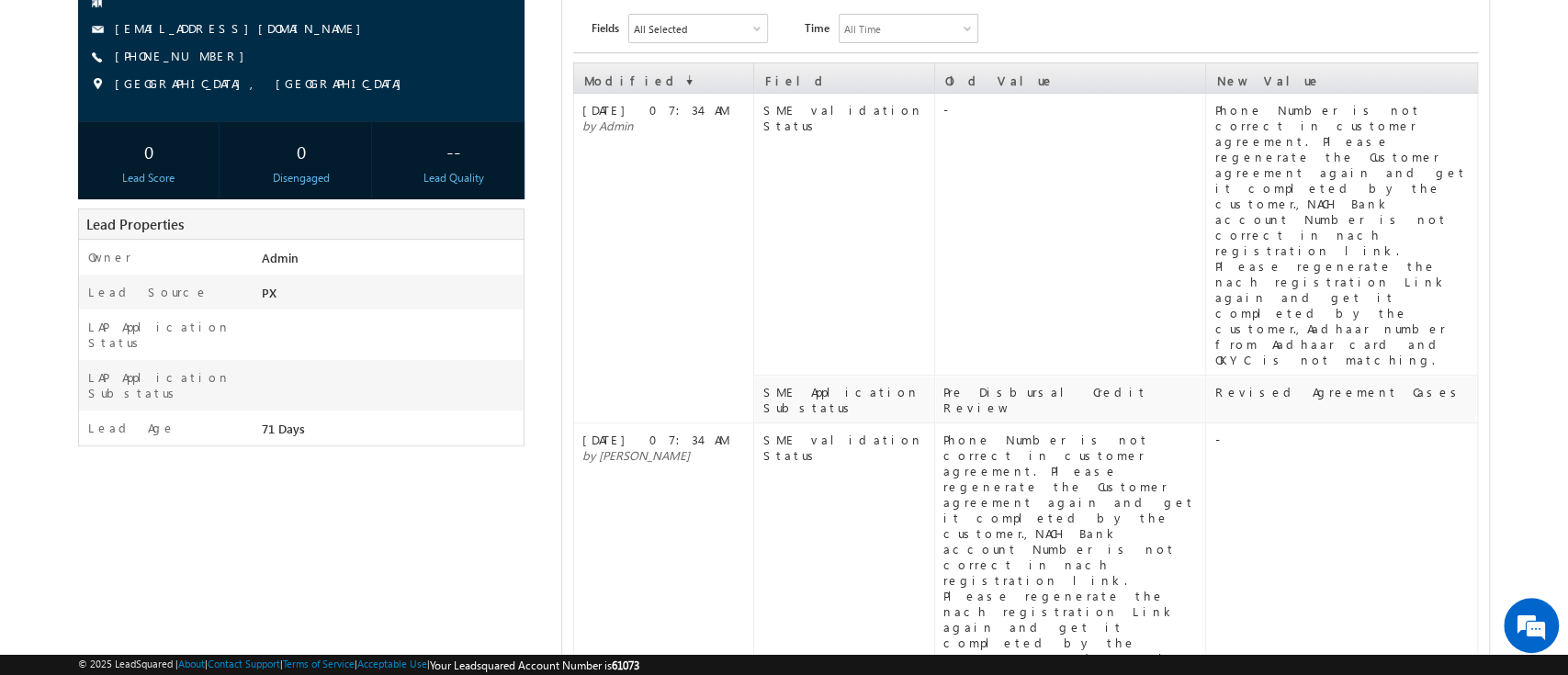
scroll to position [0, 0]
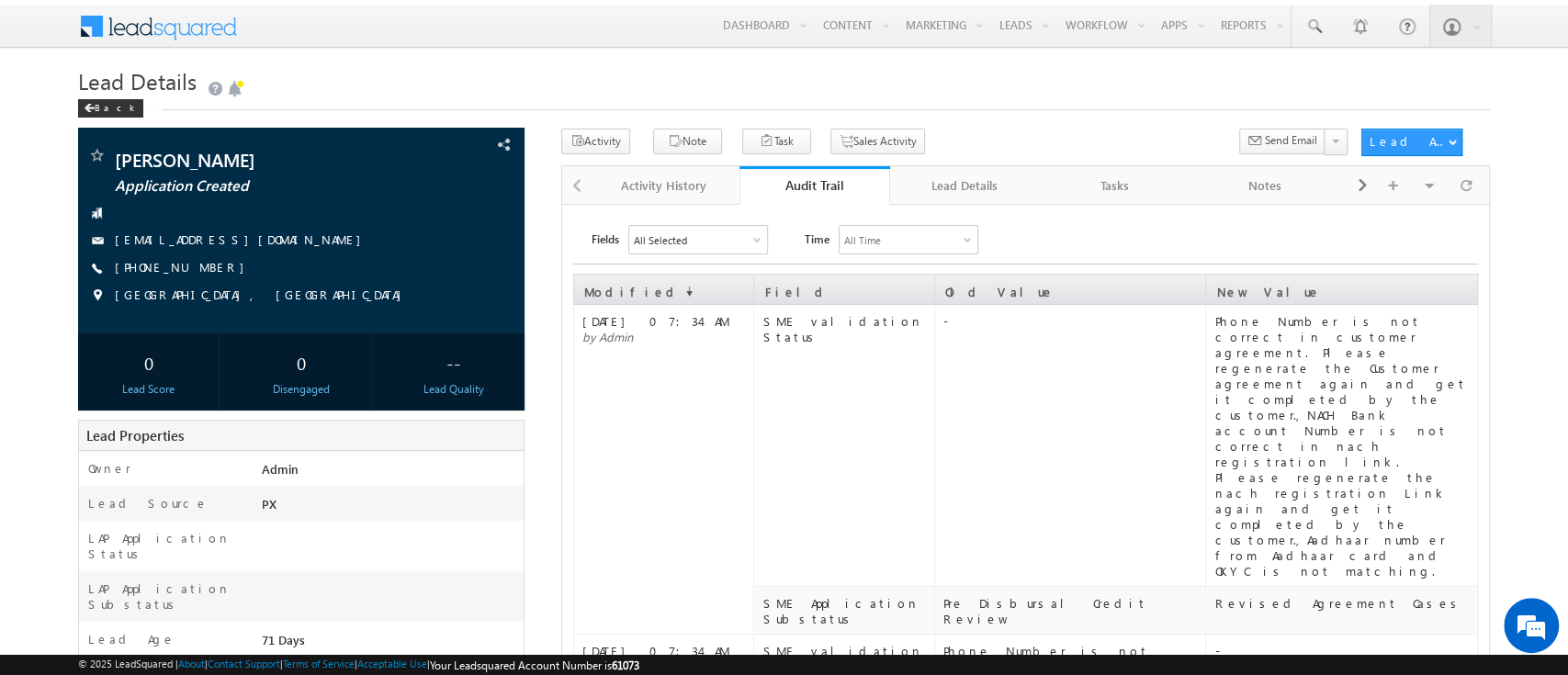
click at [794, 189] on div "Audit Trail" at bounding box center [814, 185] width 123 height 17
click at [1317, 325] on div "Phone Number is not correct in customer agreement. Please regenerate the Custom…" at bounding box center [1344, 446] width 261 height 266
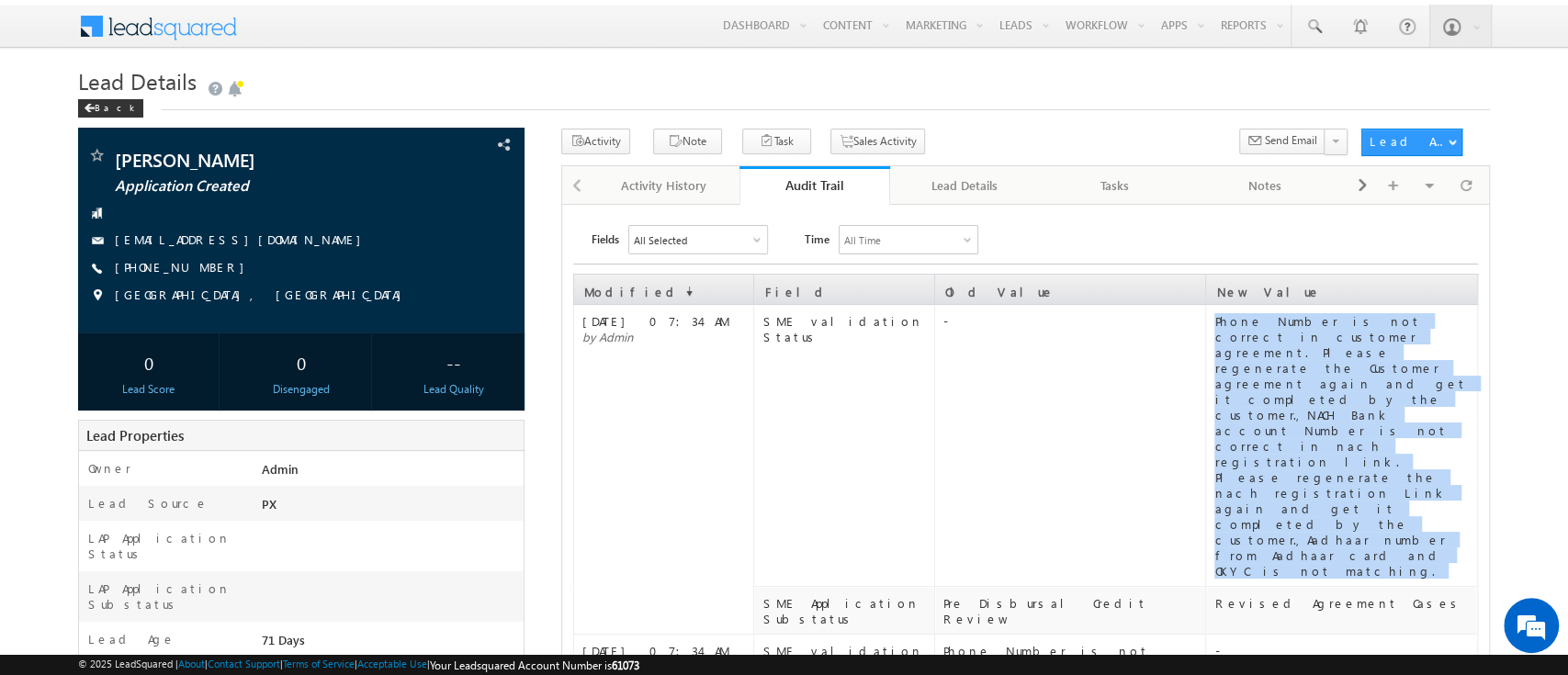
click at [1317, 325] on div "Phone Number is not correct in customer agreement. Please regenerate the Custom…" at bounding box center [1344, 446] width 261 height 266
click at [1303, 407] on div "Phone Number is not correct in customer agreement. Please regenerate the Custom…" at bounding box center [1344, 446] width 261 height 266
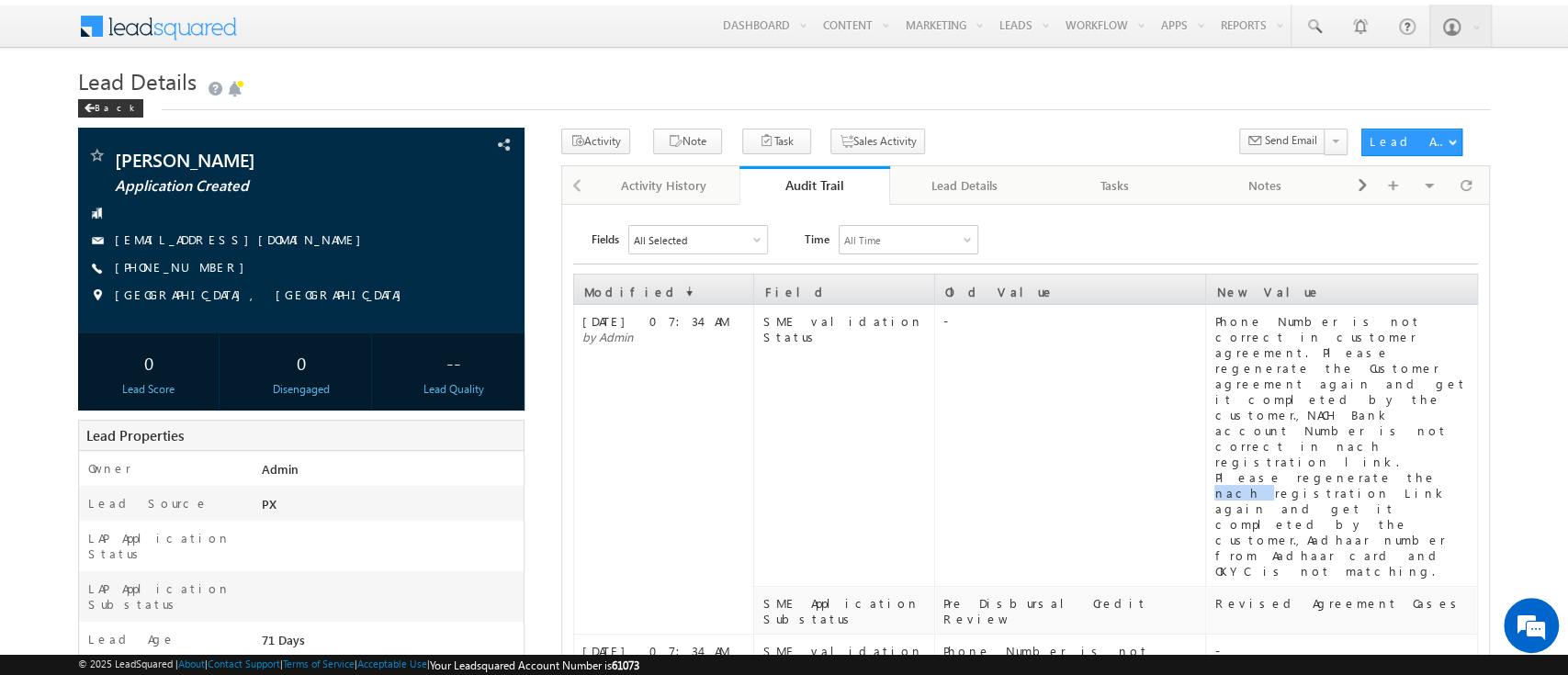
click at [1303, 407] on div "Phone Number is not correct in customer agreement. Please regenerate the Custom…" at bounding box center [1344, 446] width 261 height 266
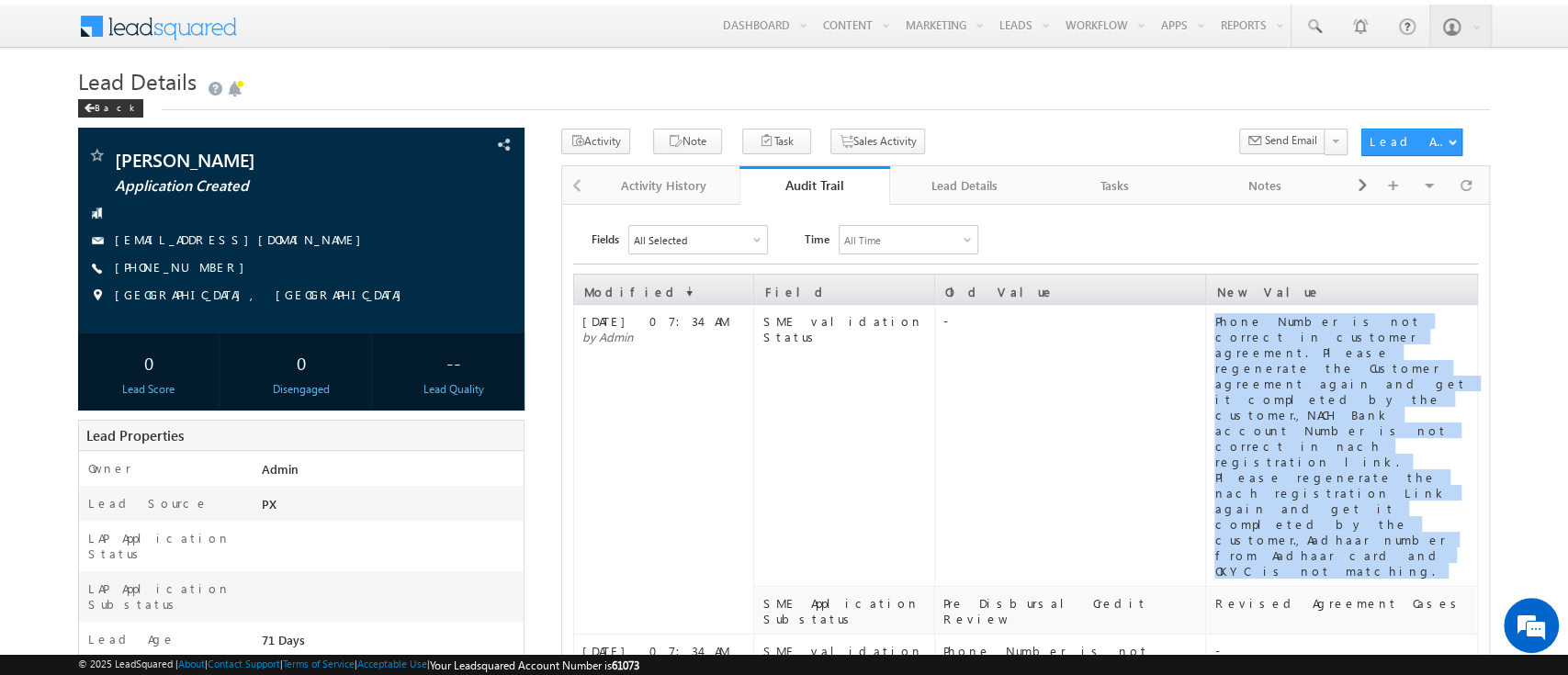
click at [1303, 407] on div "Phone Number is not correct in customer agreement. Please regenerate the Custom…" at bounding box center [1344, 446] width 261 height 266
click at [818, 178] on div "Audit Trail" at bounding box center [814, 185] width 123 height 17
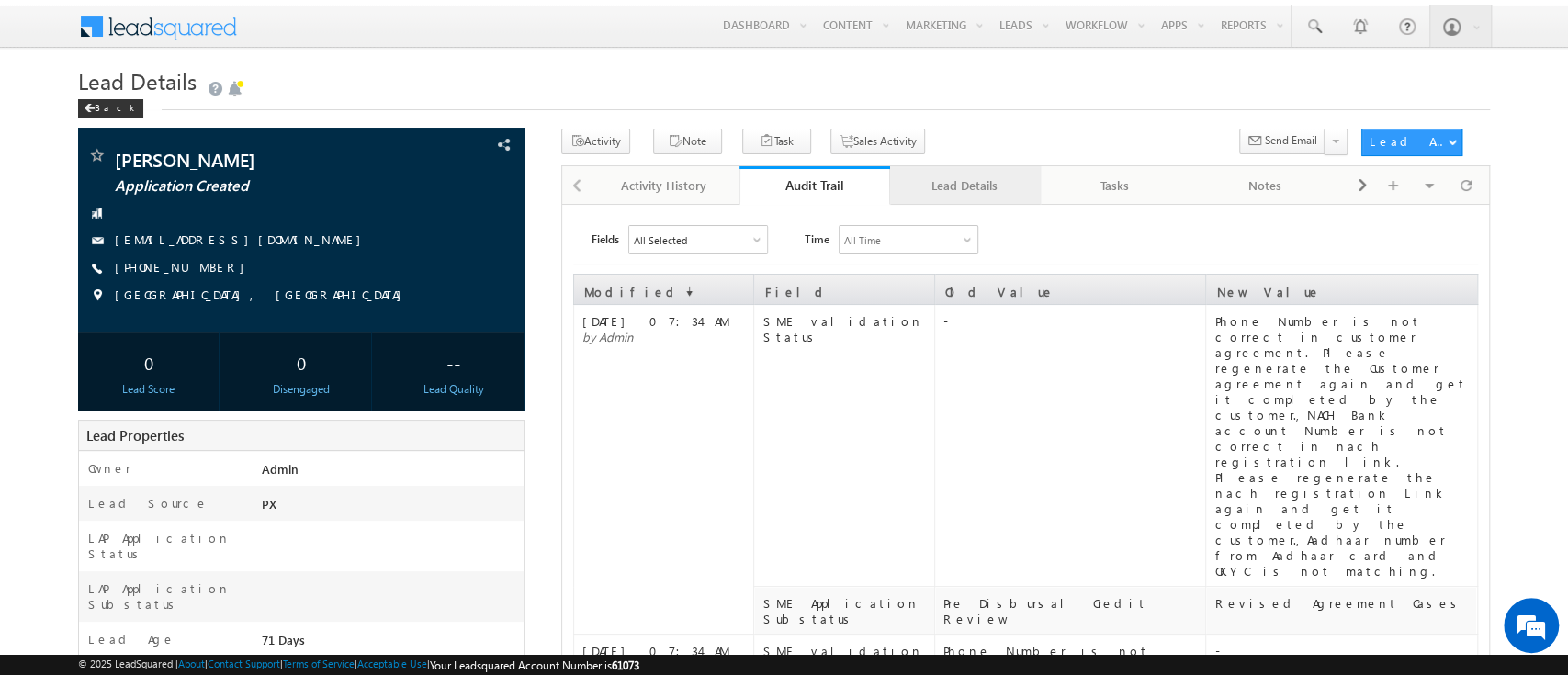
click at [993, 175] on div "Lead Details" at bounding box center [964, 185] width 119 height 22
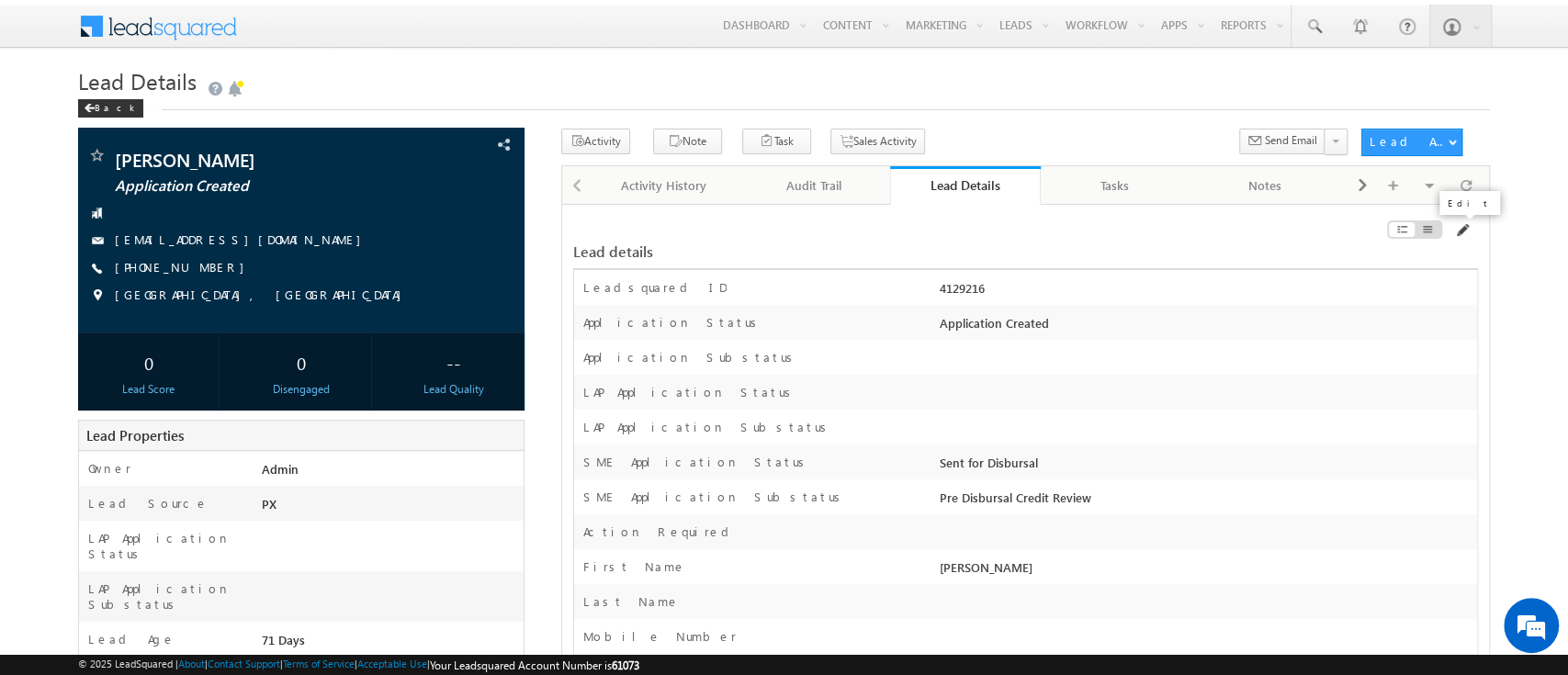
click at [1459, 229] on span at bounding box center [1460, 229] width 14 height 14
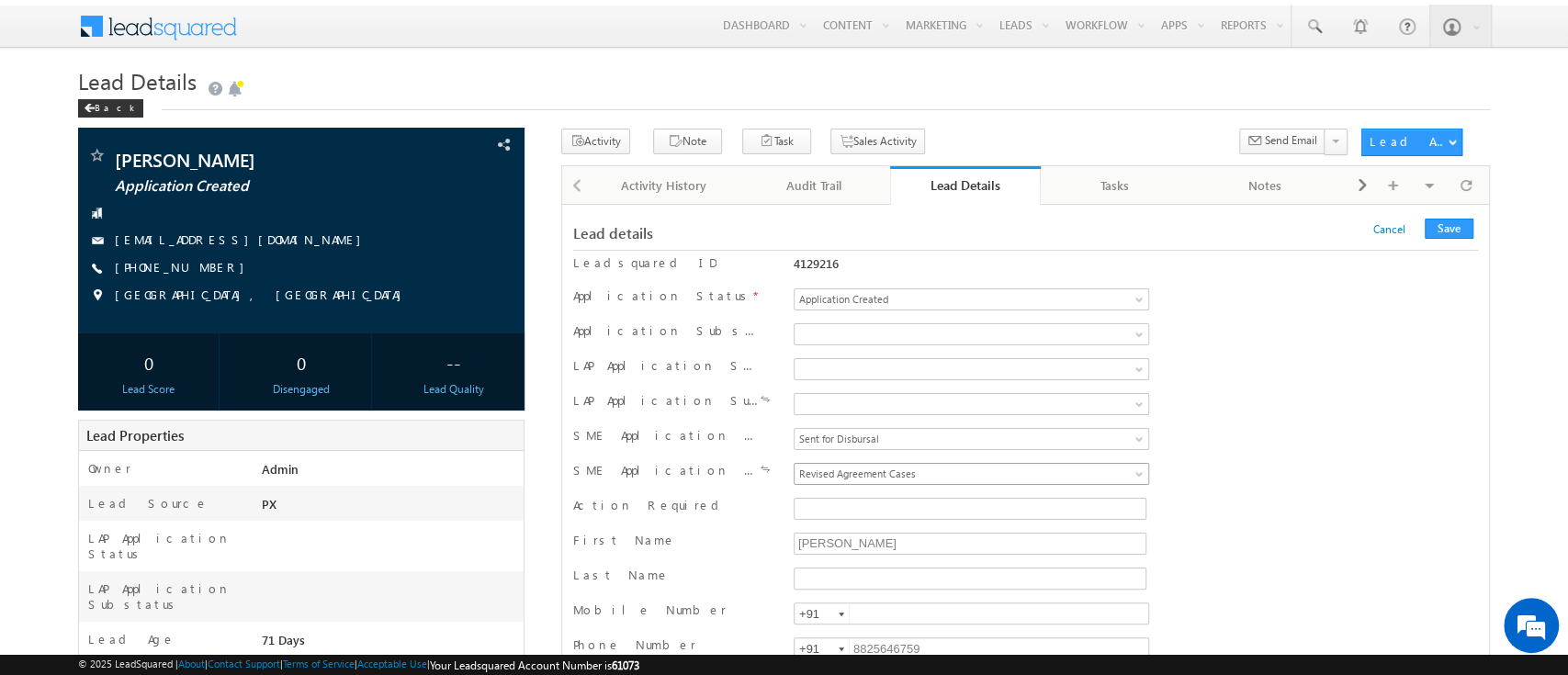
click at [1078, 474] on span "Revised Agreement Cases" at bounding box center [937, 473] width 287 height 16
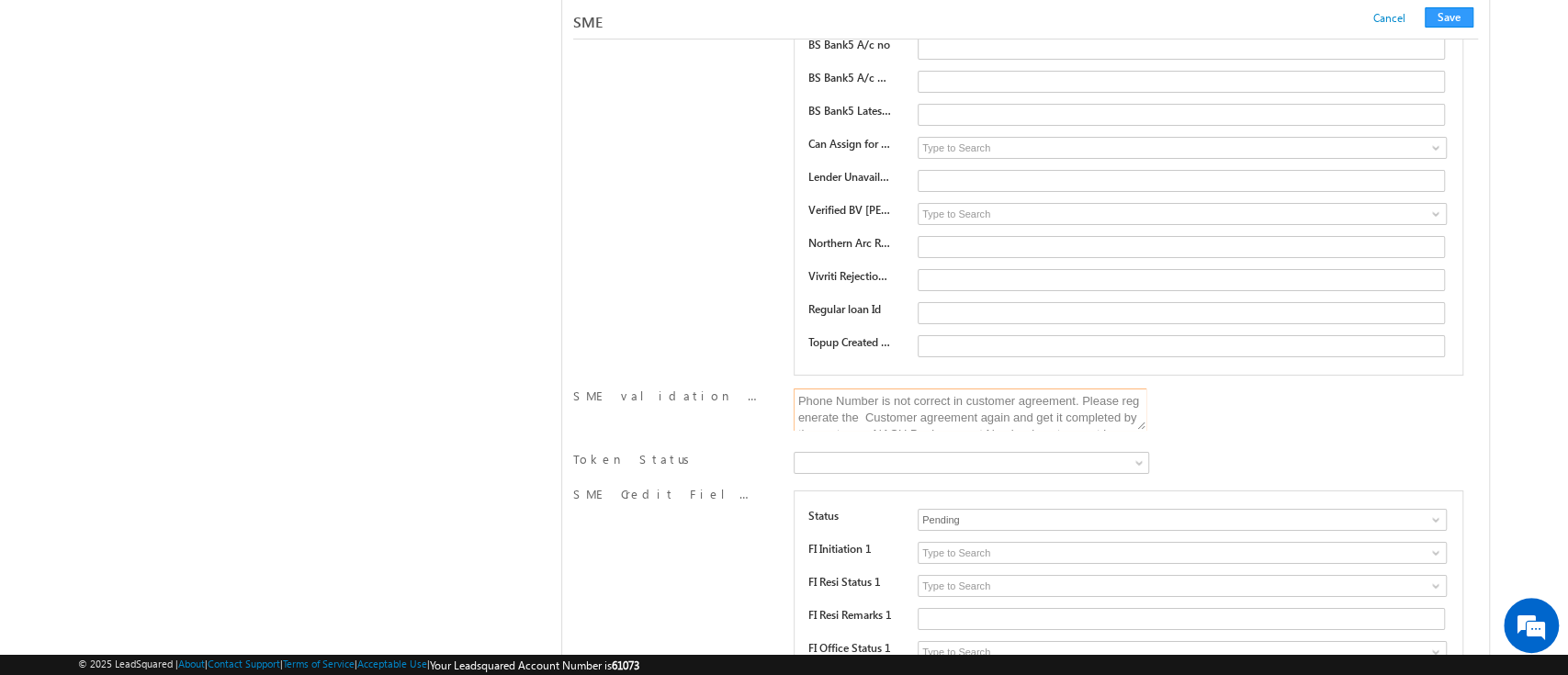
click at [979, 388] on textarea "Phone Number is not correct in customer agreement. Please regenerate the Custom…" at bounding box center [970, 409] width 352 height 42
click at [1460, 18] on button "Save" at bounding box center [1448, 17] width 49 height 20
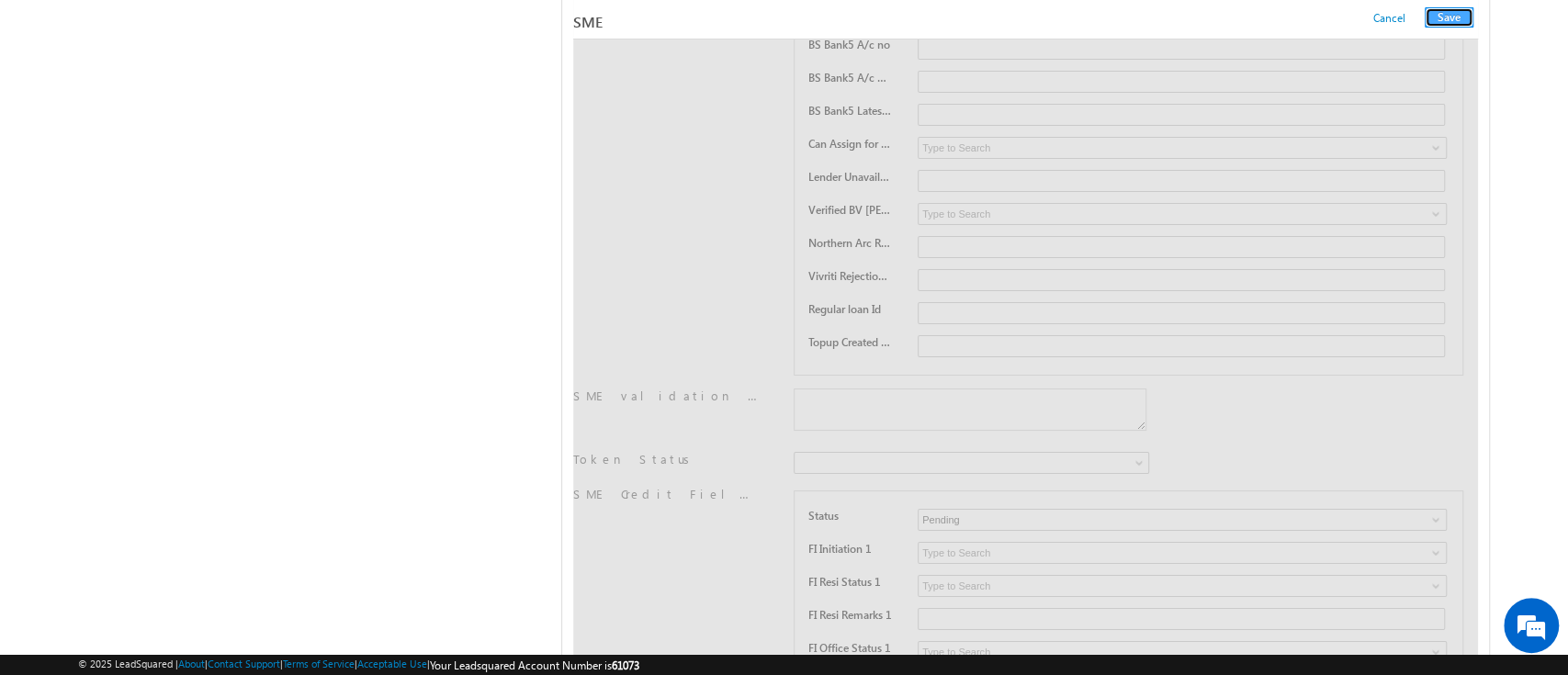
click at [1454, 17] on button "Save" at bounding box center [1448, 17] width 49 height 20
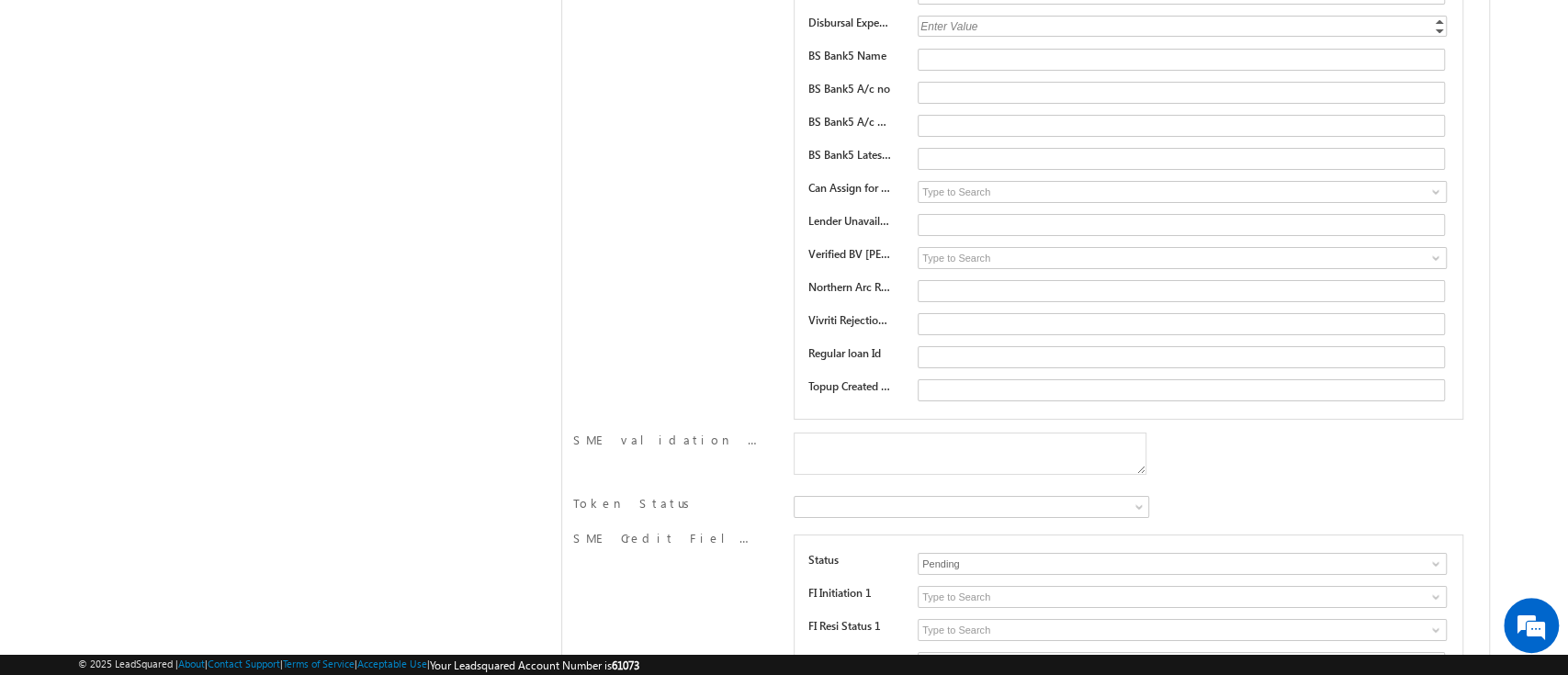
scroll to position [0, 0]
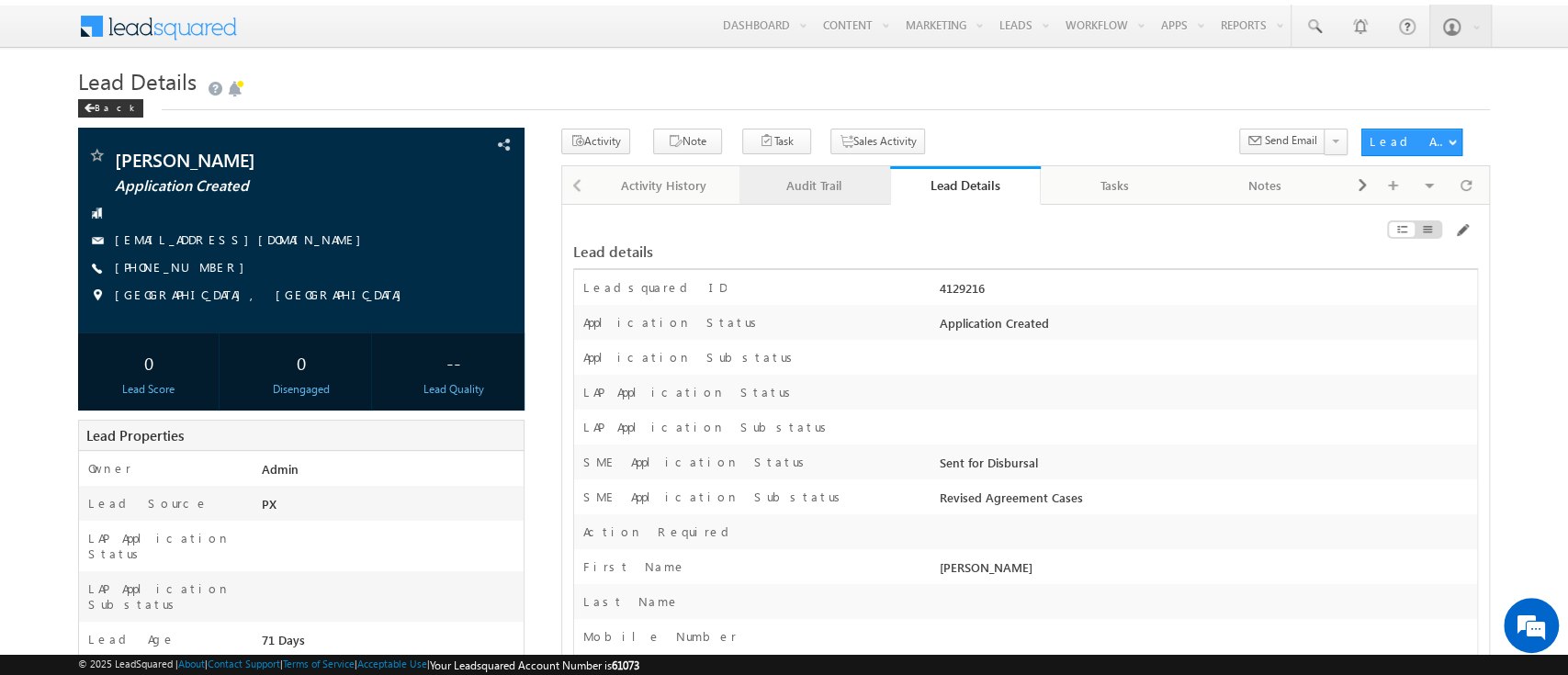
click at [825, 182] on div "Audit Trail" at bounding box center [813, 185] width 119 height 22
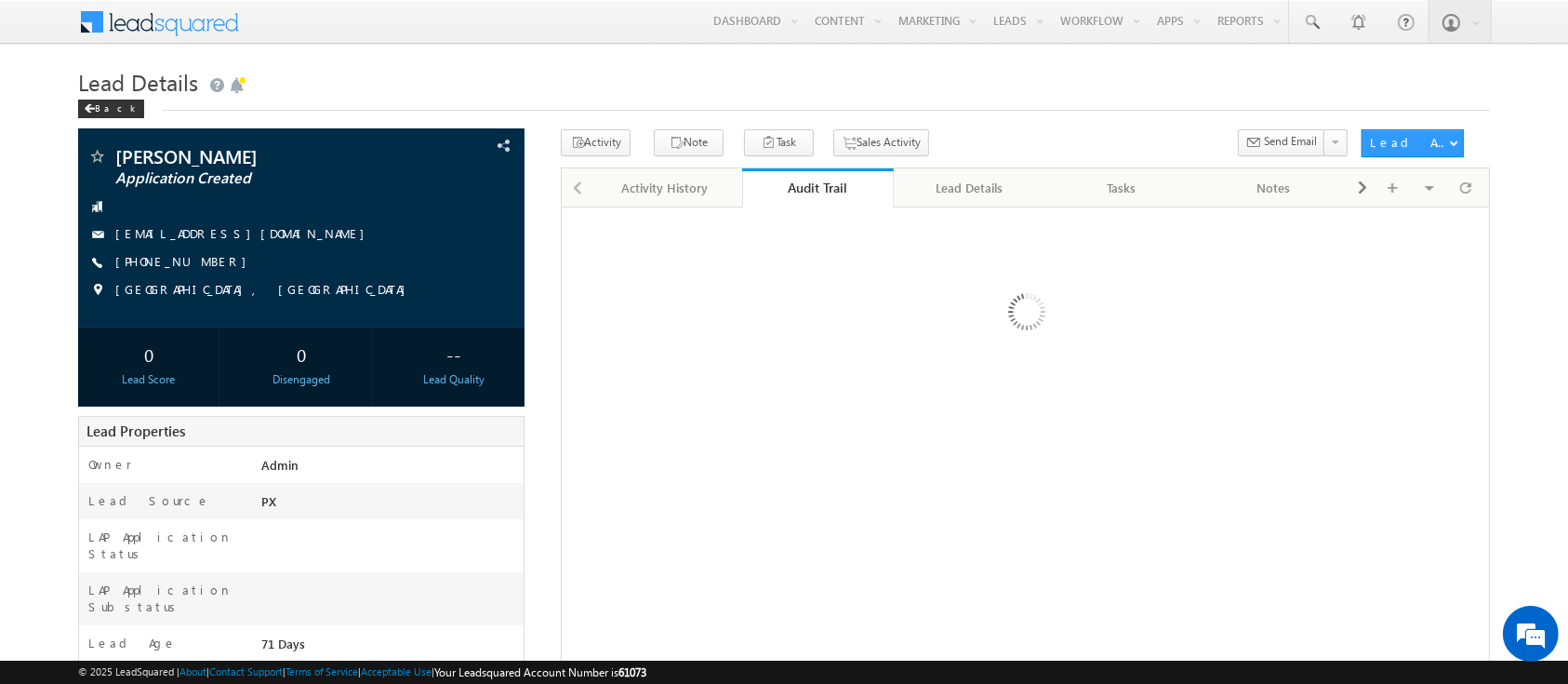
click at [836, 184] on div "Audit Trail" at bounding box center [818, 187] width 124 height 17
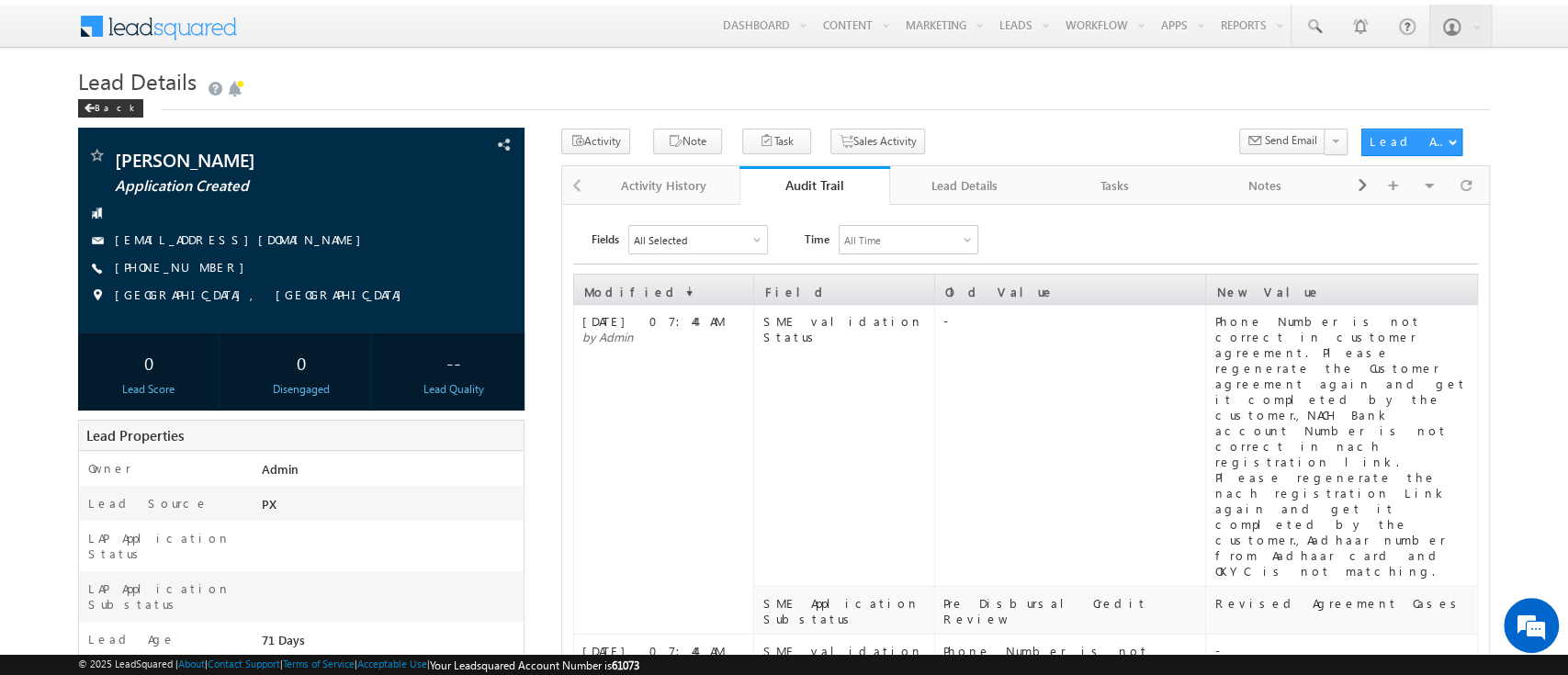
click at [1357, 317] on div "Phone Number is not correct in customer agreement. Please regenerate the Custom…" at bounding box center [1344, 446] width 261 height 266
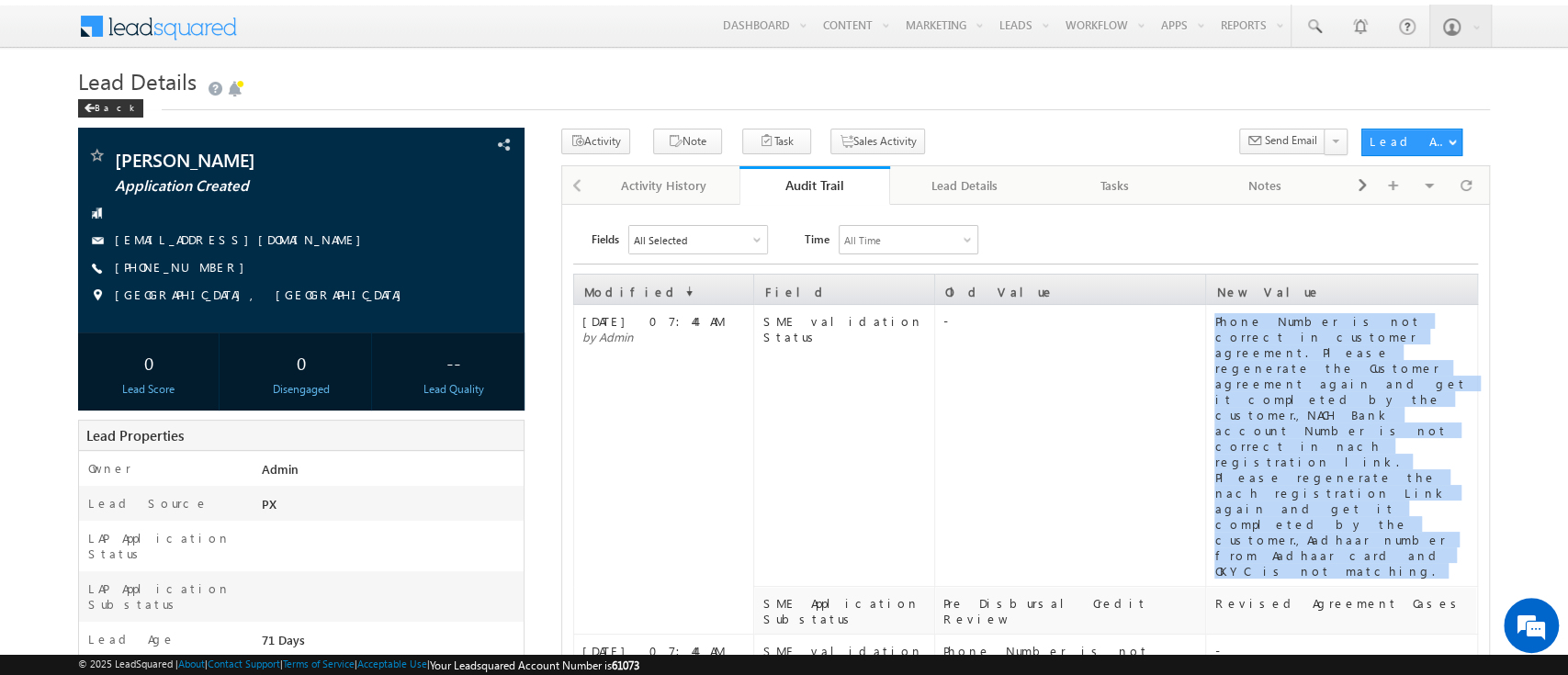
click at [1357, 317] on div "Phone Number is not correct in customer agreement. Please regenerate the Custom…" at bounding box center [1344, 446] width 261 height 266
click at [1400, 445] on div "Phone Number is not correct in customer agreement. Please regenerate the Custom…" at bounding box center [1344, 446] width 261 height 266
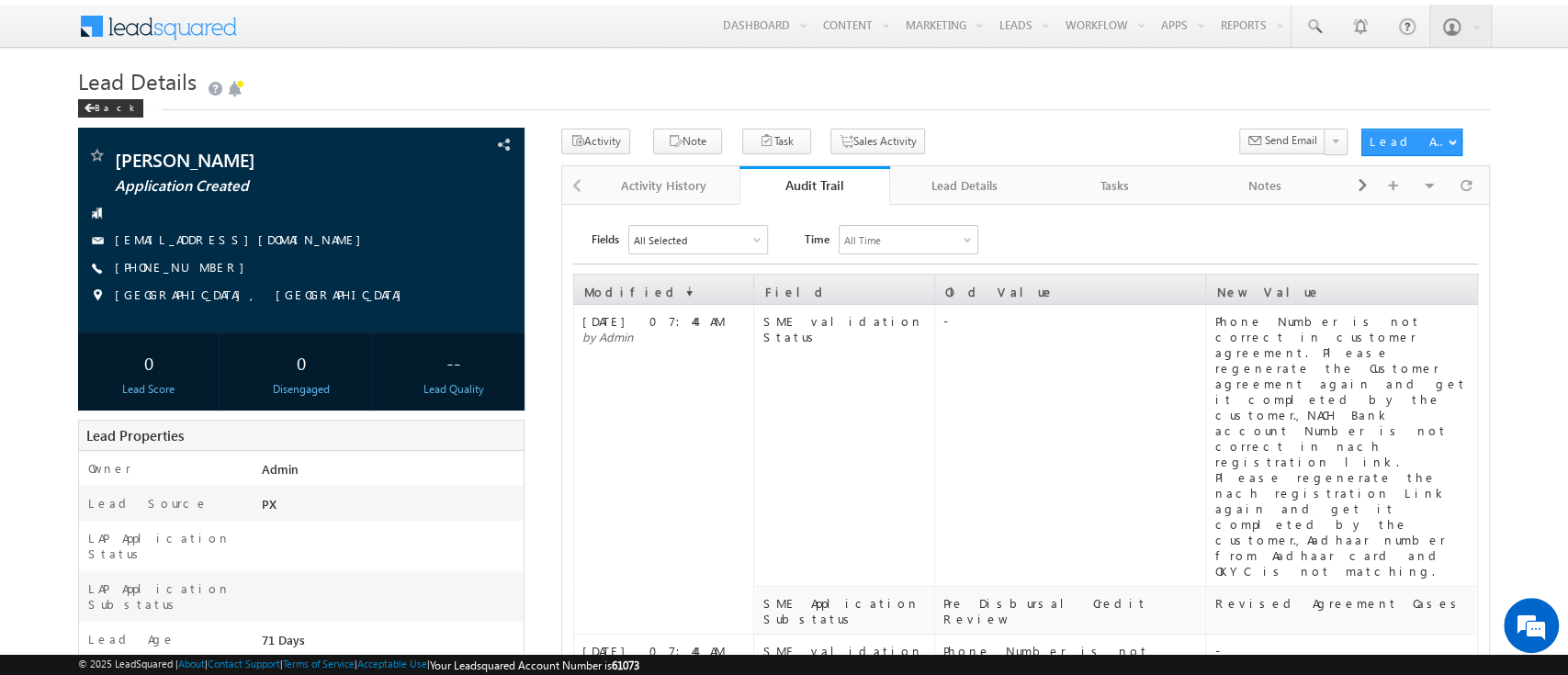
drag, startPoint x: 954, startPoint y: 185, endPoint x: 1181, endPoint y: 620, distance: 490.7
click at [954, 185] on div "Lead Details" at bounding box center [964, 185] width 119 height 22
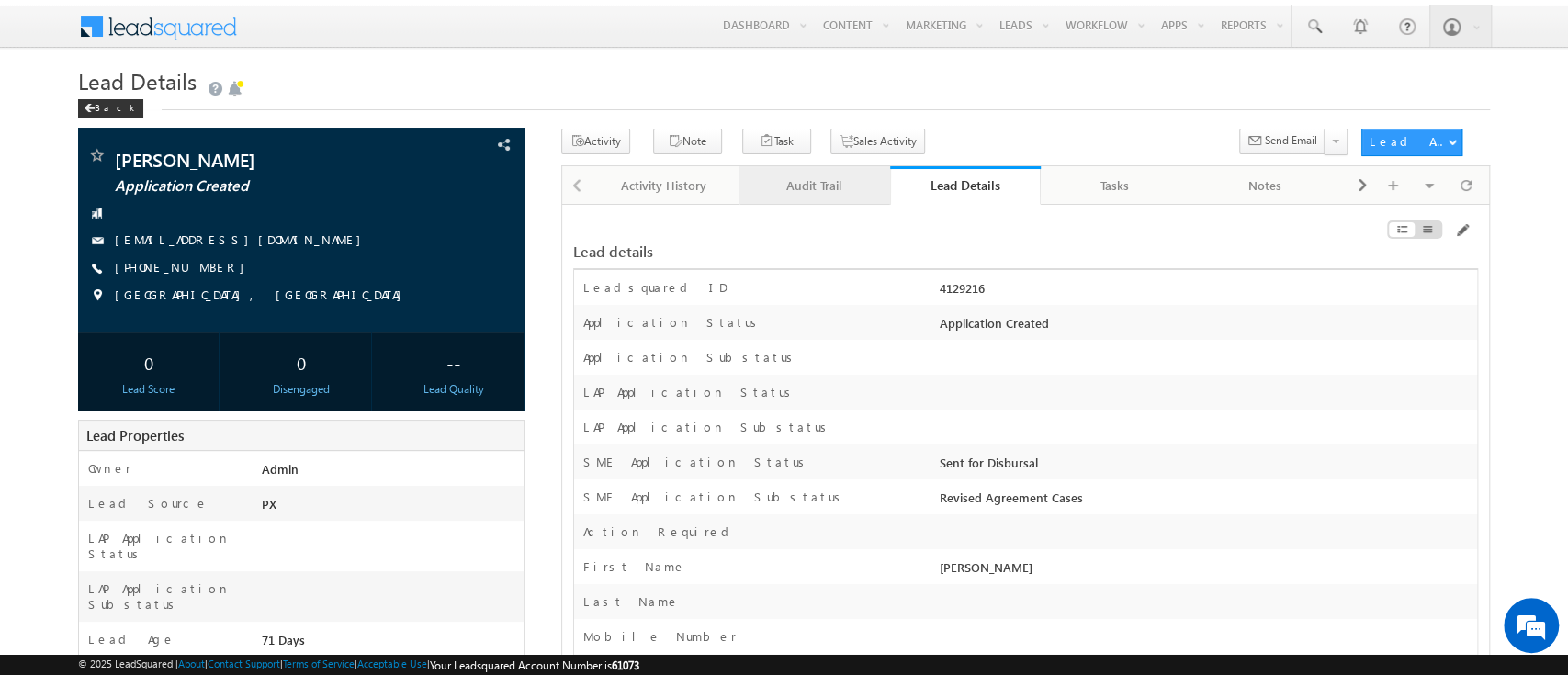
click at [838, 199] on link "Audit Trail" at bounding box center [814, 185] width 151 height 38
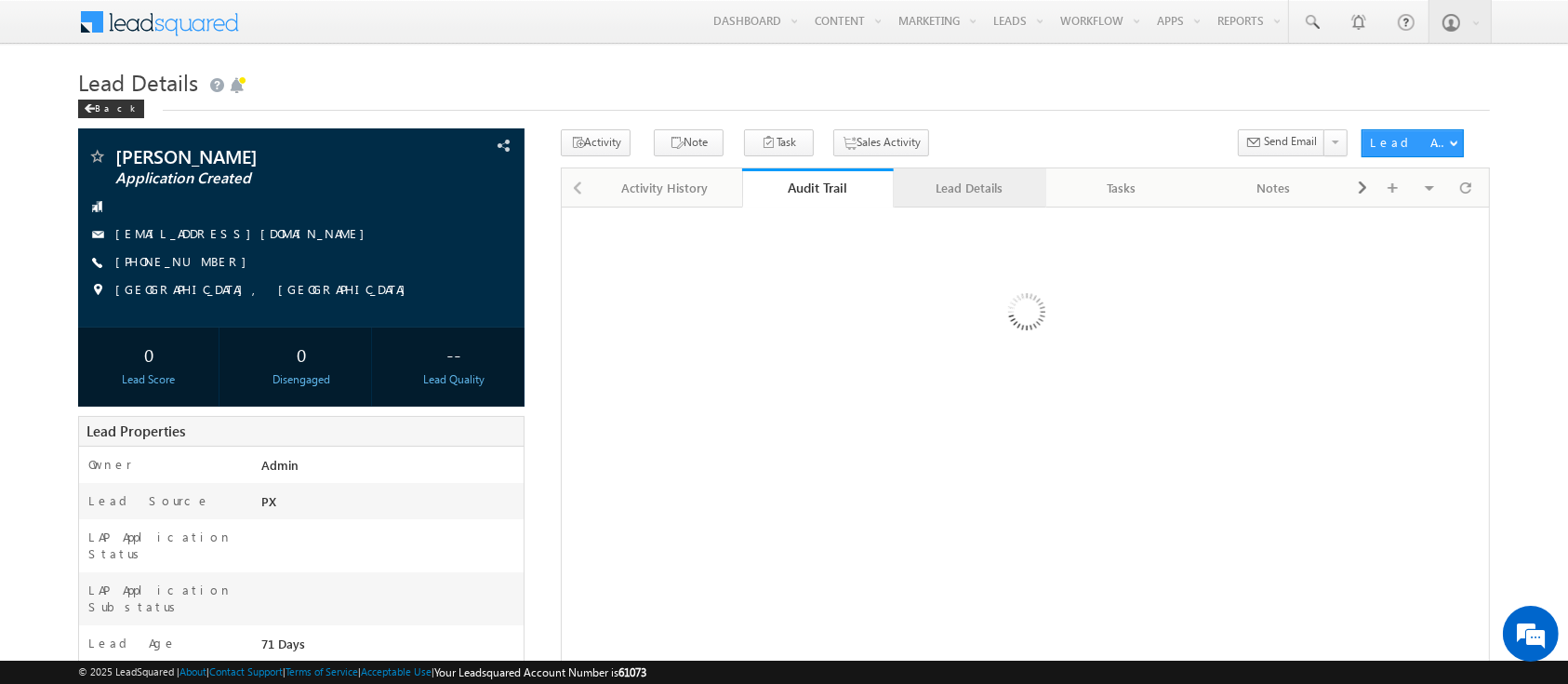
click at [960, 191] on div "Lead Details" at bounding box center [969, 187] width 121 height 22
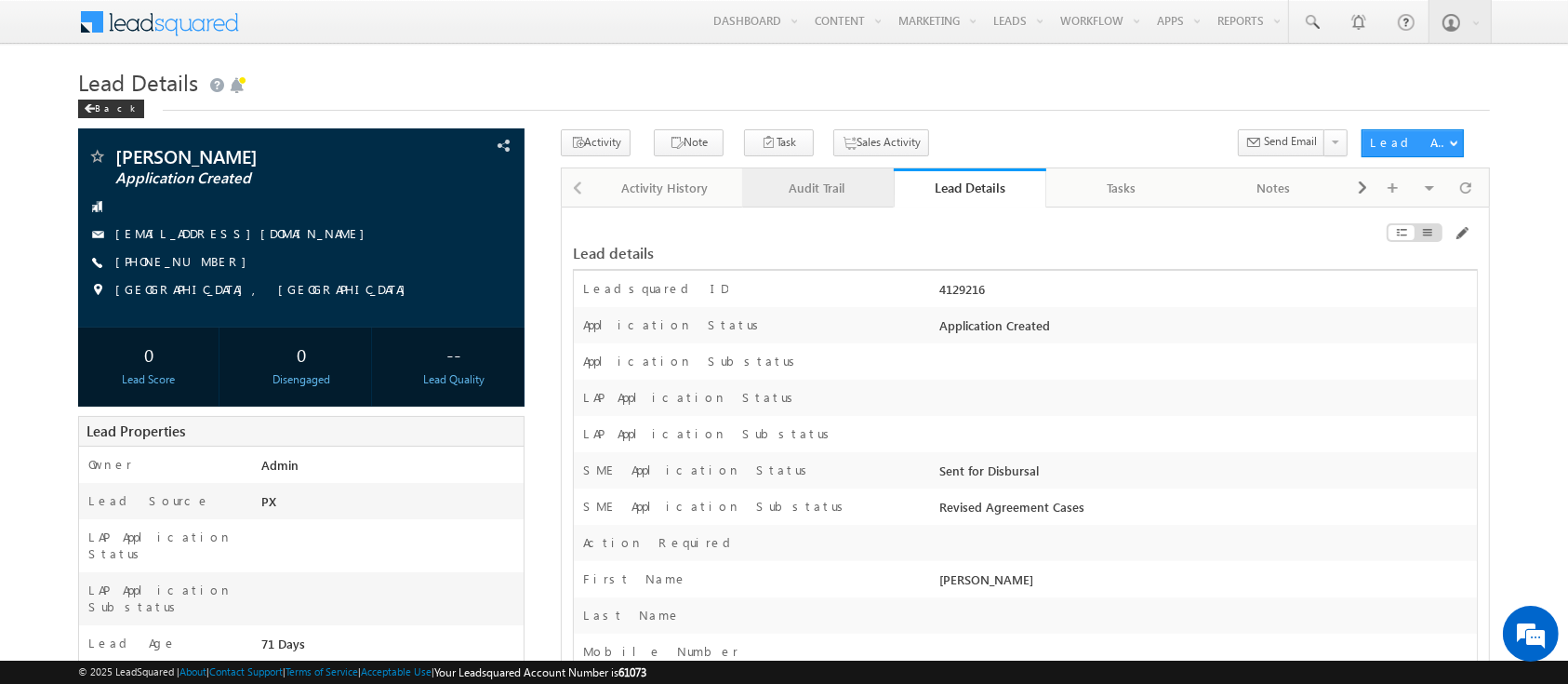
click at [755, 191] on link "Audit Trail" at bounding box center [818, 187] width 152 height 39
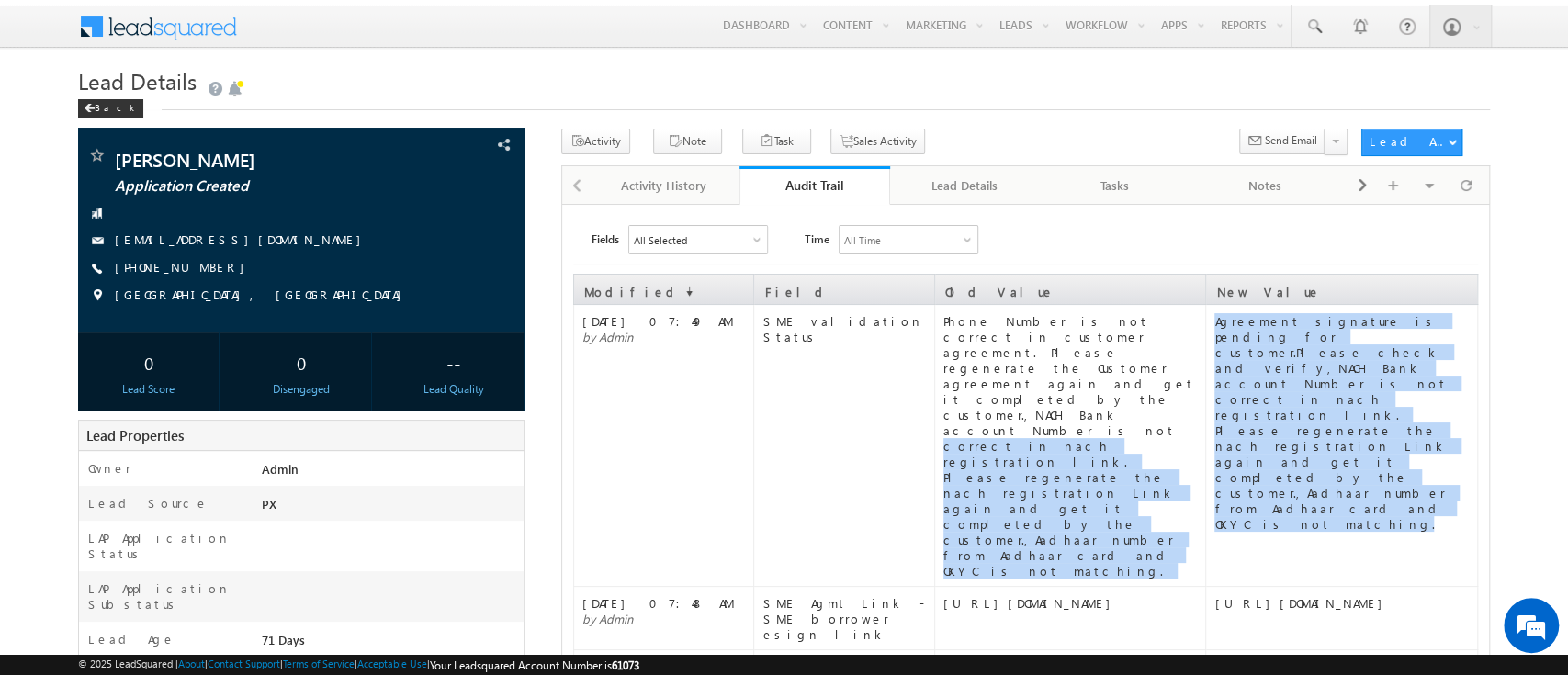
drag, startPoint x: 1389, startPoint y: 423, endPoint x: 1190, endPoint y: 361, distance: 208.4
click at [1190, 361] on tr "26 Sep 2025 07:49 AM by Admin SME validation Status Phone Number is not correct…" at bounding box center [1025, 446] width 904 height 282
click at [1394, 415] on div "Agreement signature is pending for customer.Please check and verify,NACH Bank a…" at bounding box center [1344, 422] width 261 height 218
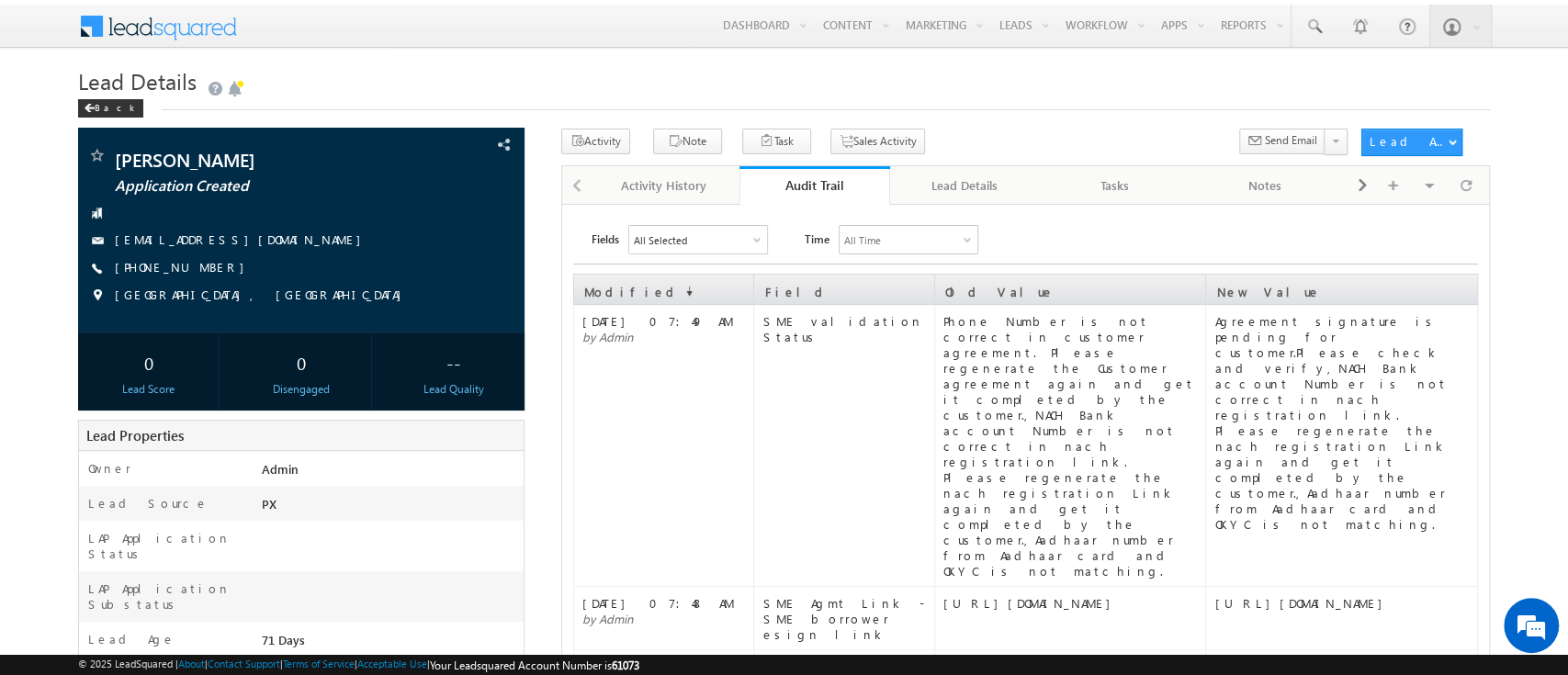
click at [1396, 347] on div "Agreement signature is pending for customer.Please check and verify,NACH Bank a…" at bounding box center [1344, 422] width 261 height 218
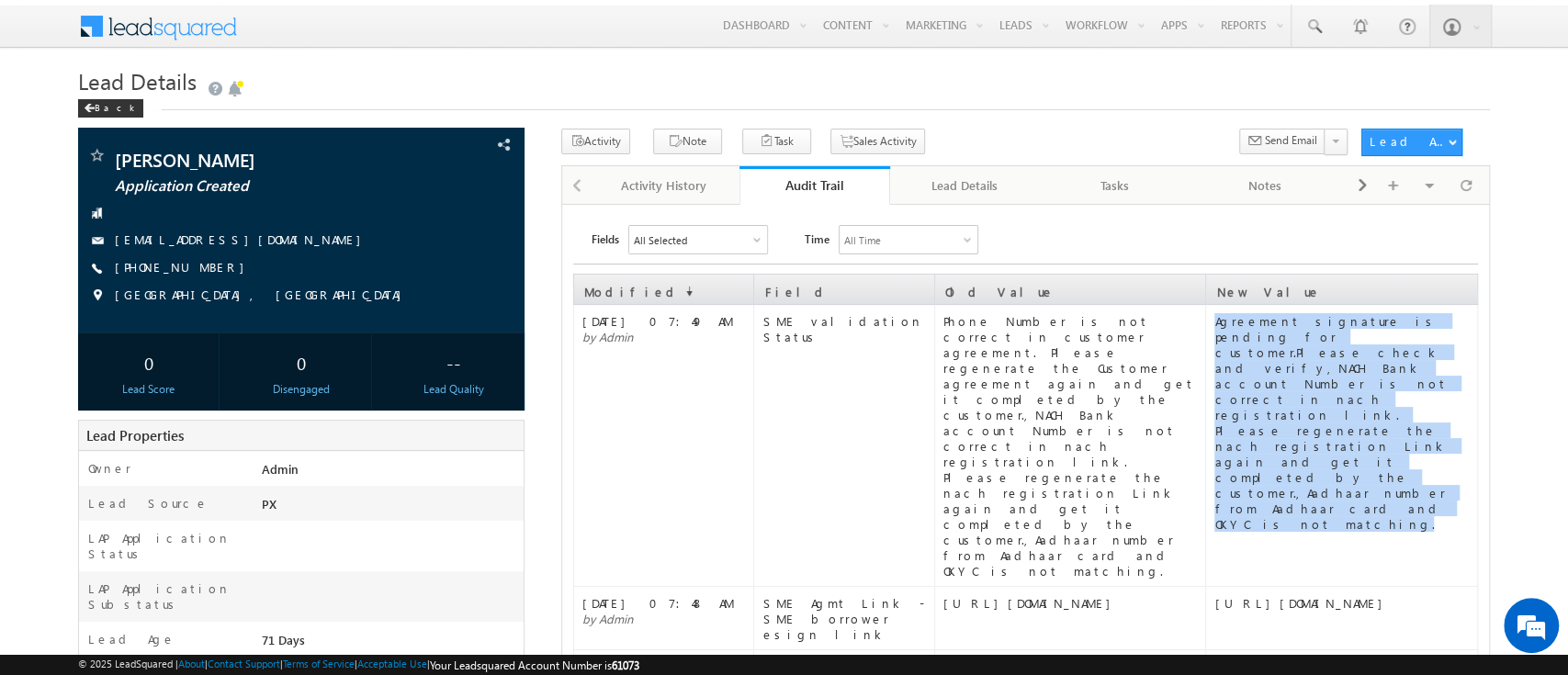
click at [1396, 347] on div "Agreement signature is pending for customer.Please check and verify,NACH Bank a…" at bounding box center [1344, 422] width 261 height 218
click at [932, 183] on div "Lead Details" at bounding box center [964, 185] width 119 height 22
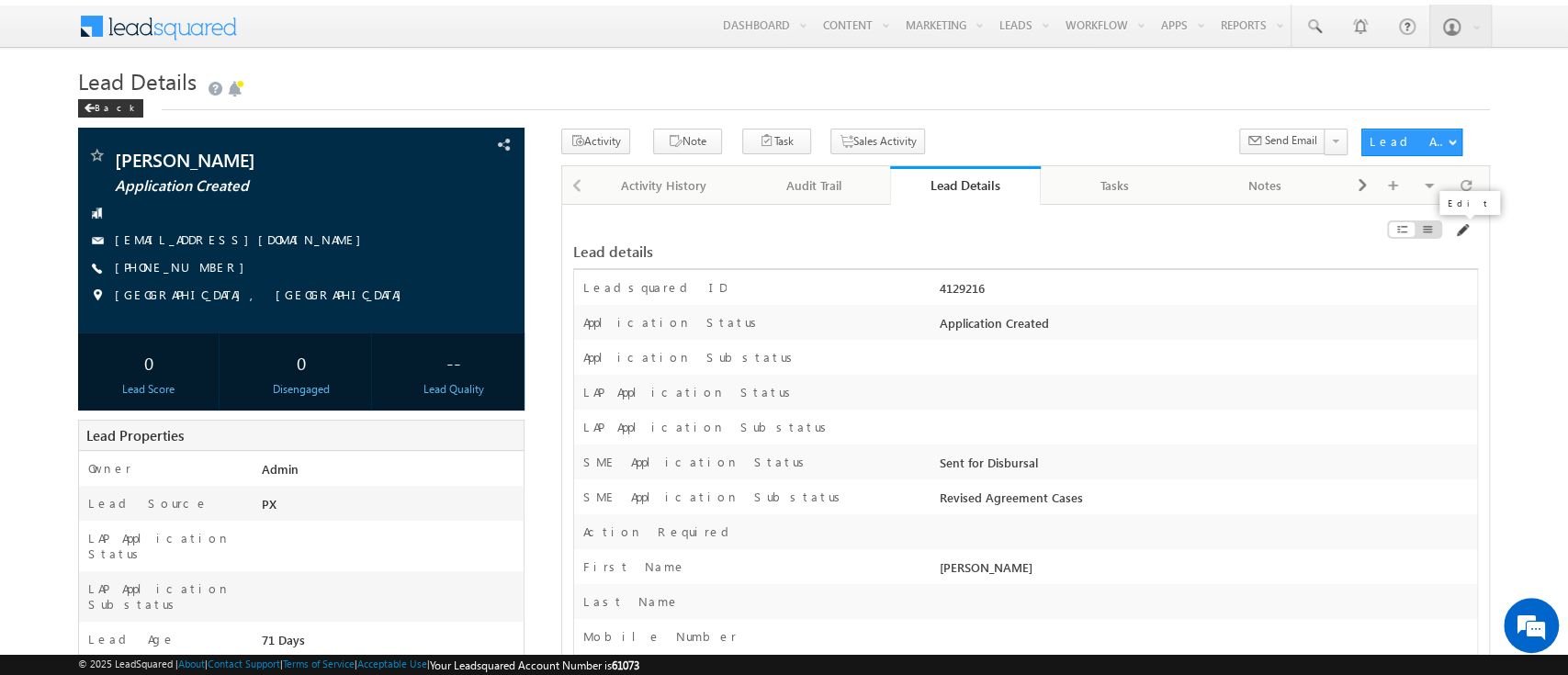
click at [1457, 224] on span at bounding box center [1460, 229] width 14 height 14
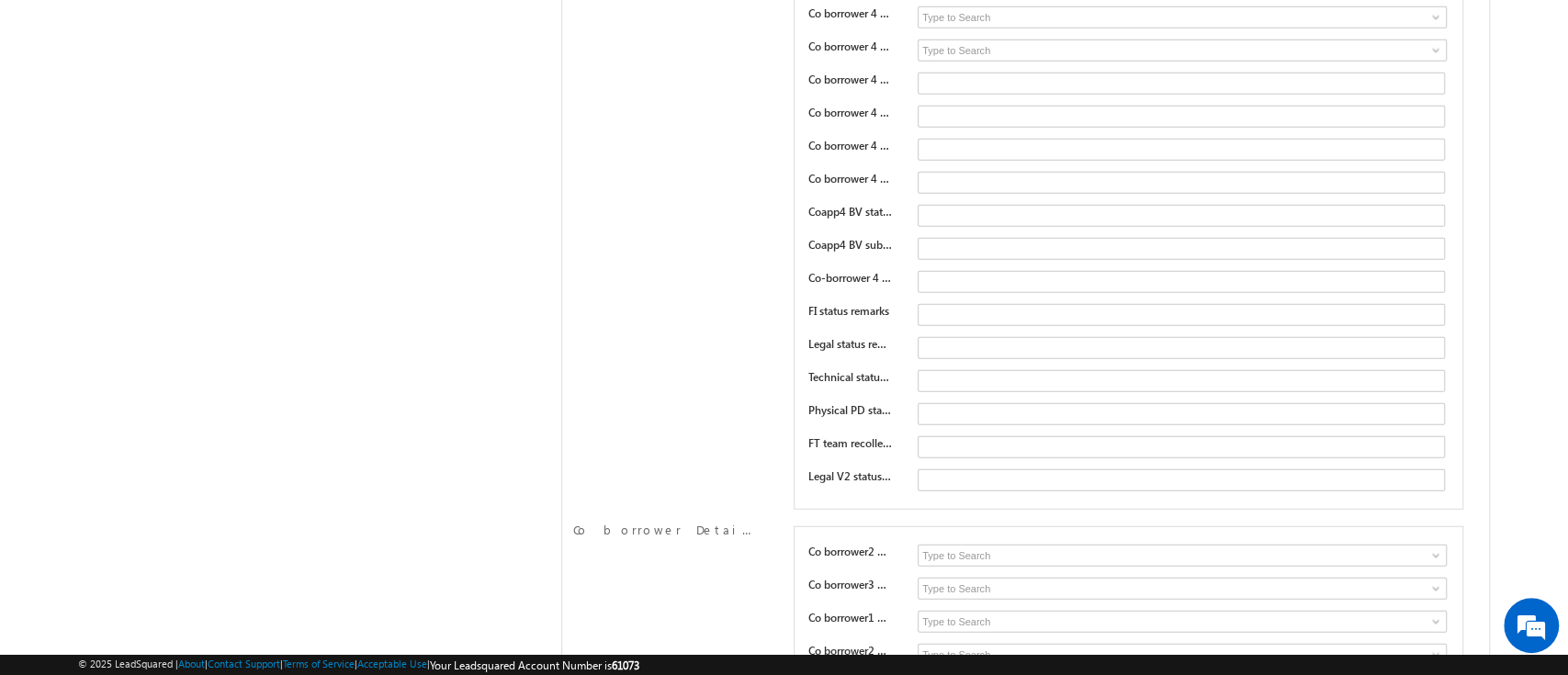
scroll to position [27905, 0]
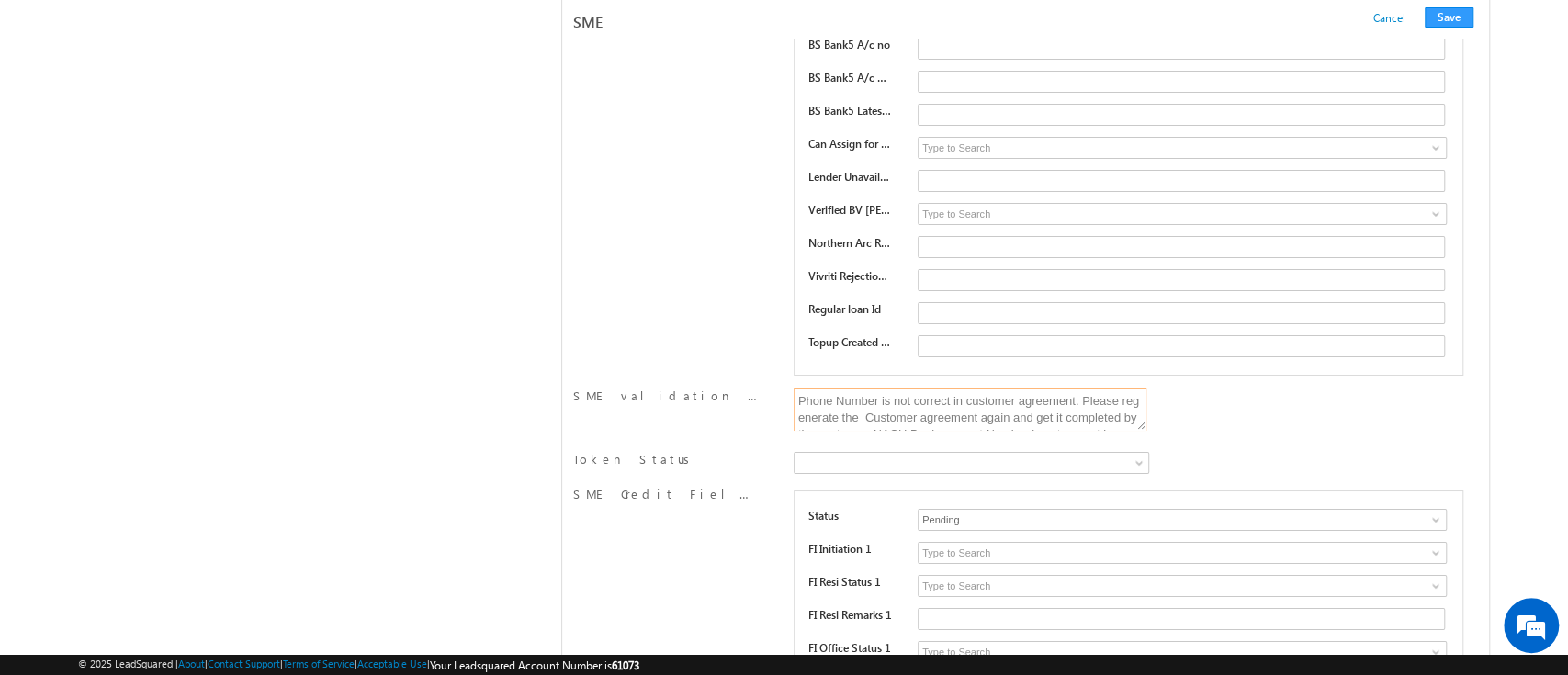
click at [902, 388] on textarea "Phone Number is not correct in customer agreement. Please regenerate the Custom…" at bounding box center [970, 409] width 352 height 42
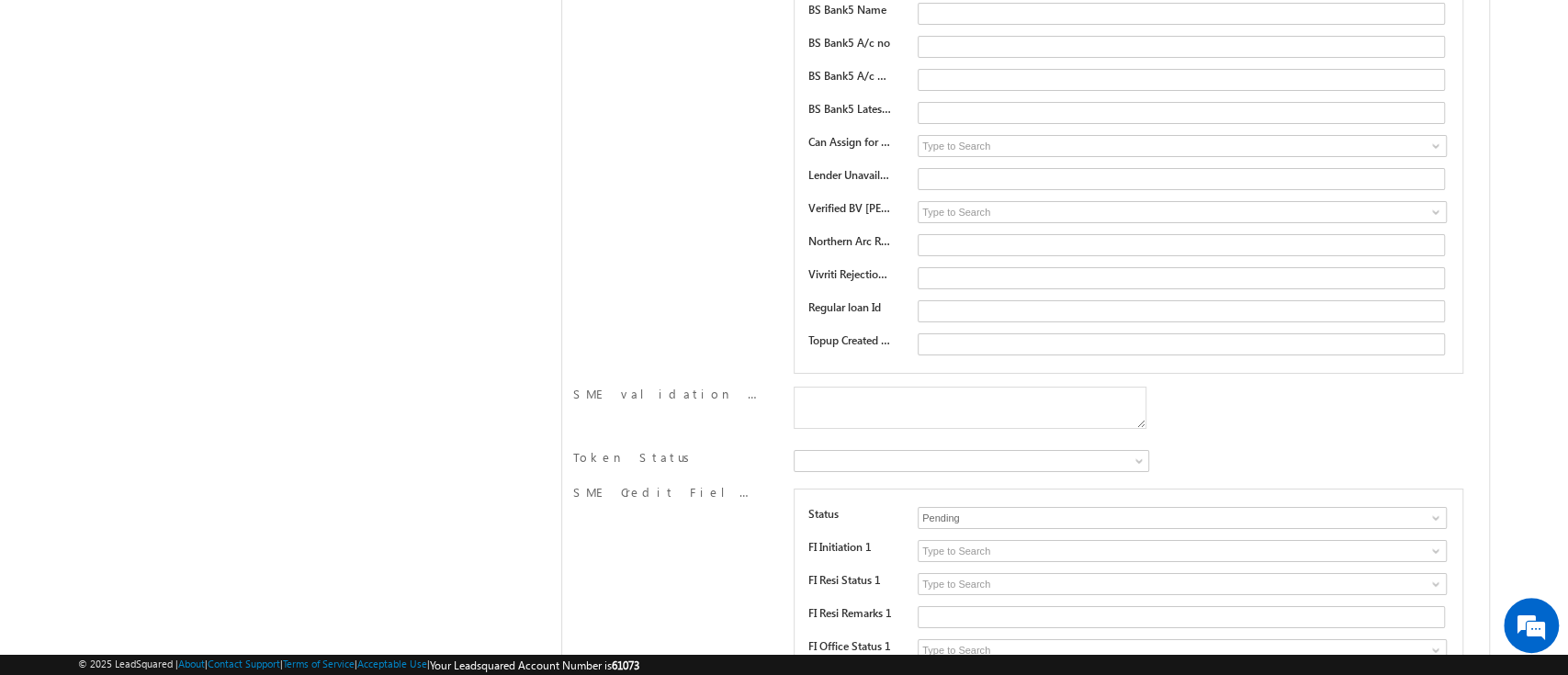
scroll to position [0, 0]
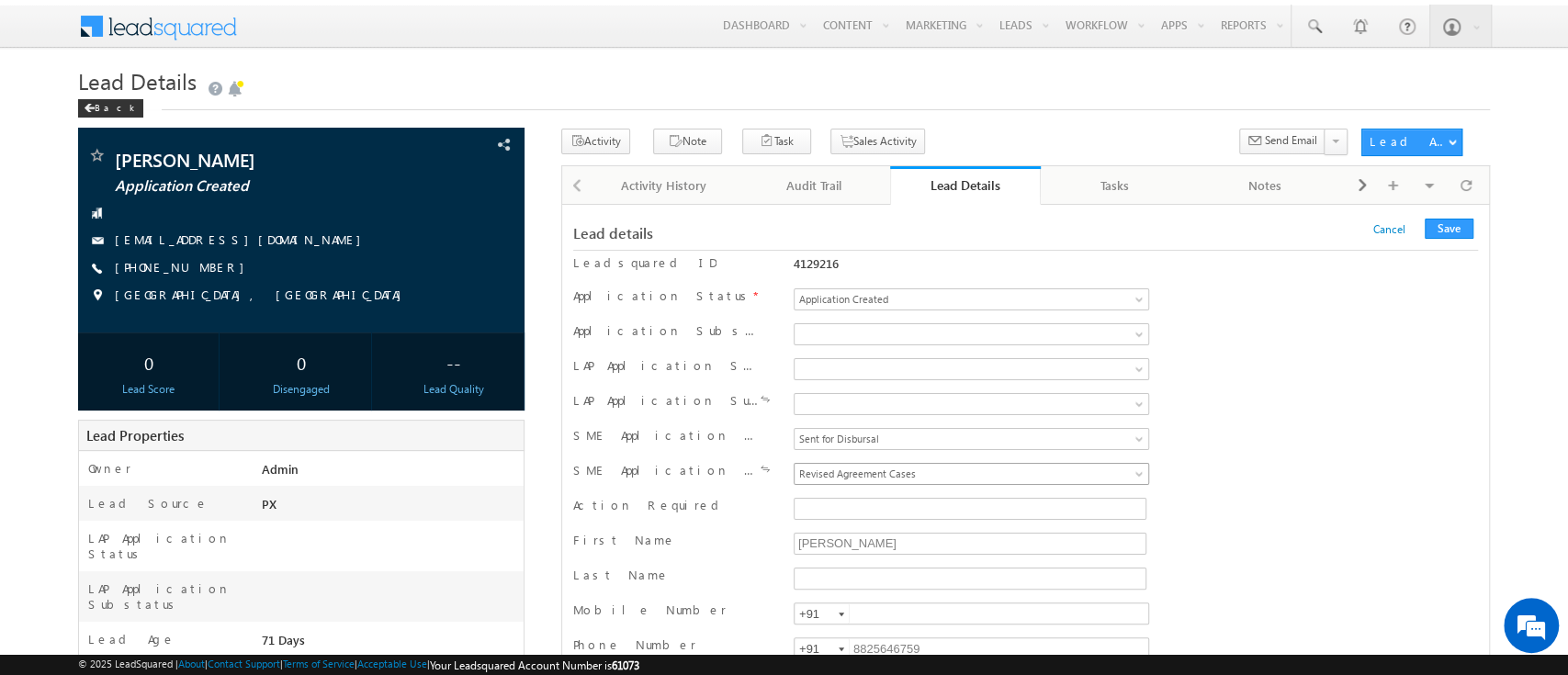
click at [982, 477] on span "Revised Agreement Cases" at bounding box center [937, 473] width 287 height 16
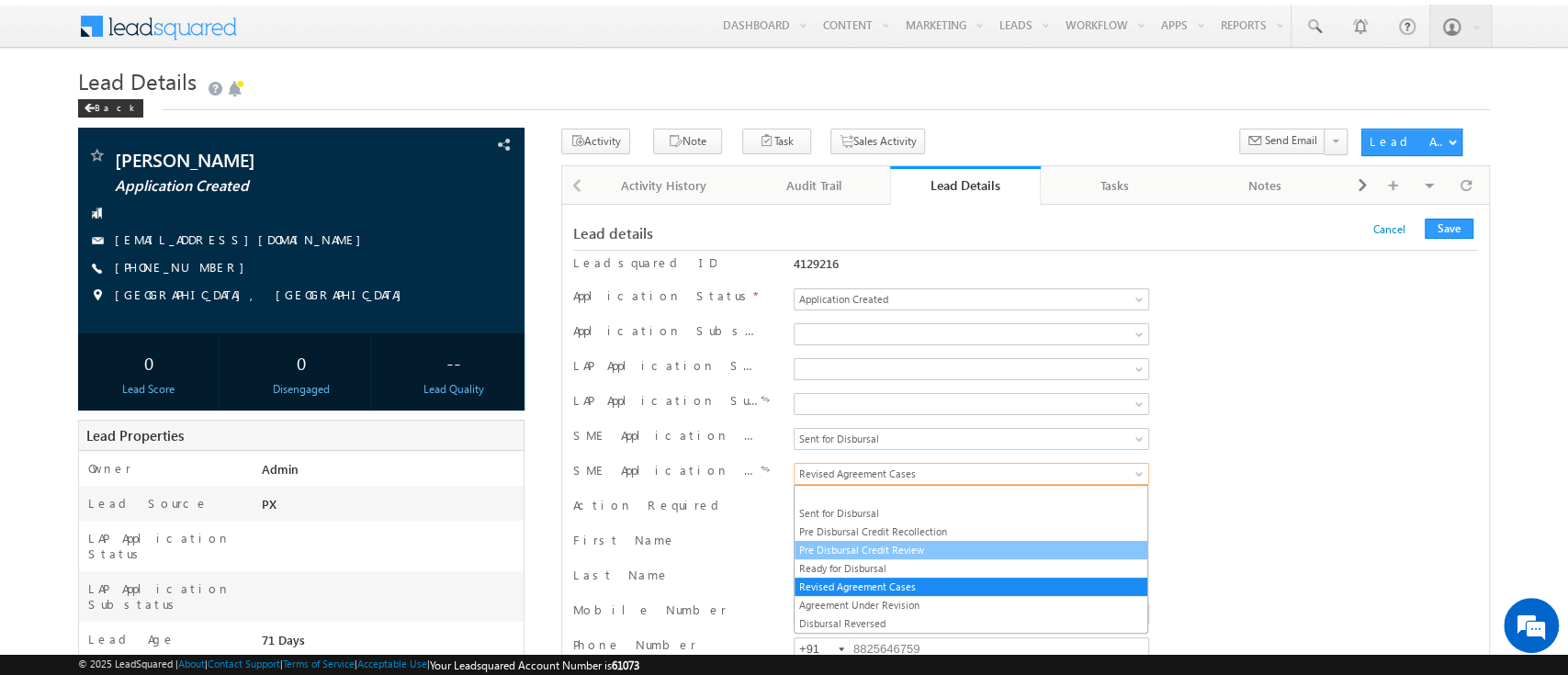
click at [957, 542] on link "Pre Disbursal Credit Review" at bounding box center [971, 549] width 352 height 16
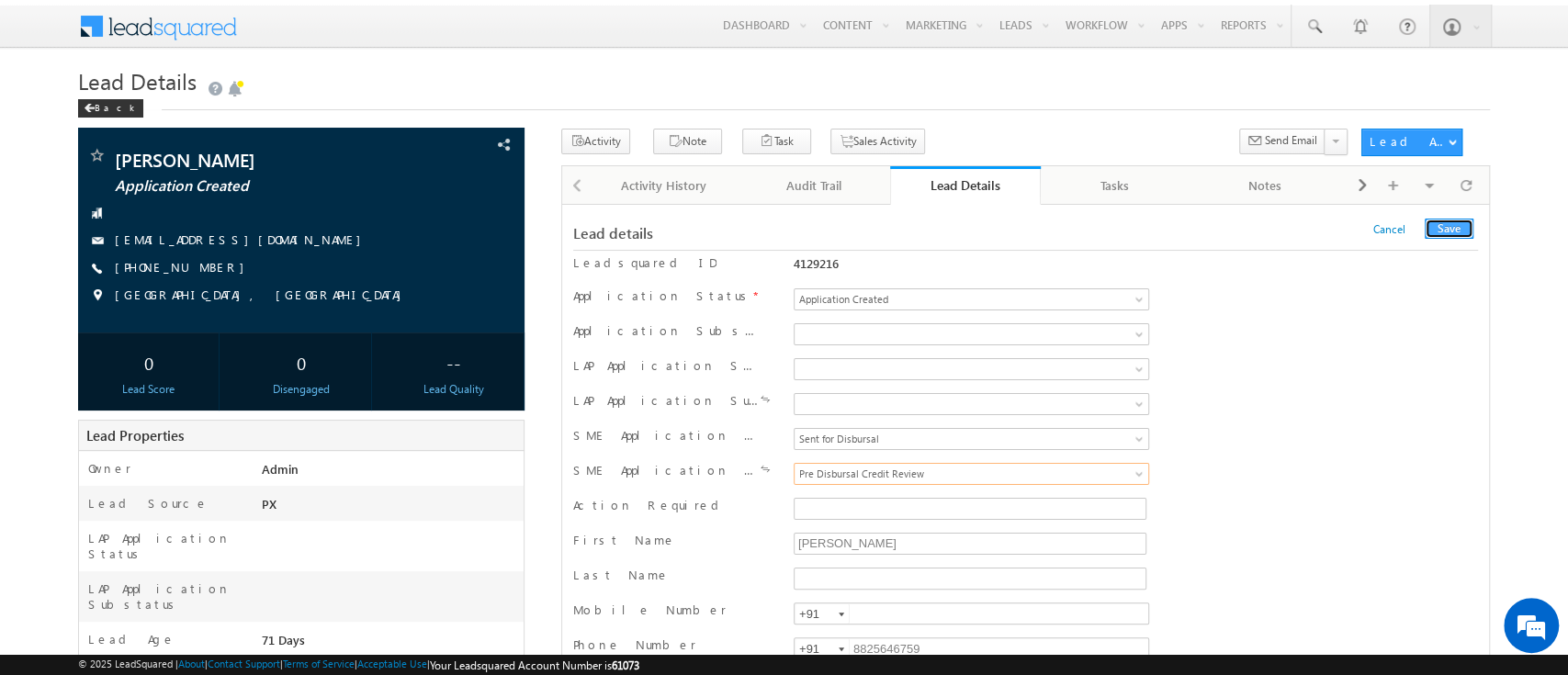
click at [1438, 222] on button "Save" at bounding box center [1448, 228] width 49 height 20
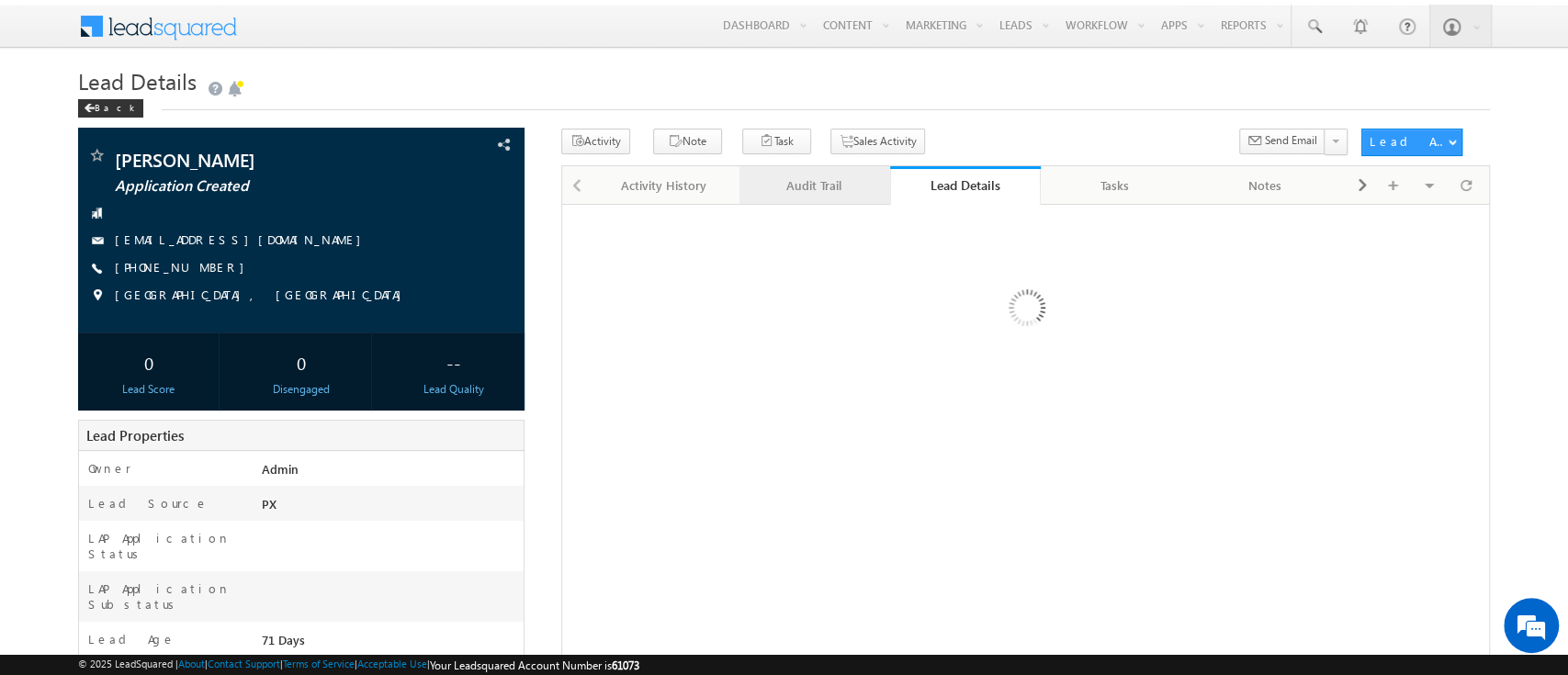
click at [797, 194] on div "Audit Trail" at bounding box center [813, 185] width 119 height 22
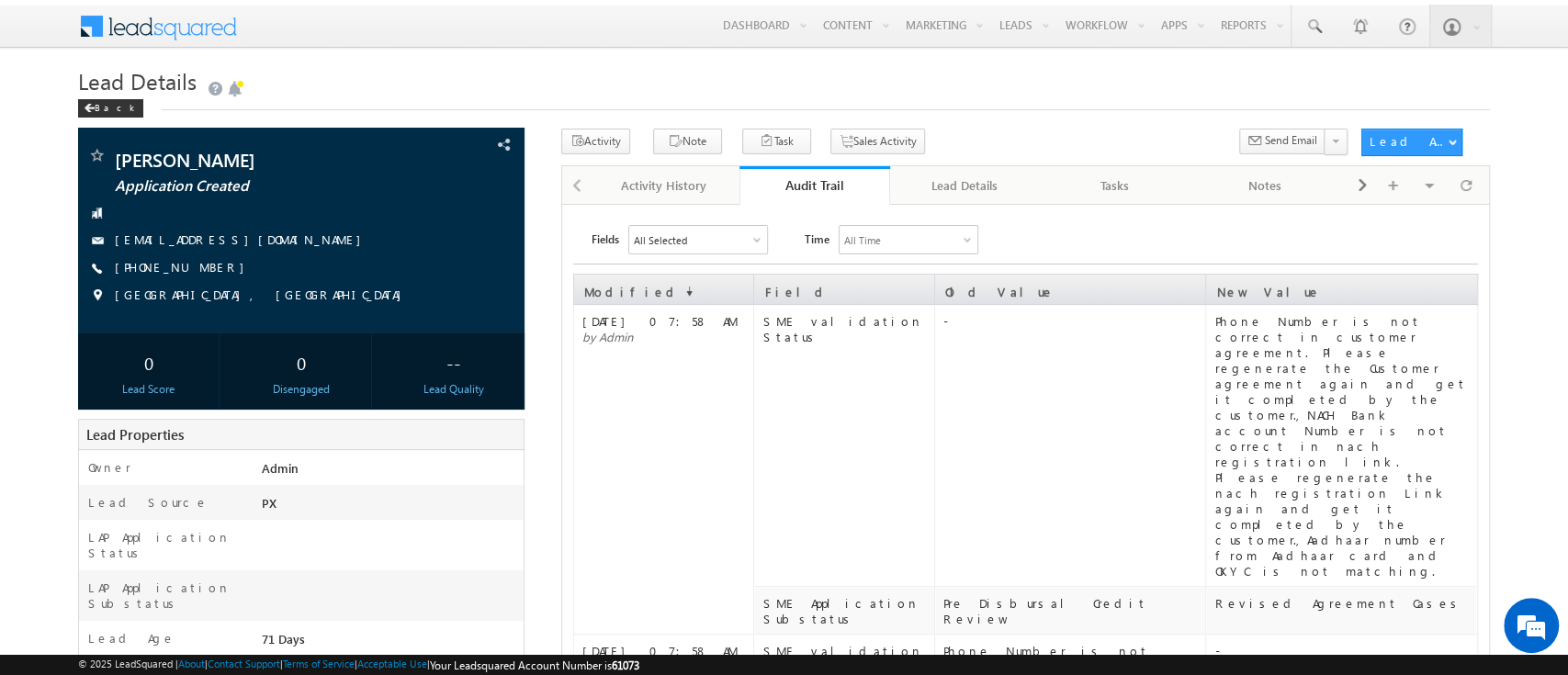
click at [823, 184] on div "Audit Trail" at bounding box center [814, 185] width 123 height 17
click at [965, 177] on div "Lead Details" at bounding box center [964, 185] width 119 height 22
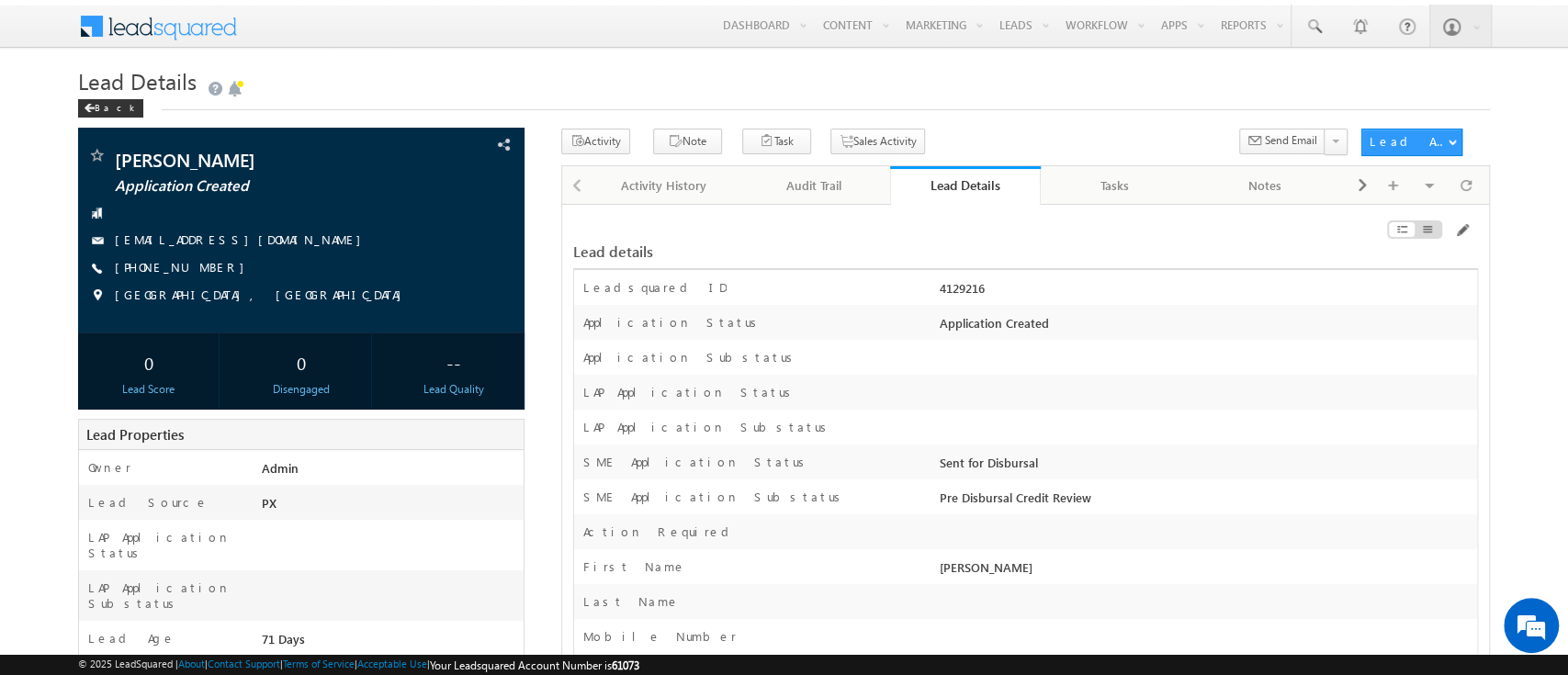
click at [965, 177] on div "Lead Details" at bounding box center [965, 185] width 123 height 17
click at [1461, 232] on span at bounding box center [1460, 229] width 14 height 14
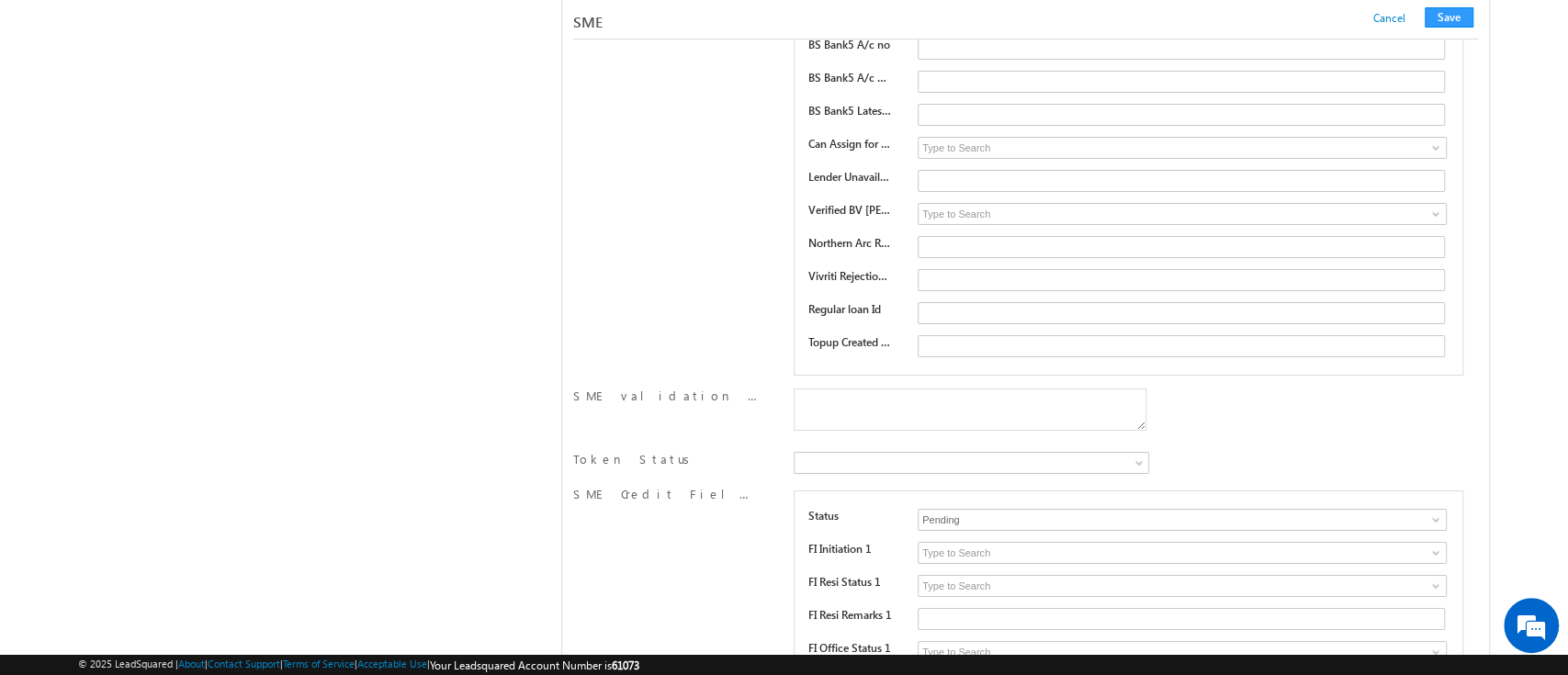
scroll to position [101, 0]
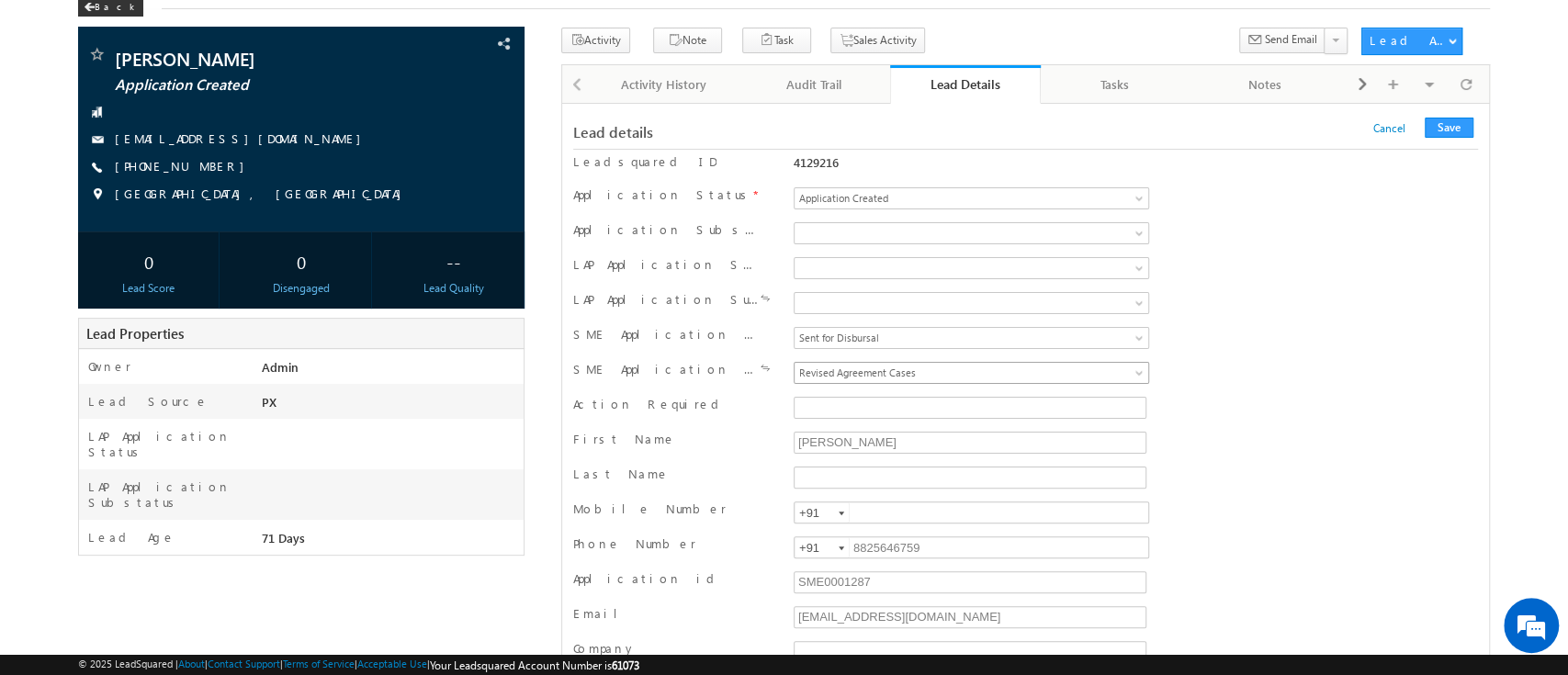
click at [1108, 366] on link "Revised Agreement Cases" at bounding box center [971, 372] width 355 height 22
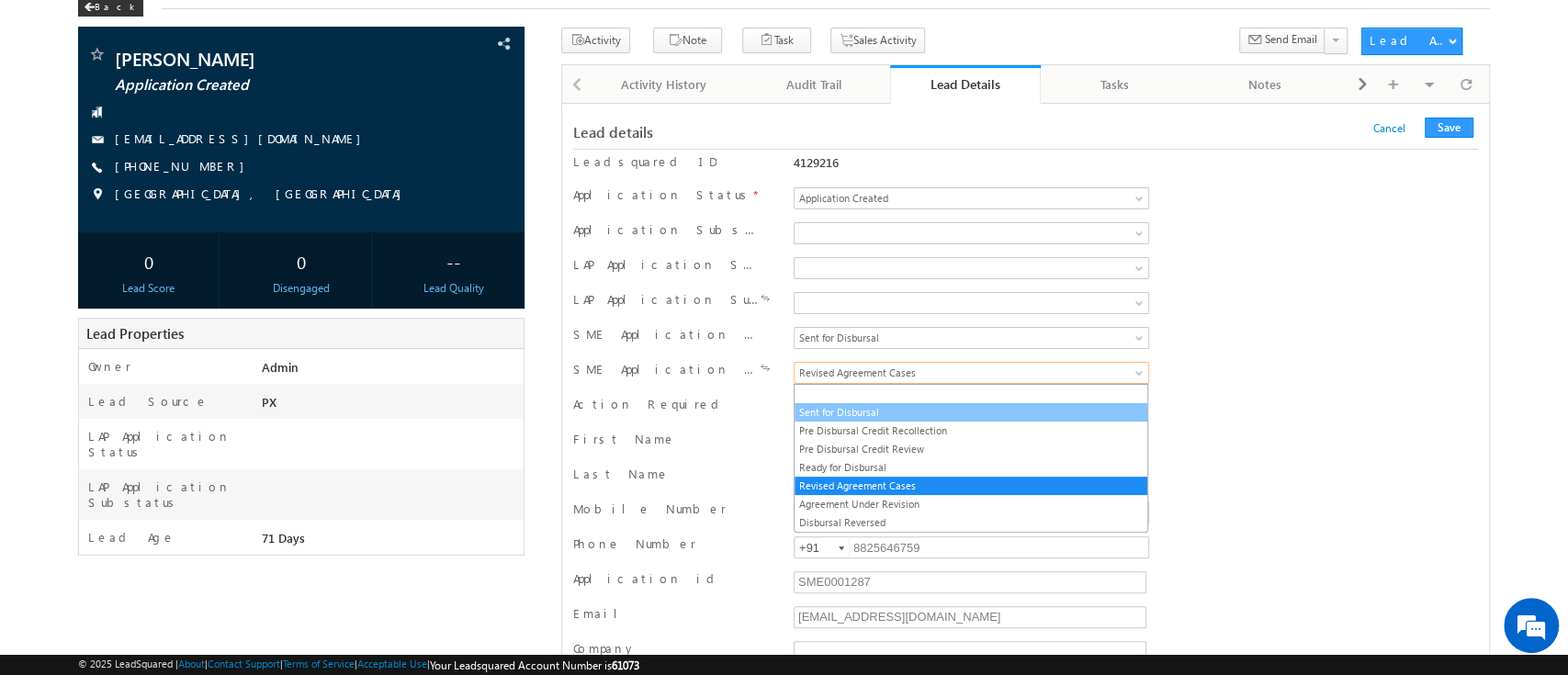
click at [971, 414] on link "Sent for Disbursal" at bounding box center [971, 411] width 352 height 16
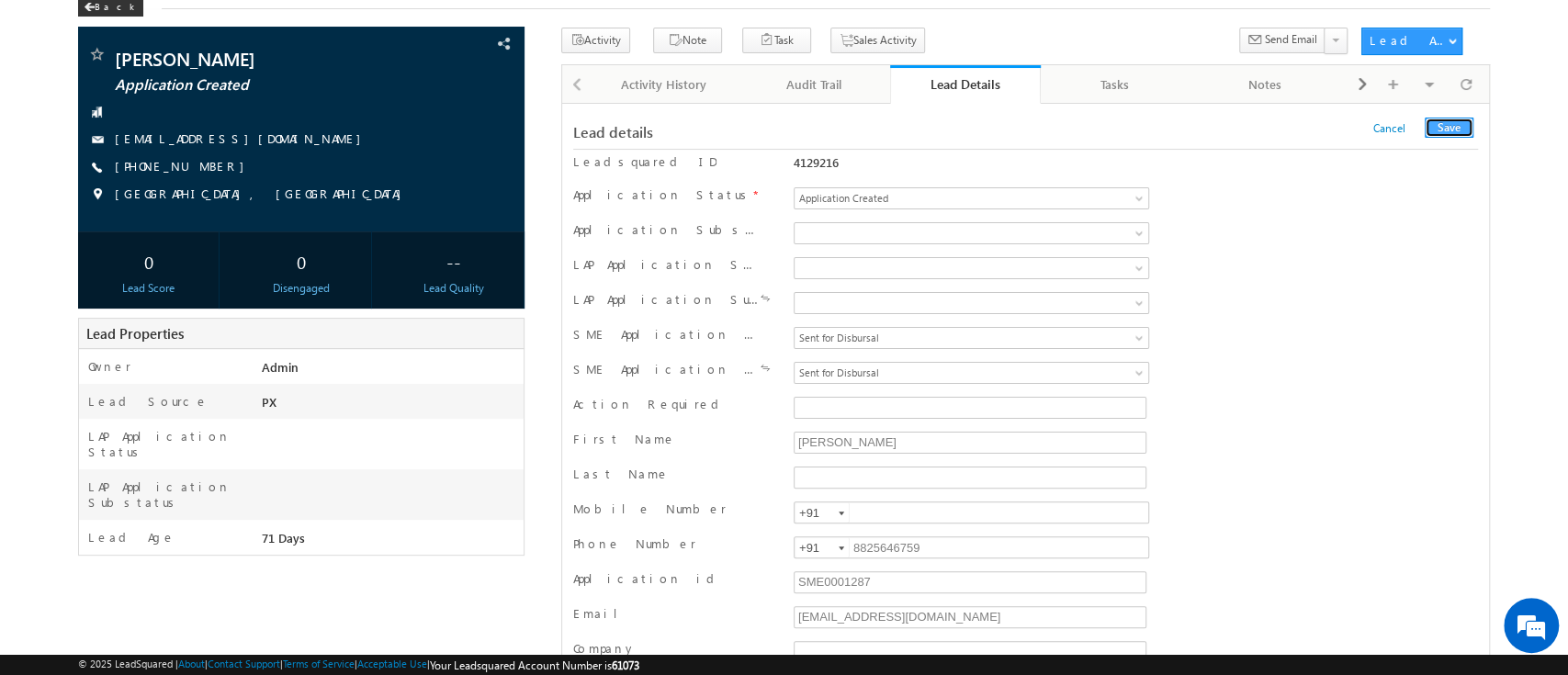
click at [1454, 127] on button "Save" at bounding box center [1448, 127] width 49 height 20
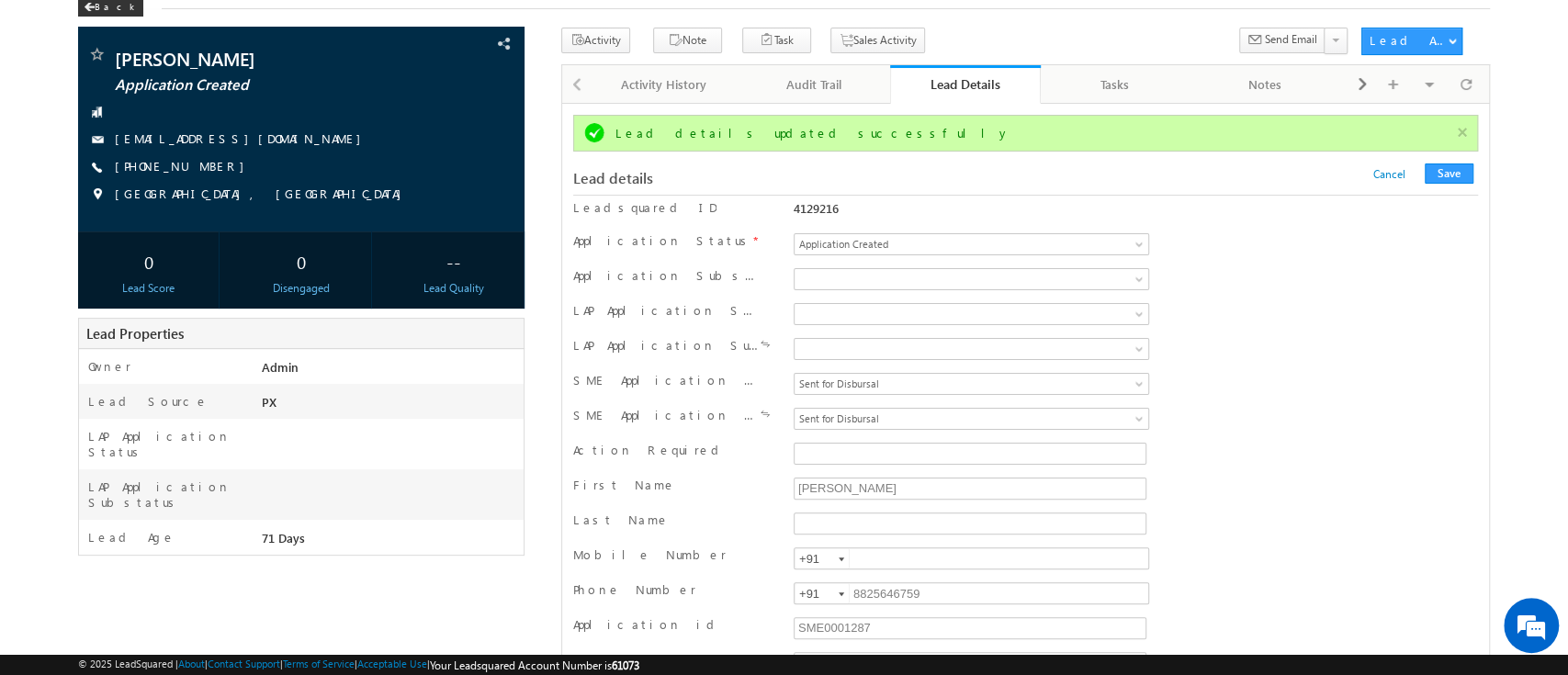
scroll to position [0, 0]
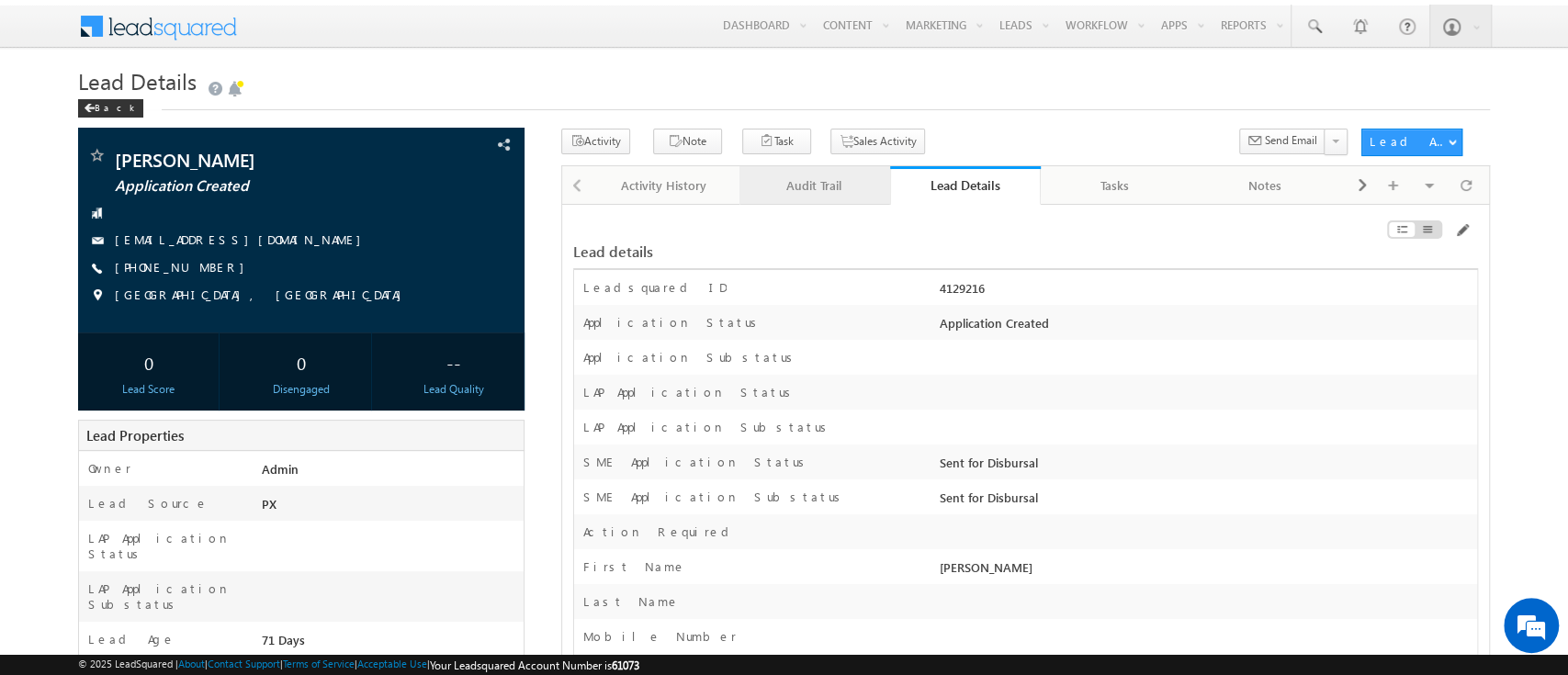
click at [801, 182] on div "Audit Trail" at bounding box center [813, 185] width 119 height 22
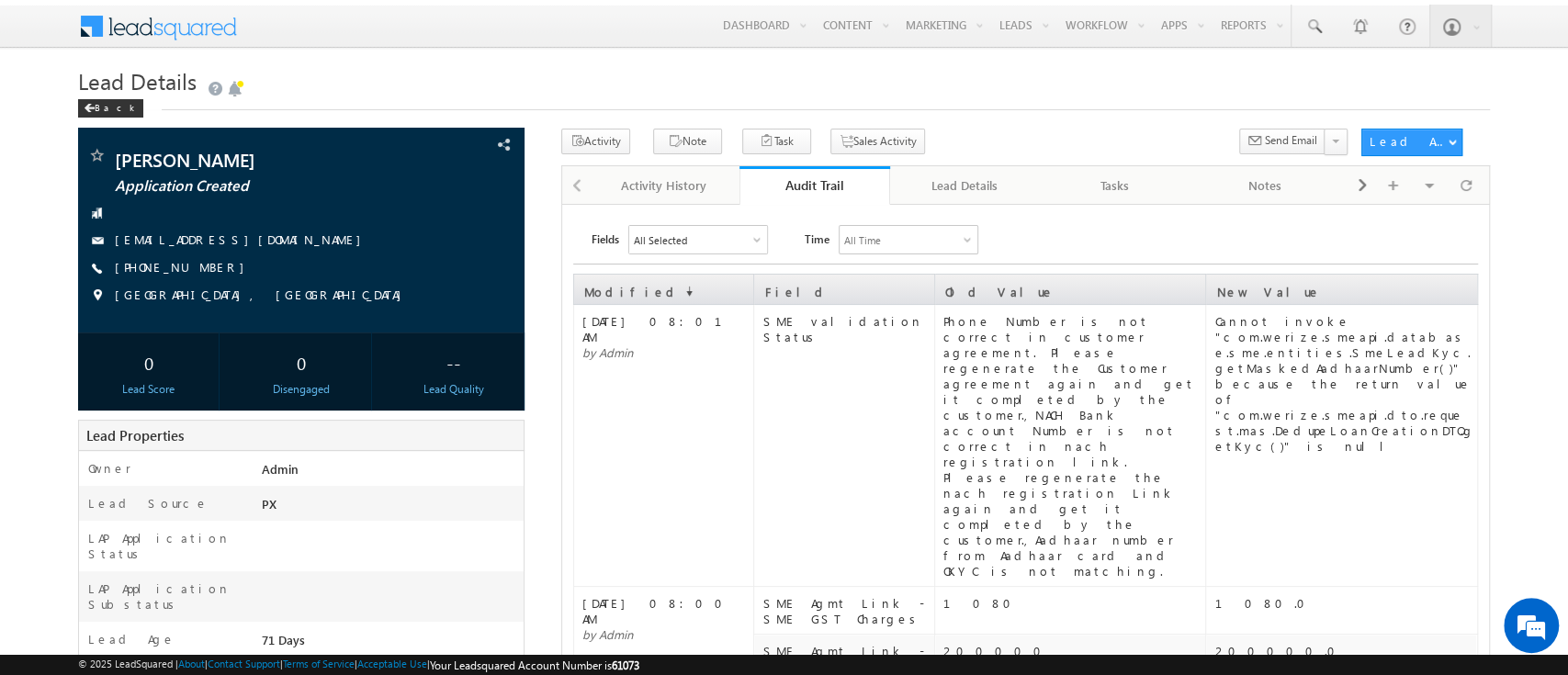
click at [1323, 331] on div "Cannot invoke "com.werize.smeapi.database.sme.entities.SmeLeadKyc.getMaskedAadh…" at bounding box center [1344, 383] width 261 height 140
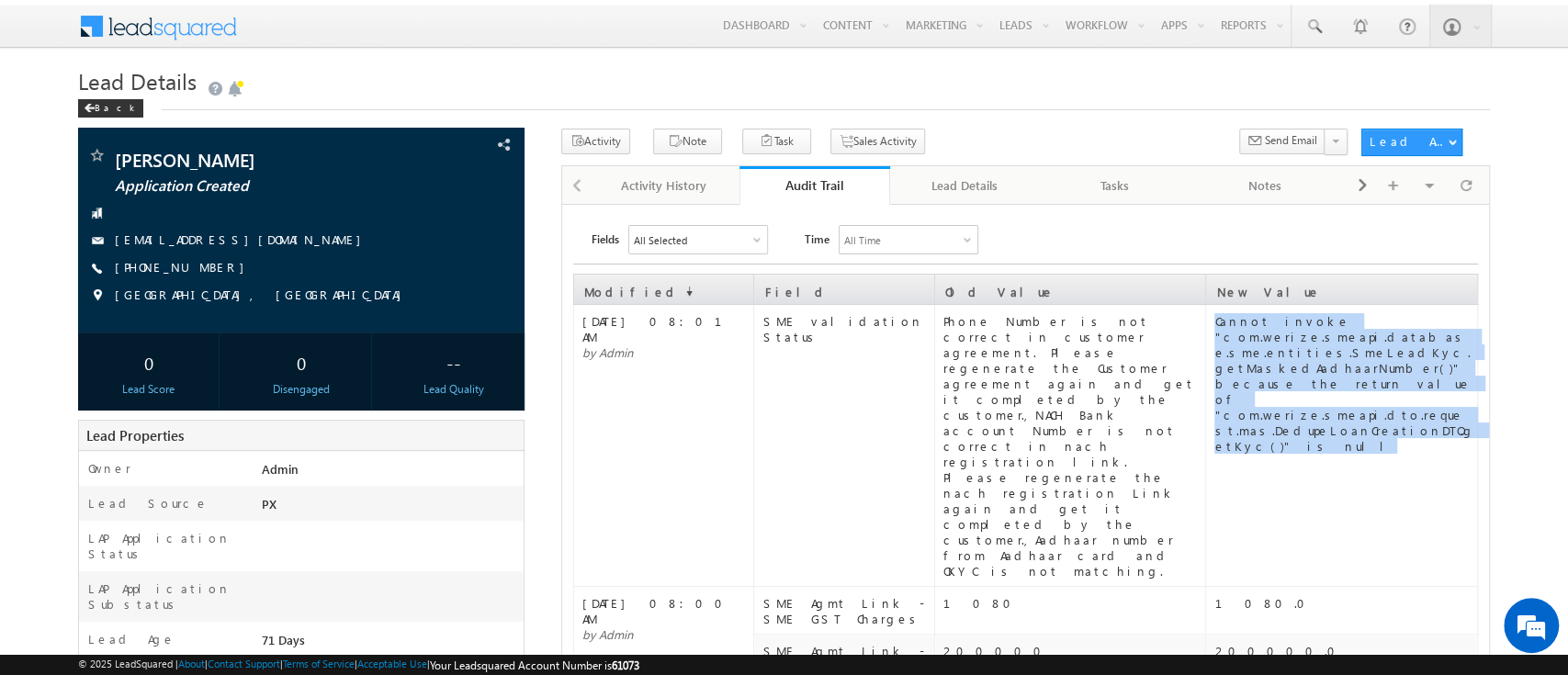
click at [1323, 331] on div "Cannot invoke "com.werize.smeapi.database.sme.entities.SmeLeadKyc.getMaskedAadh…" at bounding box center [1344, 383] width 261 height 140
click at [817, 187] on div "Audit Trail" at bounding box center [814, 185] width 123 height 17
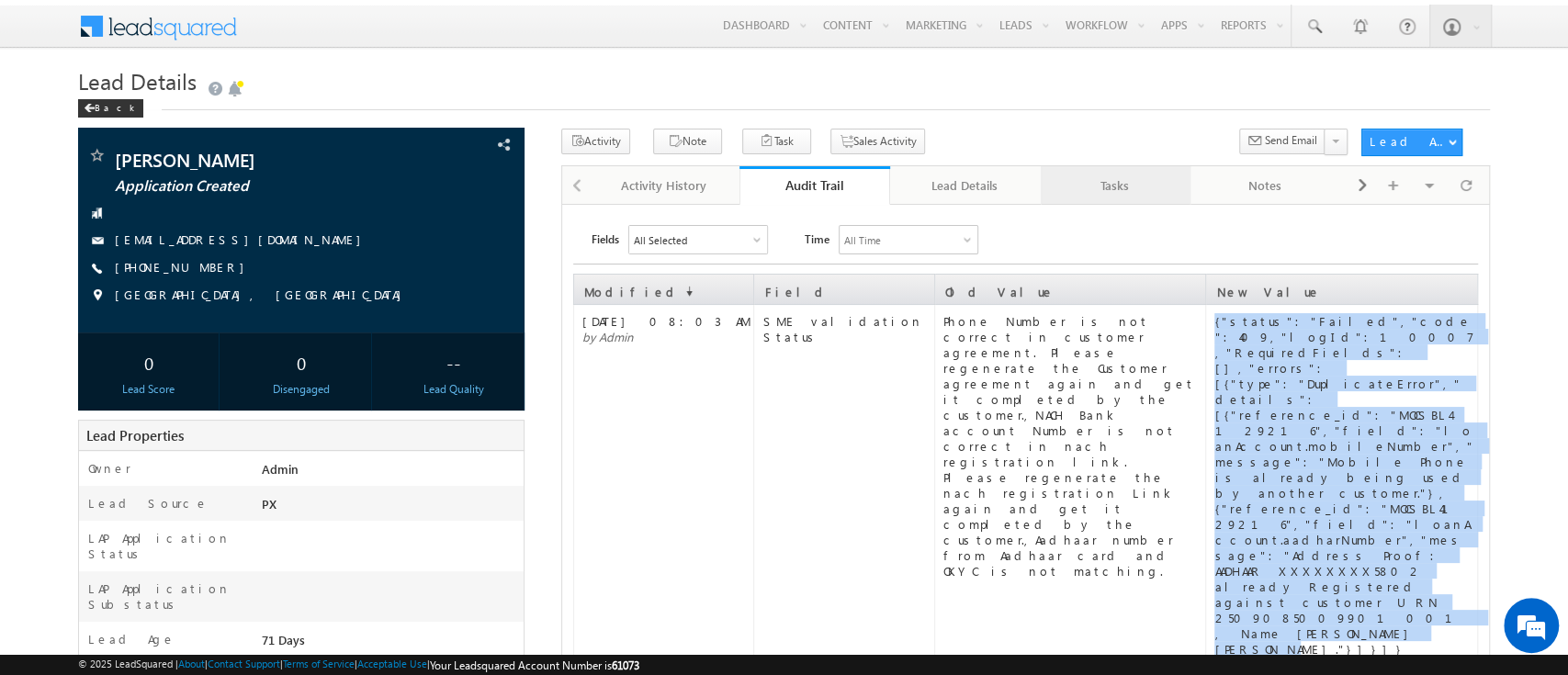
drag, startPoint x: 1401, startPoint y: 488, endPoint x: 1110, endPoint y: 174, distance: 428.1
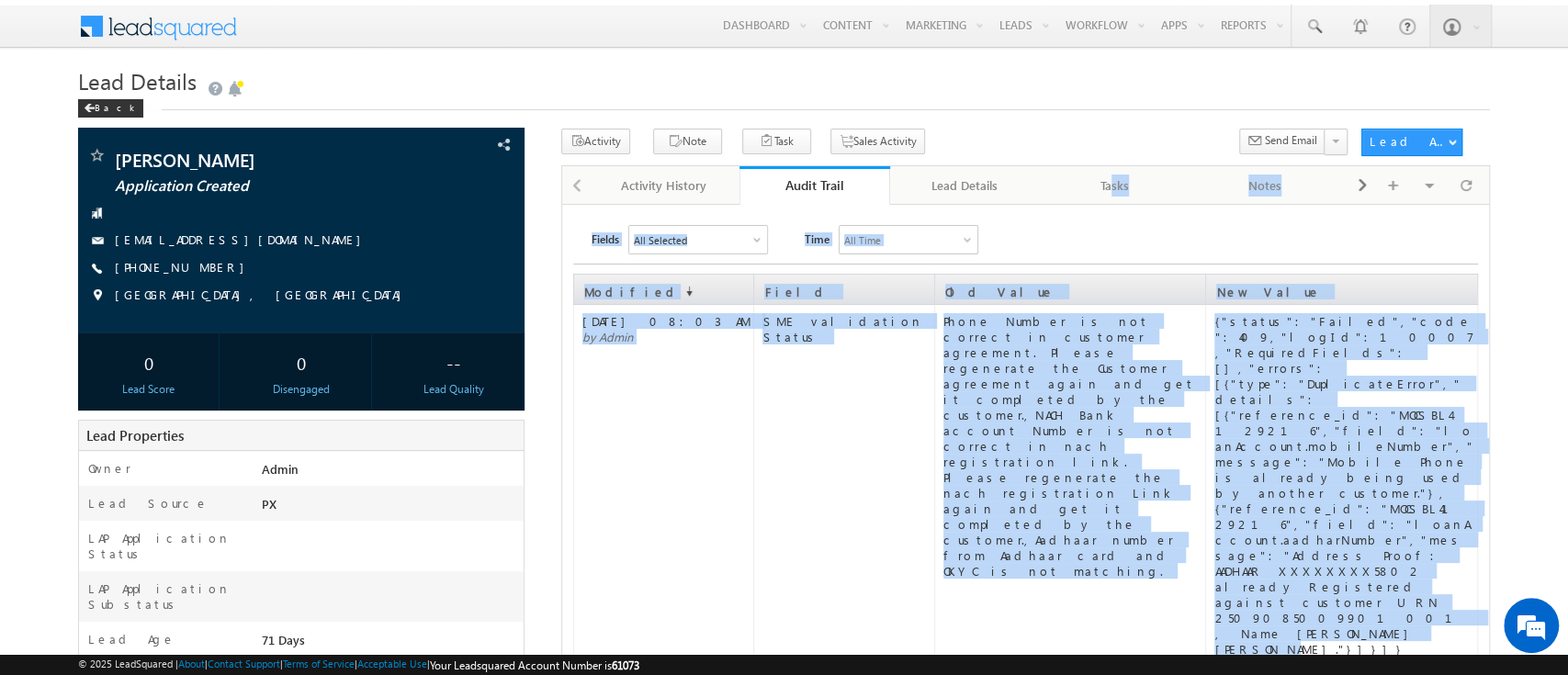
click at [1318, 288] on div "New Value" at bounding box center [1340, 287] width 268 height 24
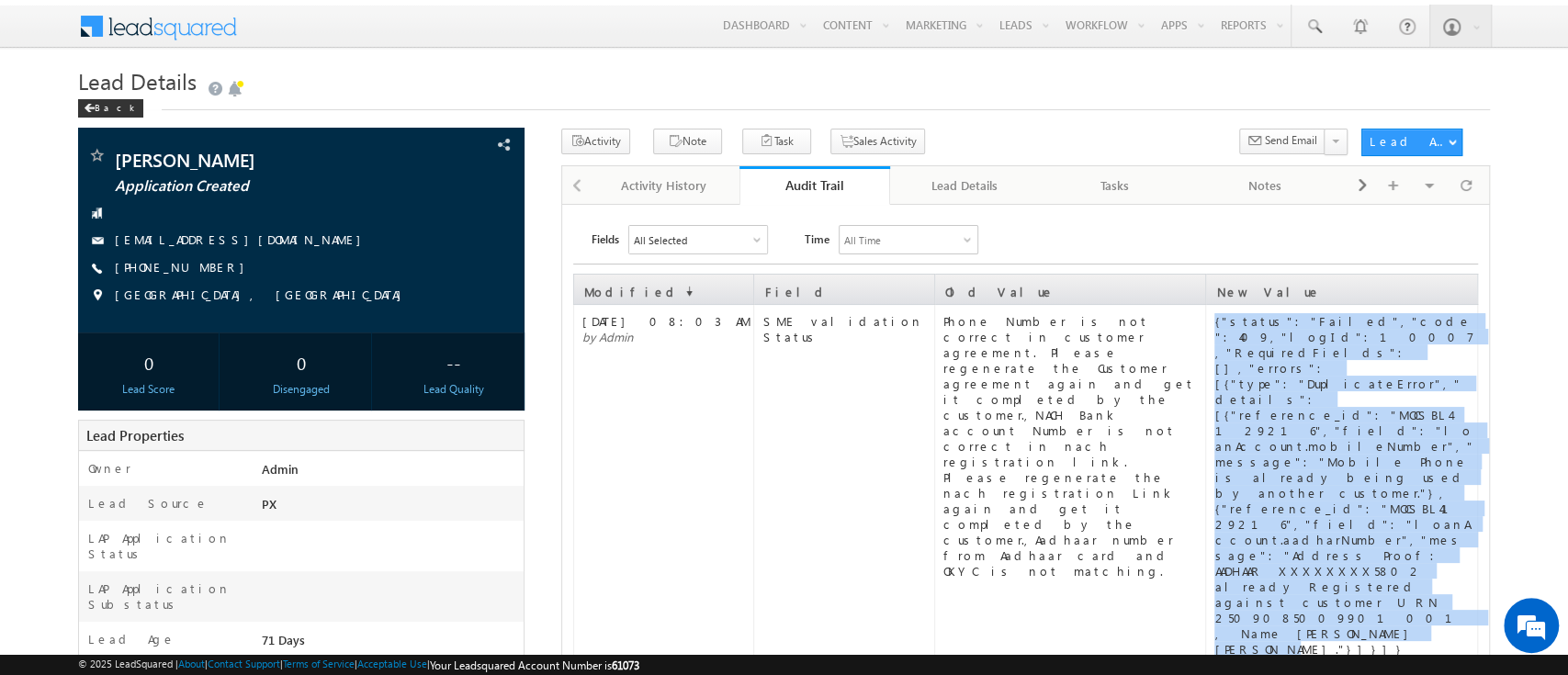
drag, startPoint x: 1401, startPoint y: 494, endPoint x: 1212, endPoint y: 319, distance: 257.6
click at [1212, 319] on td "{"status":"Failed","code":409,"logId":10007,"RequiredFields":[],"errors":[{"typ…" at bounding box center [1341, 485] width 271 height 360
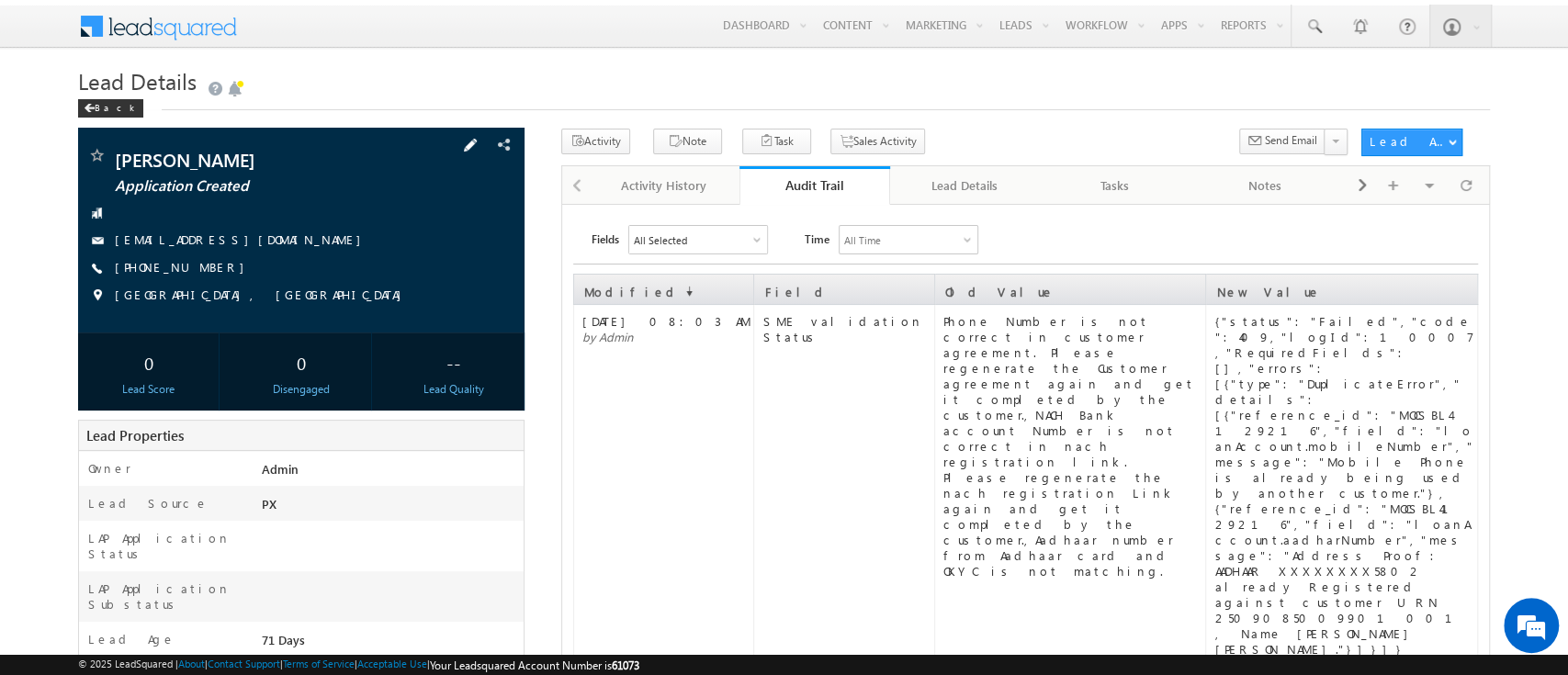
click at [480, 143] on span at bounding box center [470, 145] width 20 height 20
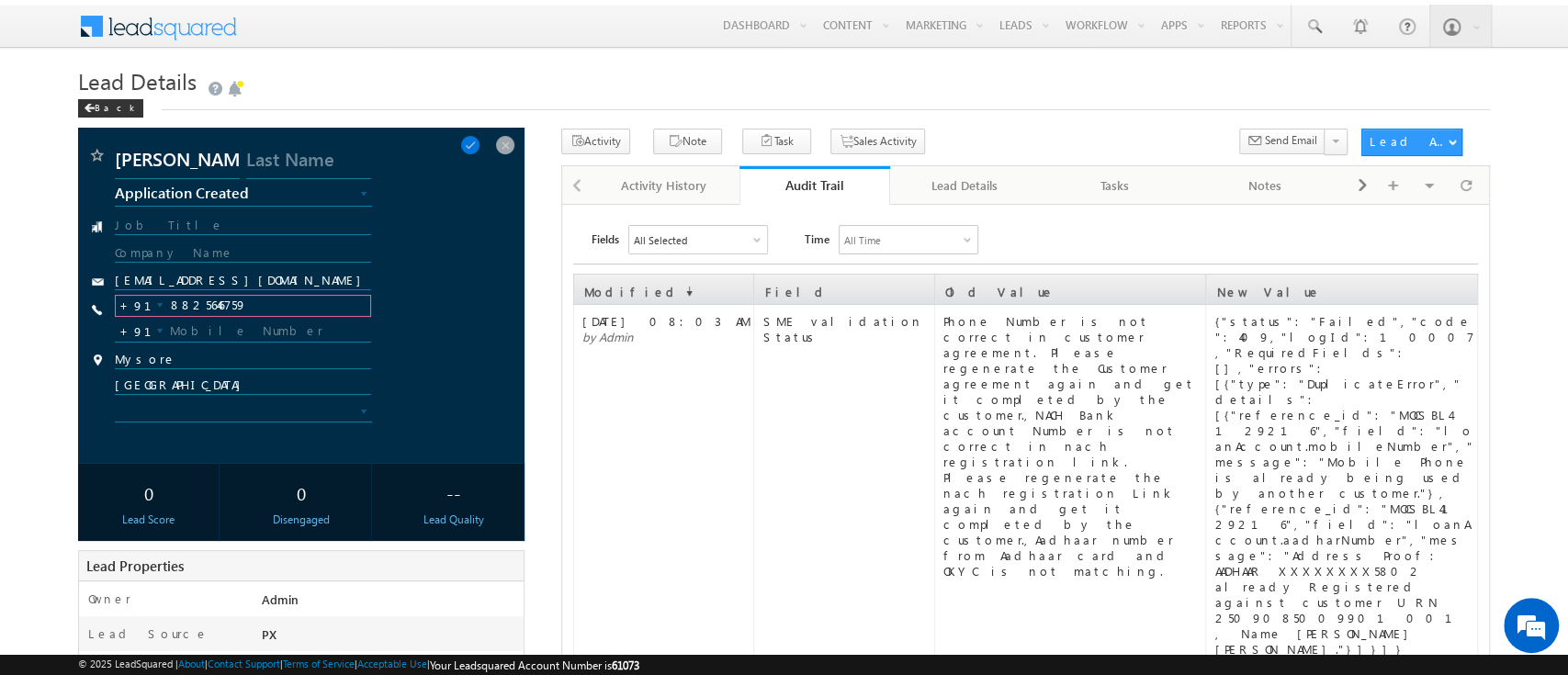
click at [246, 300] on input "8825646759" at bounding box center [243, 305] width 255 height 22
click at [231, 300] on input "8825646759" at bounding box center [243, 305] width 255 height 22
click at [206, 303] on input "9840115664" at bounding box center [243, 305] width 255 height 22
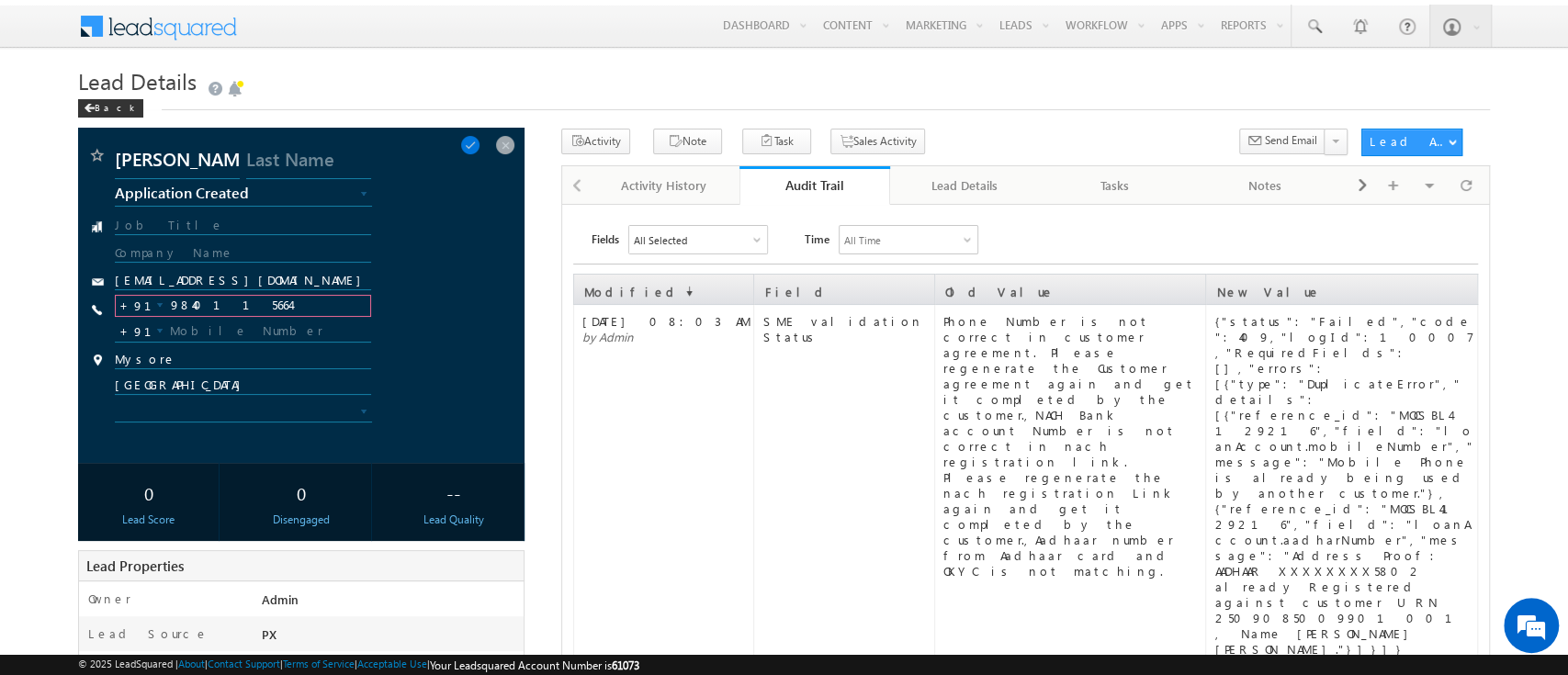
click at [206, 303] on input "9840115664" at bounding box center [243, 305] width 255 height 22
type input "9840115664"
click at [474, 137] on span at bounding box center [470, 145] width 20 height 20
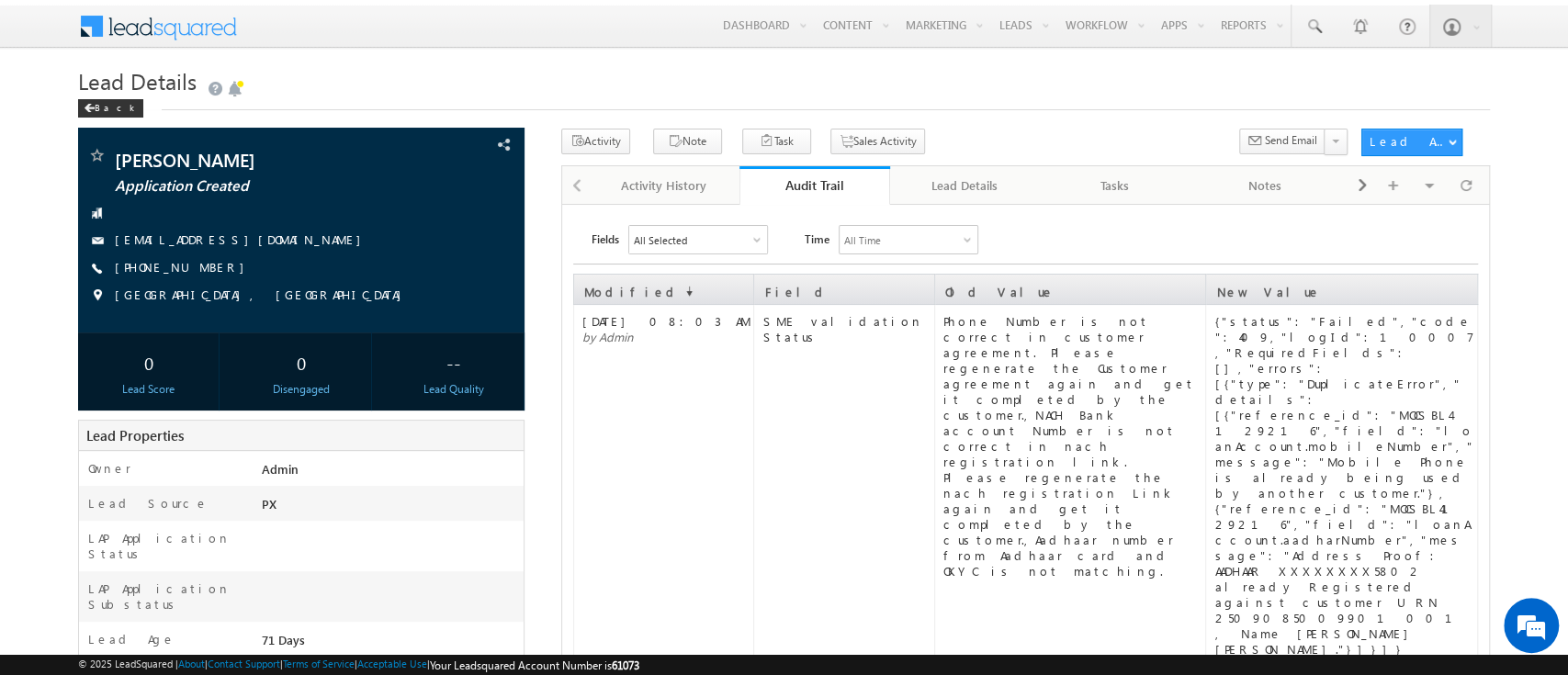
click at [833, 193] on div "Audit Trail" at bounding box center [814, 185] width 123 height 17
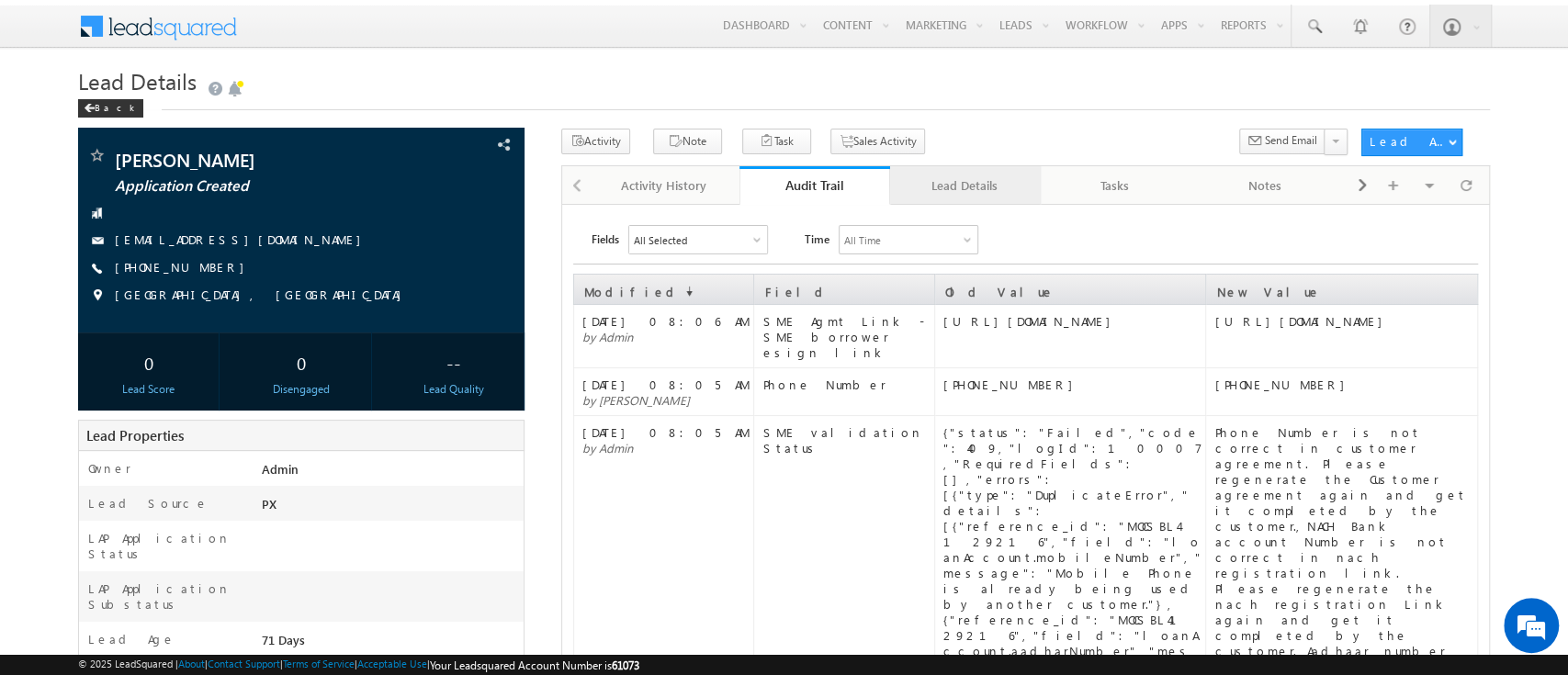
click at [970, 191] on div "Lead Details" at bounding box center [964, 185] width 119 height 22
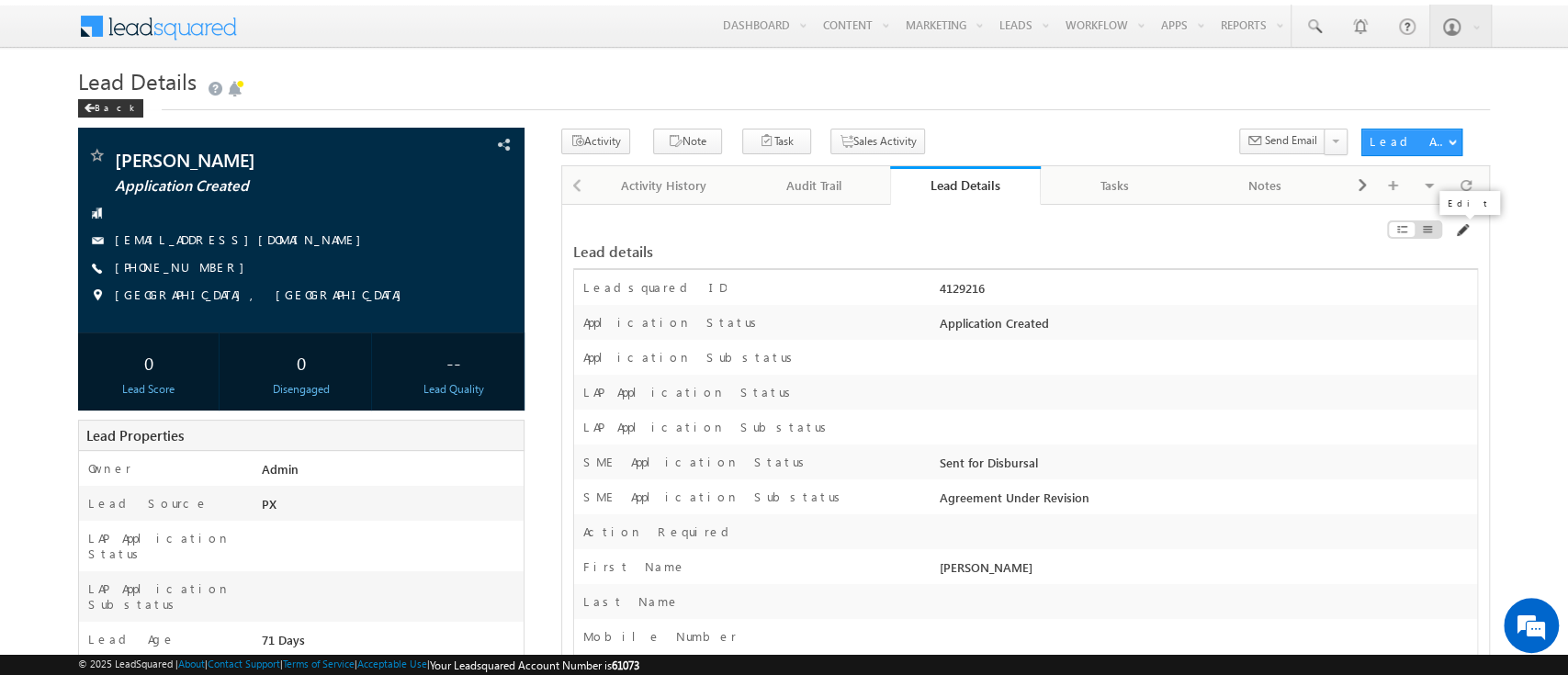
click at [1465, 233] on span at bounding box center [1460, 229] width 14 height 14
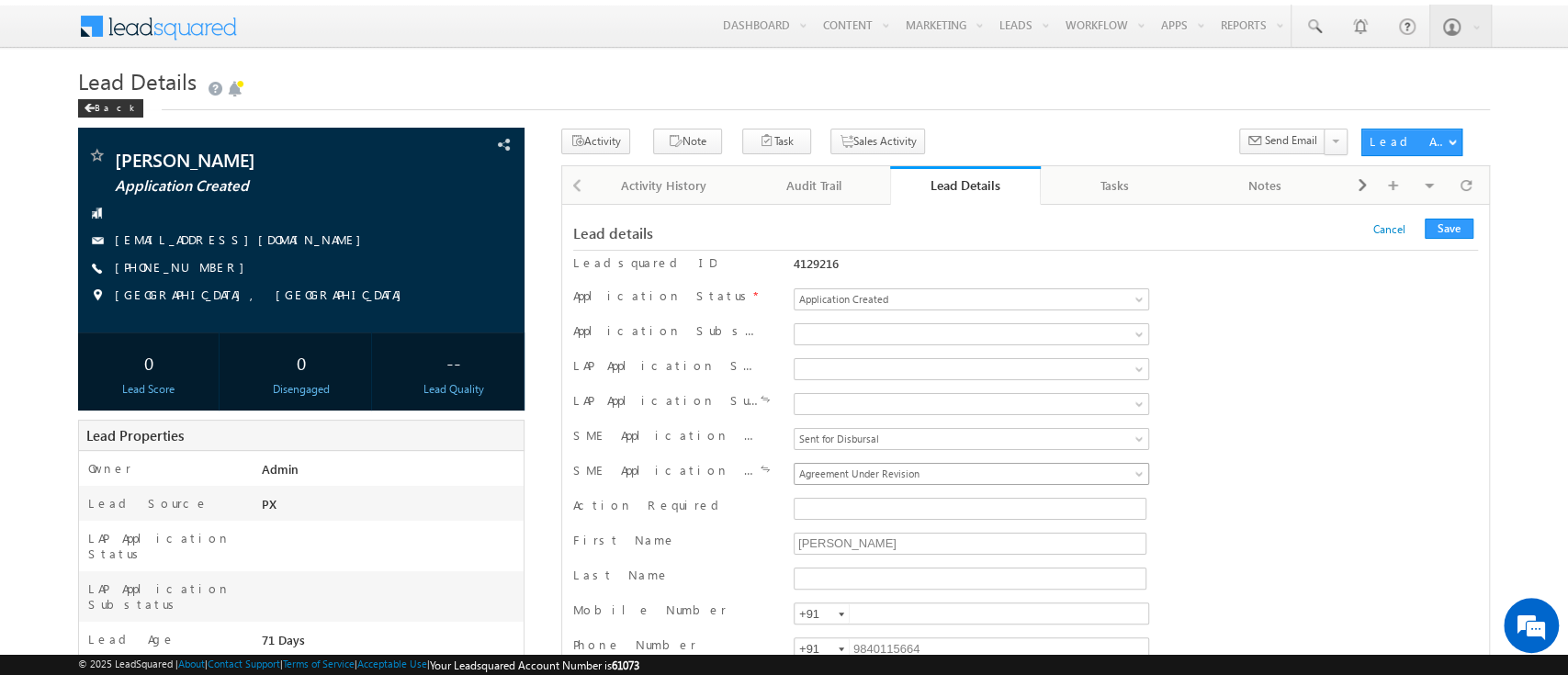
click at [938, 473] on span "Agreement Under Revision" at bounding box center [937, 473] width 287 height 16
click at [1437, 233] on button "Save" at bounding box center [1448, 228] width 49 height 20
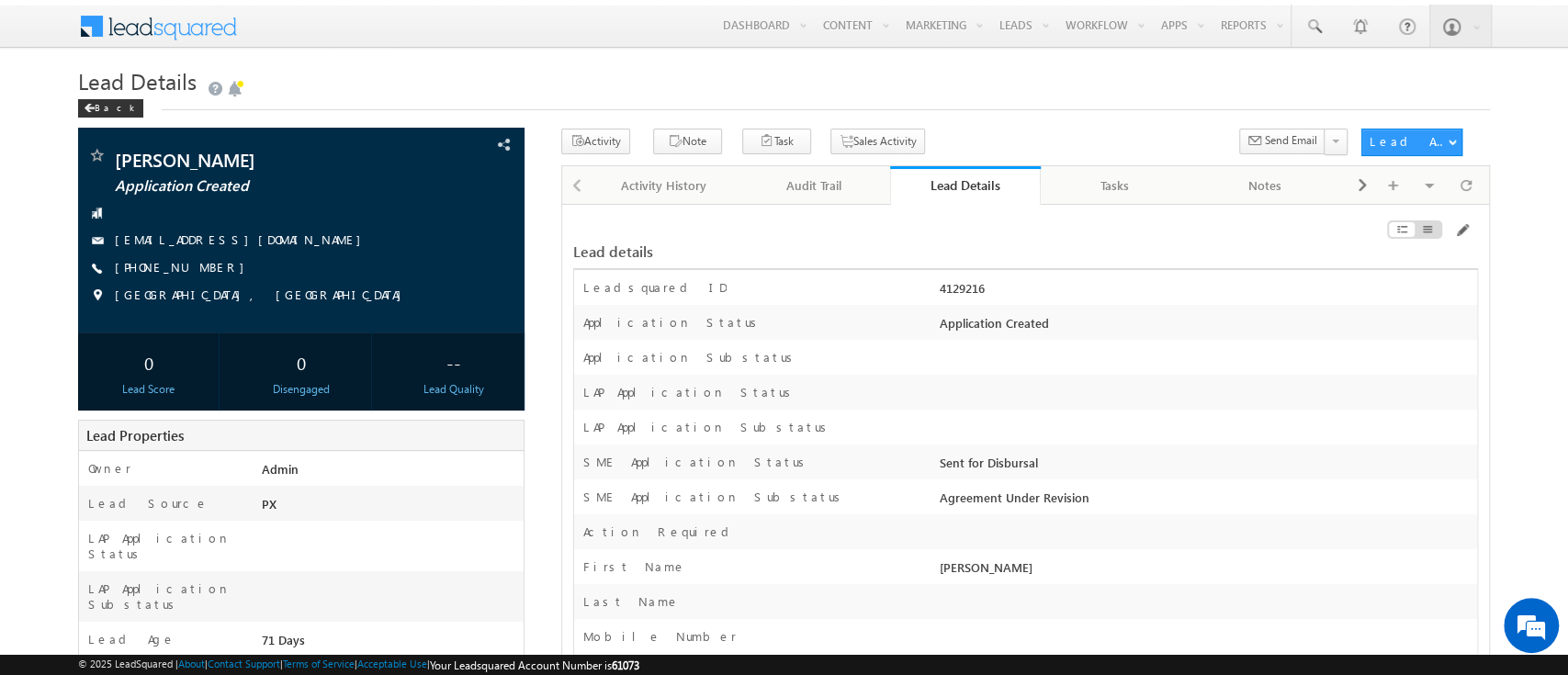
click at [801, 191] on div "Audit Trail" at bounding box center [813, 185] width 119 height 22
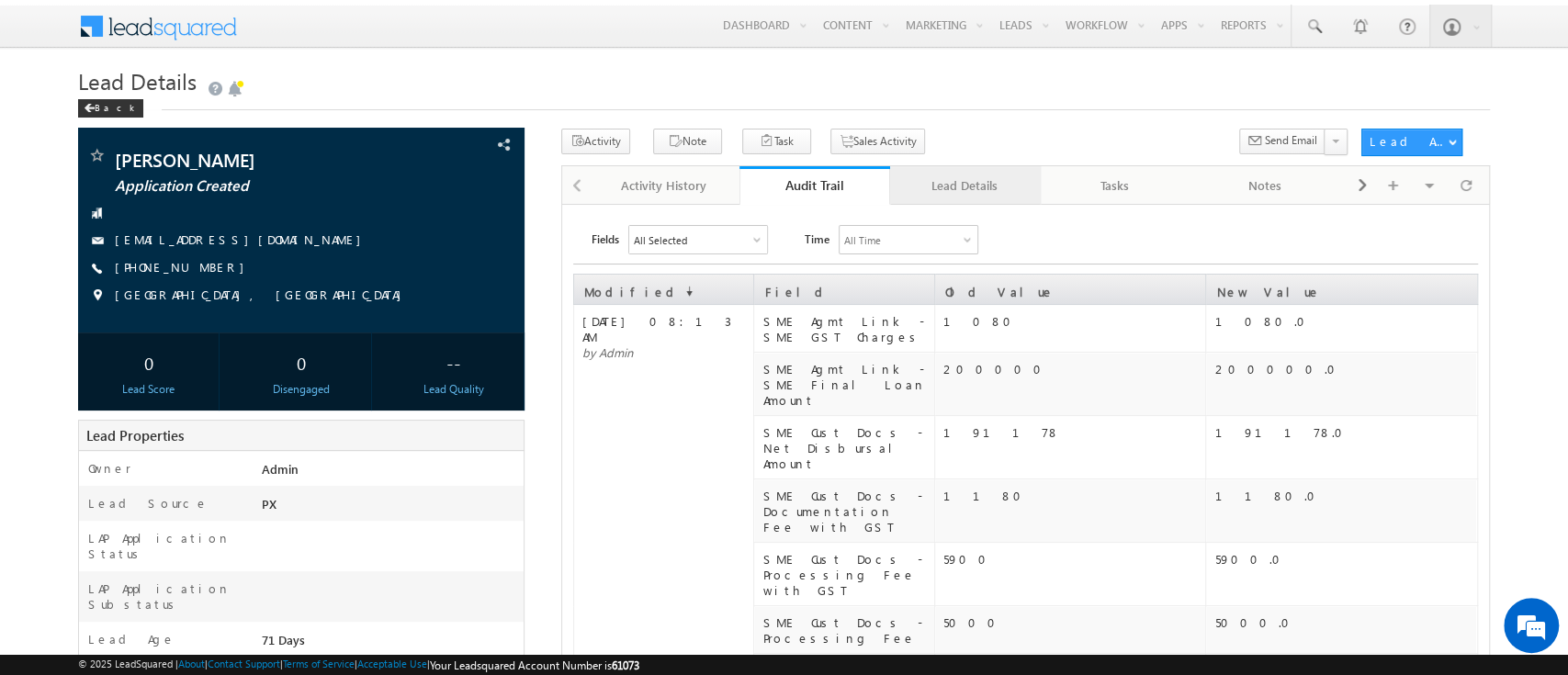
click at [1010, 186] on div "Lead Details" at bounding box center [964, 185] width 119 height 22
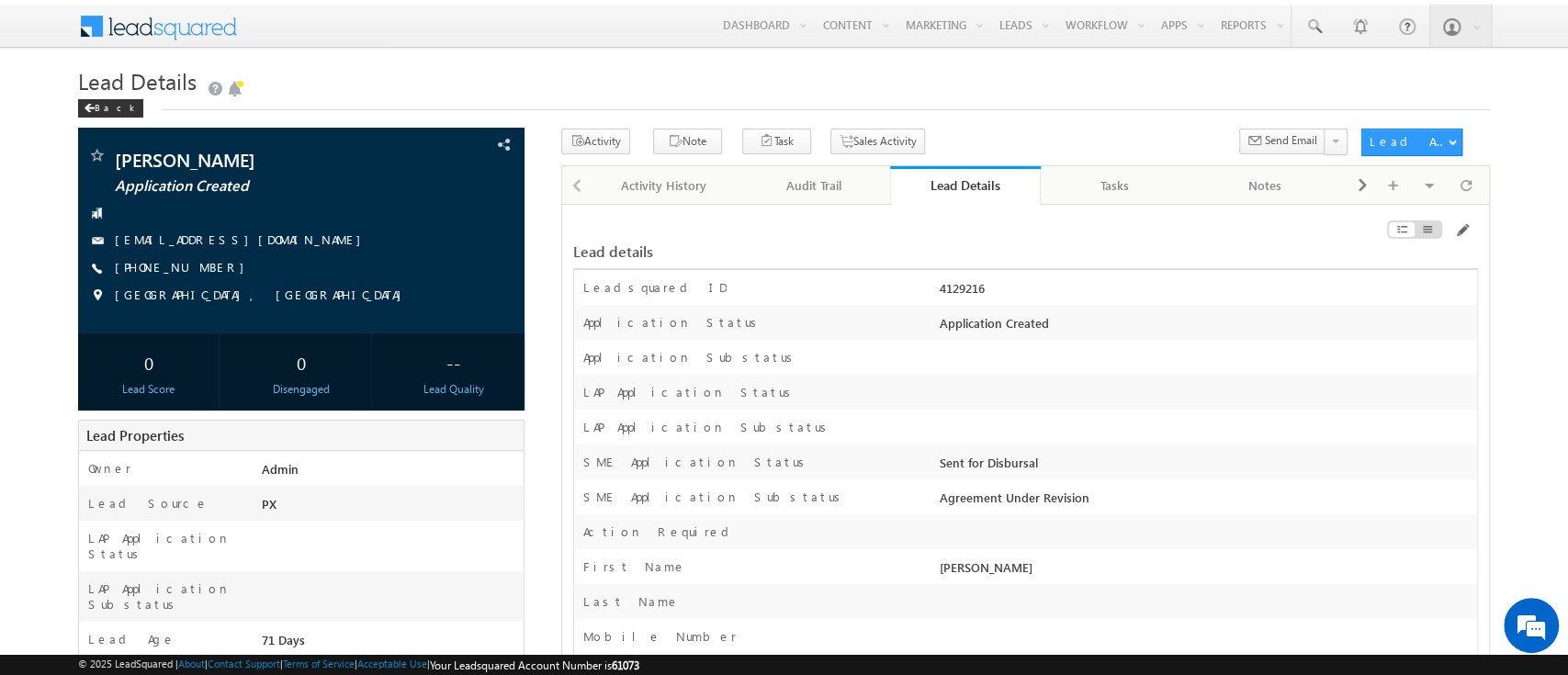
click at [1010, 186] on div "Lead Details" at bounding box center [965, 185] width 123 height 17
click at [1460, 231] on span at bounding box center [1460, 229] width 14 height 14
click at [848, 174] on div "Audit Trail" at bounding box center [813, 185] width 119 height 22
click at [848, 174] on link "Audit Trail" at bounding box center [814, 185] width 151 height 38
click at [831, 179] on div "Audit Trail" at bounding box center [813, 185] width 119 height 22
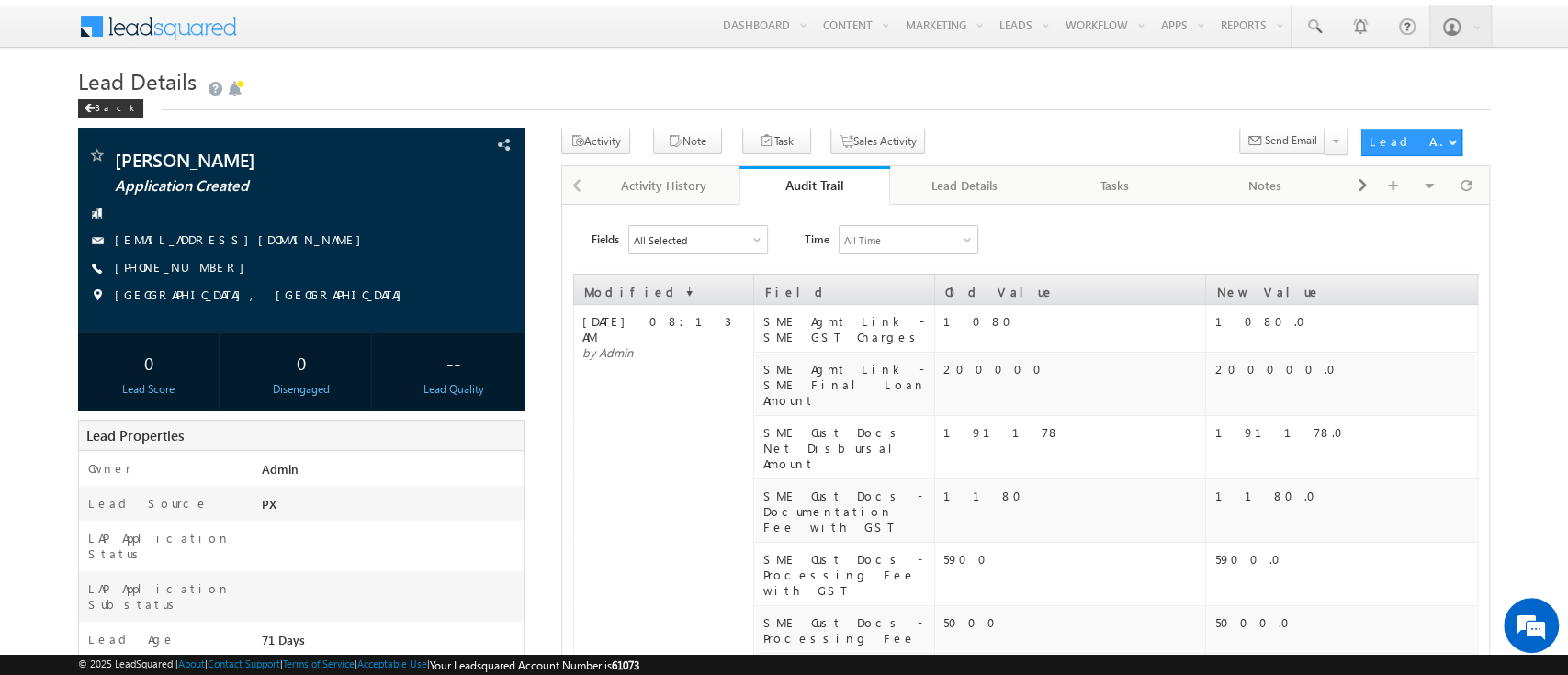
click at [818, 184] on div "Audit Trail" at bounding box center [814, 185] width 123 height 17
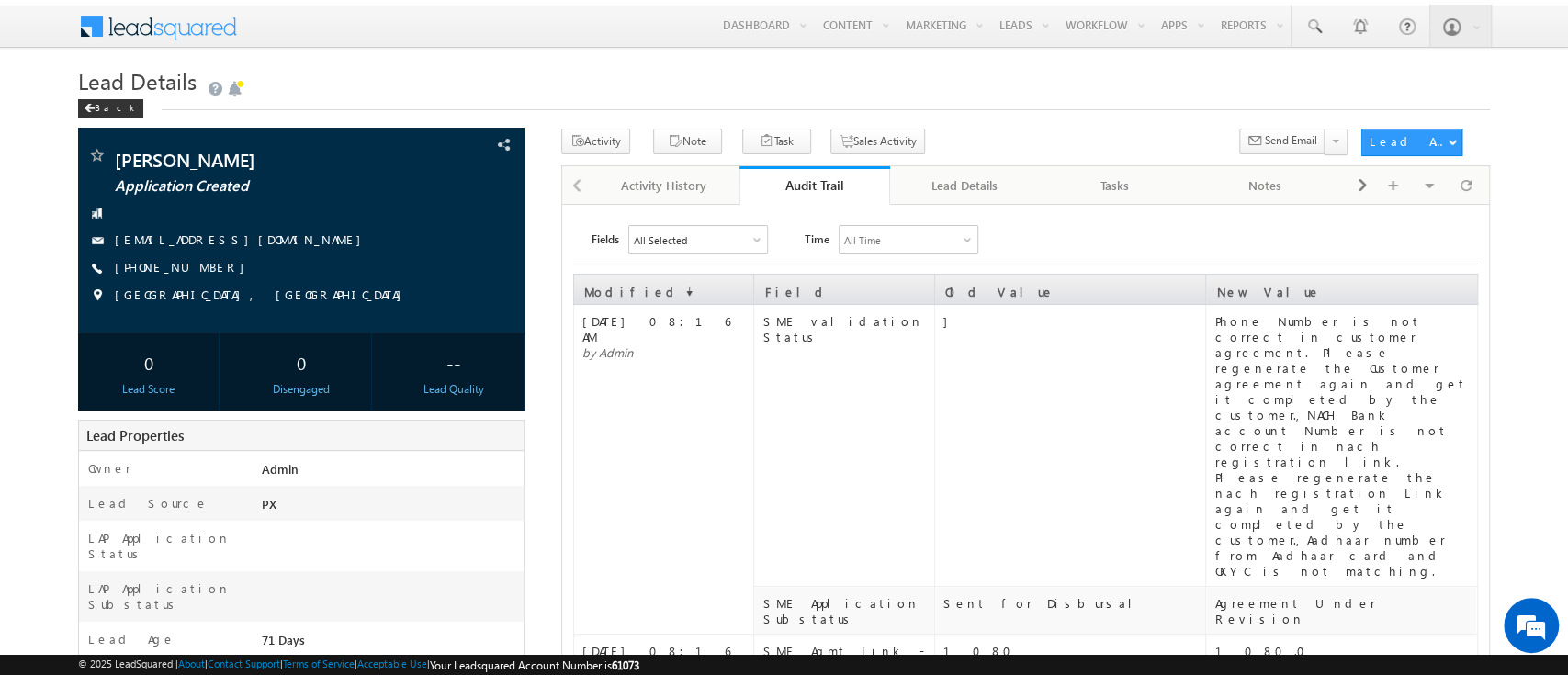
click at [1058, 430] on td "]" at bounding box center [1070, 446] width 271 height 282
click at [833, 189] on div "Audit Trail" at bounding box center [814, 185] width 123 height 17
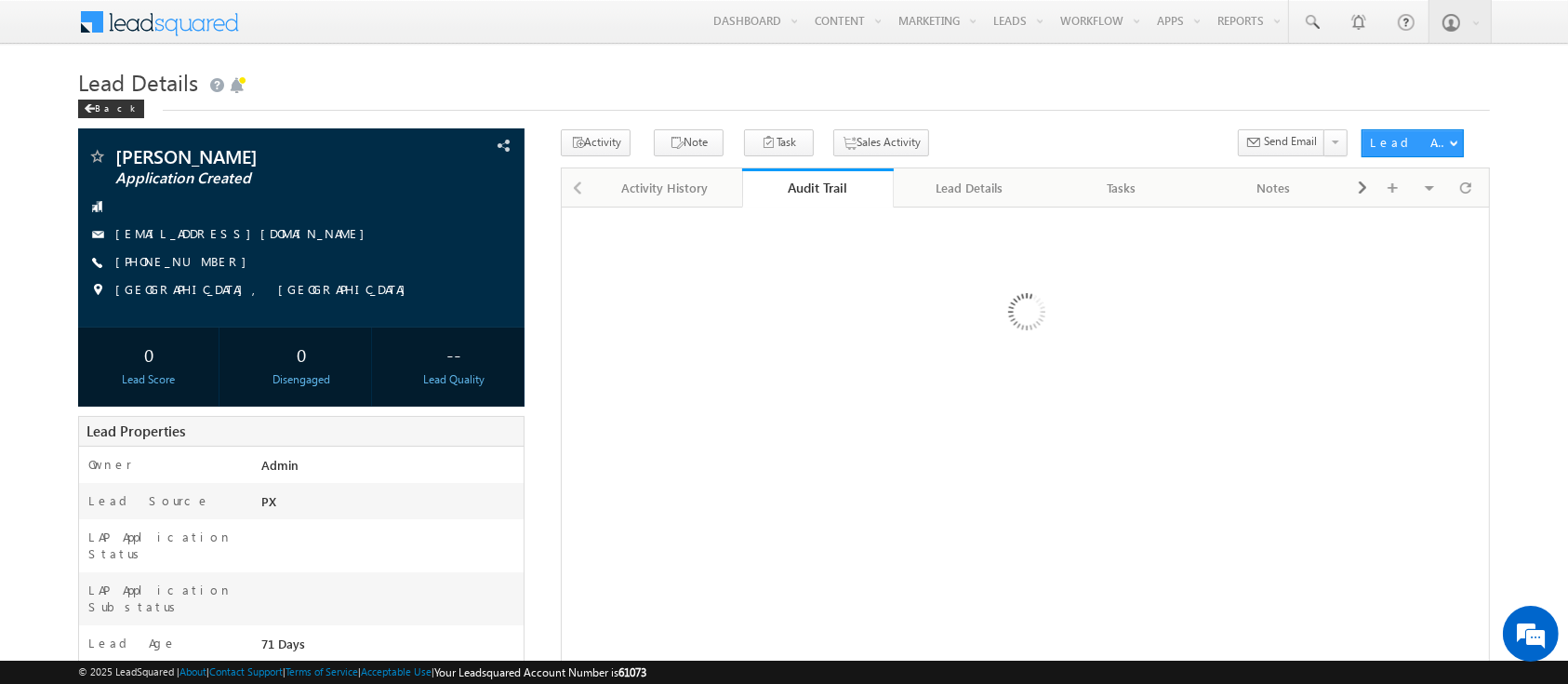
click at [802, 186] on div "Audit Trail" at bounding box center [818, 187] width 124 height 17
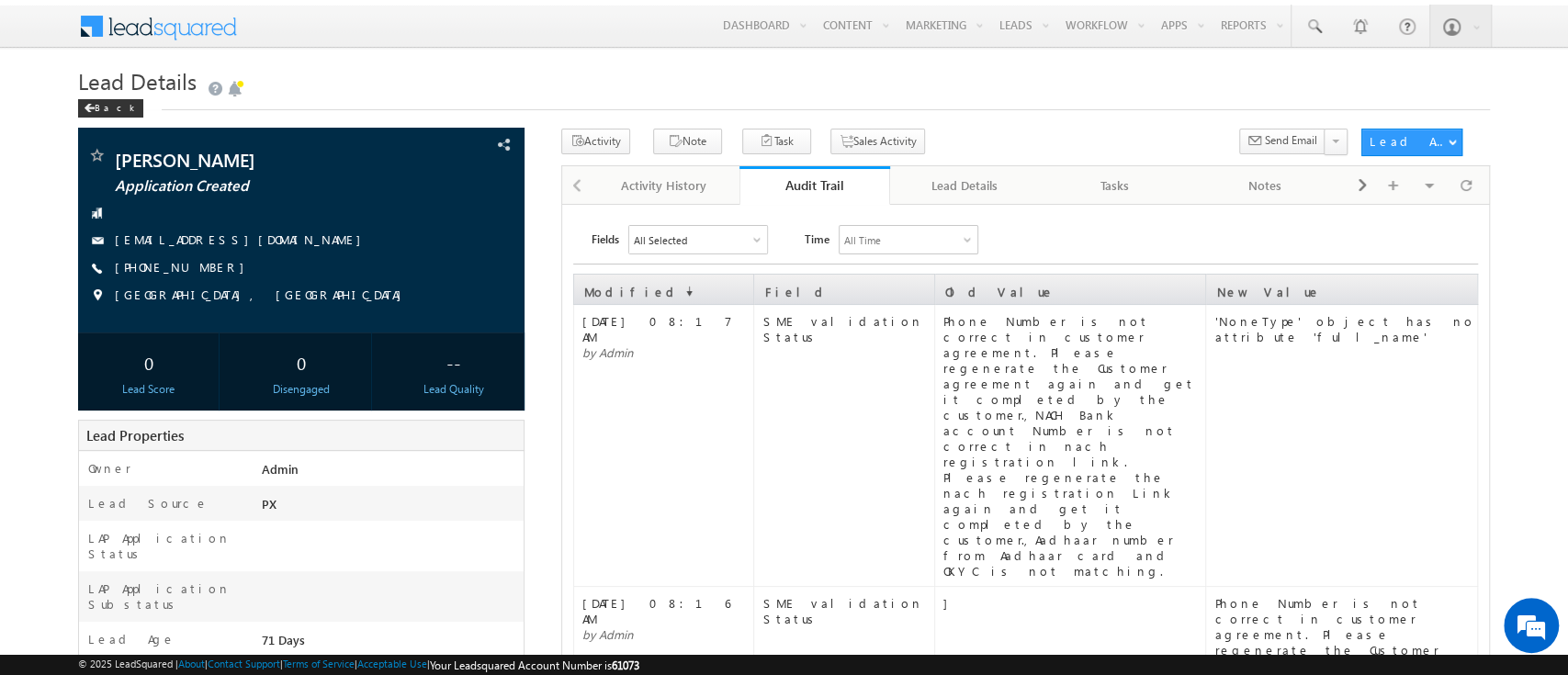
click at [1336, 317] on div "'NoneType' object has no attribute 'full_name'" at bounding box center [1344, 328] width 261 height 31
click at [954, 182] on div "Lead Details" at bounding box center [964, 185] width 119 height 22
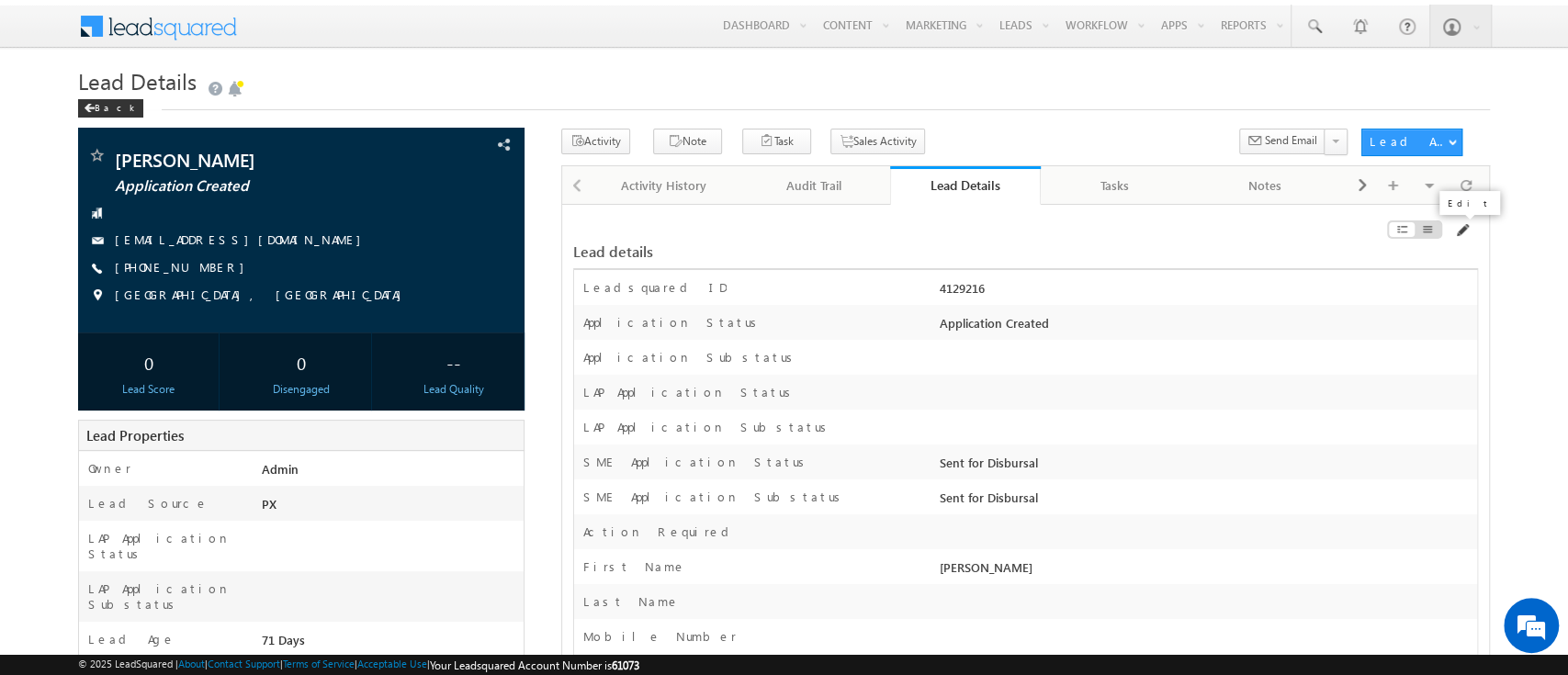
click at [1460, 233] on span at bounding box center [1460, 229] width 14 height 14
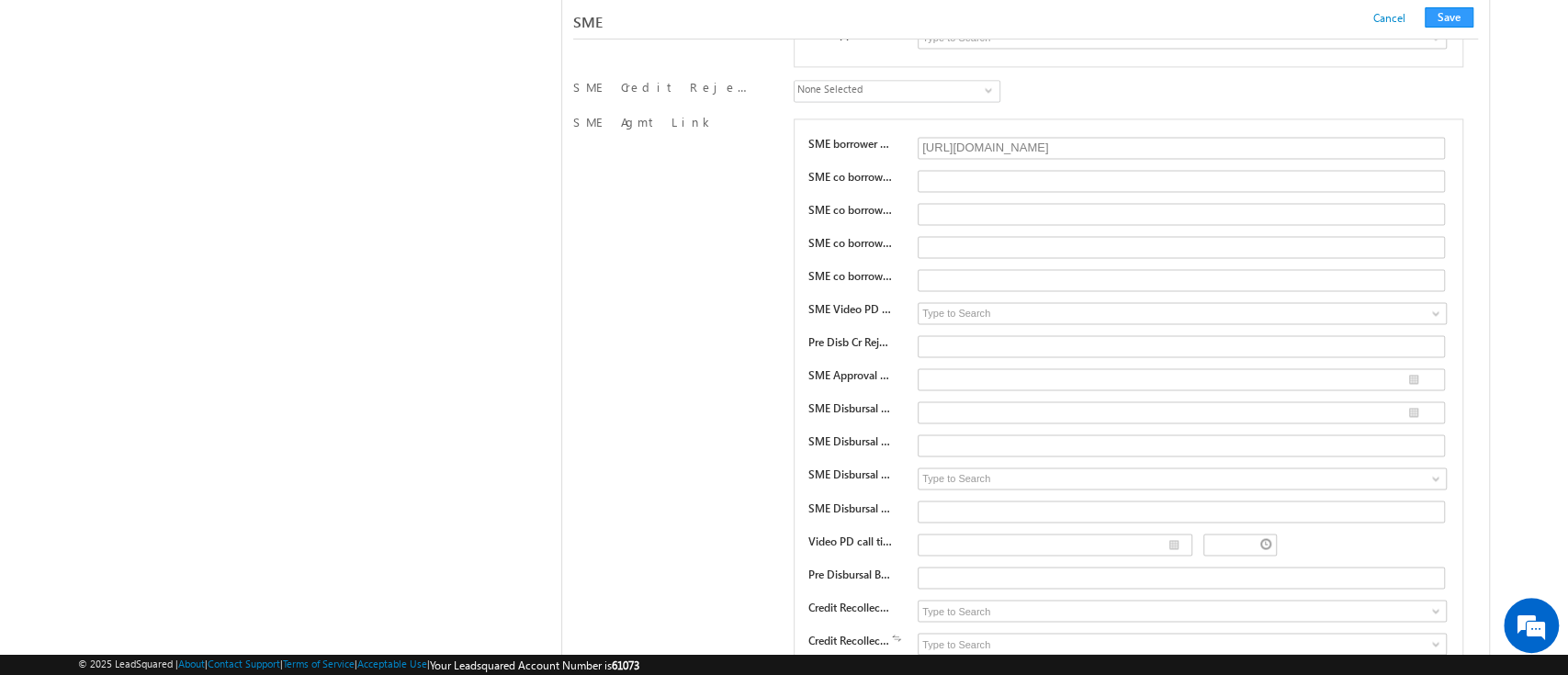
scroll to position [25341, 0]
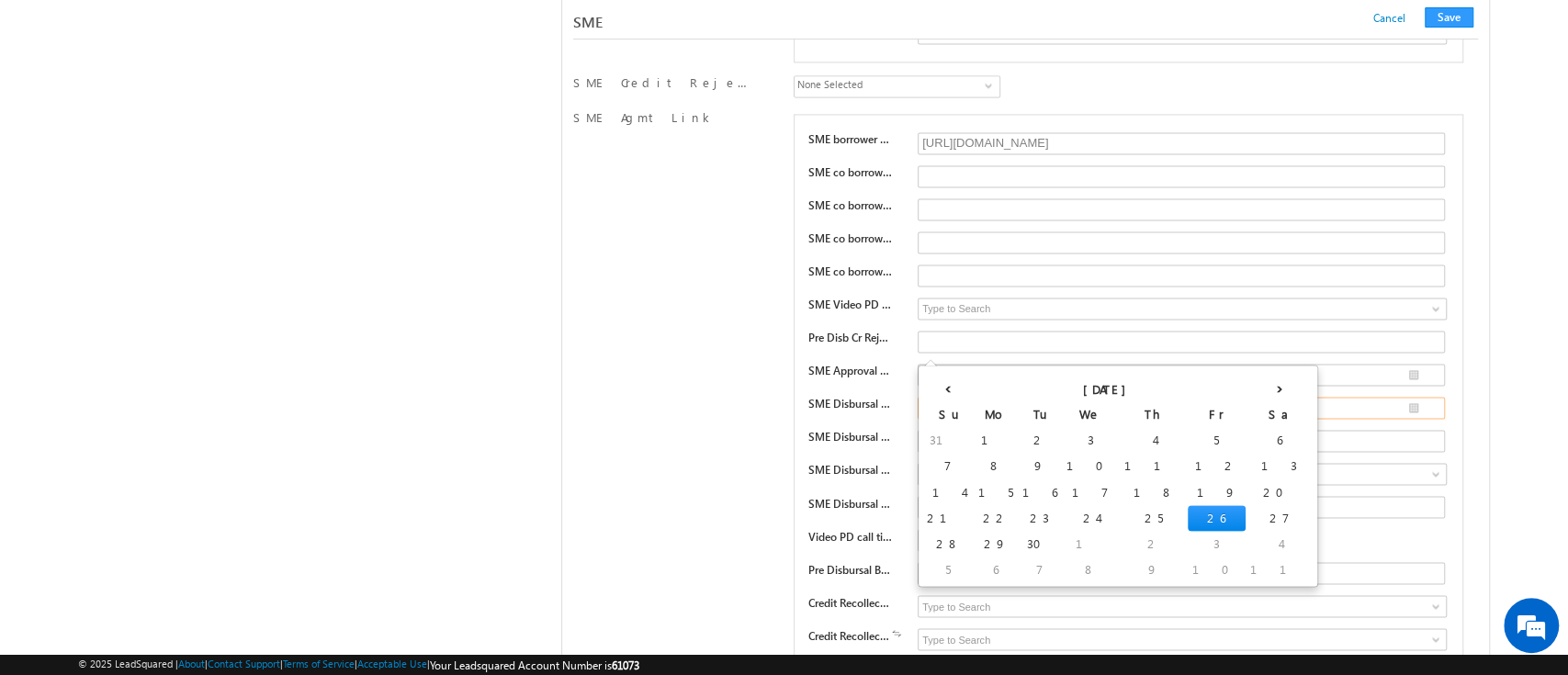
click at [1416, 396] on input "__/__/____" at bounding box center [1180, 407] width 527 height 22
click at [1187, 513] on td "26" at bounding box center [1216, 517] width 58 height 26
type input "09/26/2025"
click at [1449, 15] on button "Save" at bounding box center [1448, 17] width 49 height 20
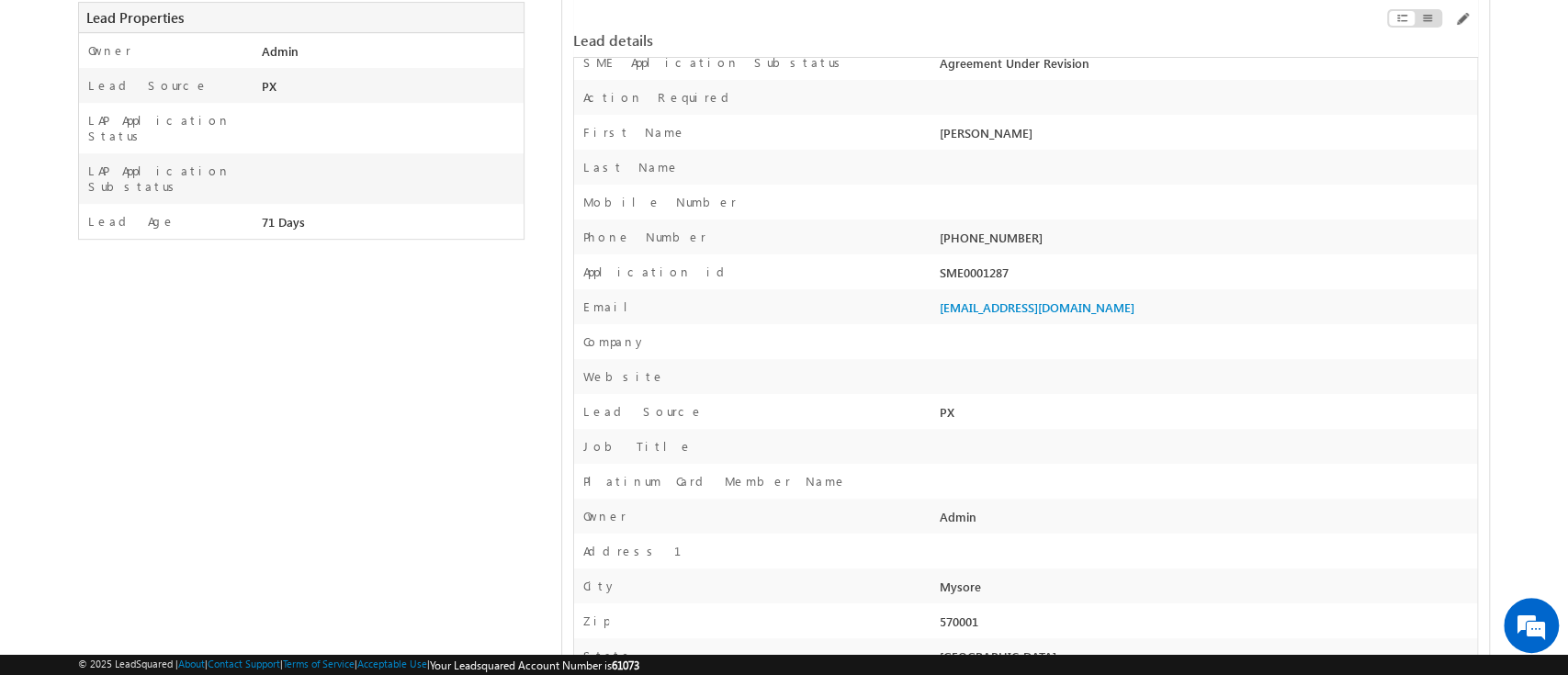
scroll to position [421, 0]
click at [979, 280] on div "SME0001287" at bounding box center [1205, 273] width 542 height 26
copy div "SME0001287"
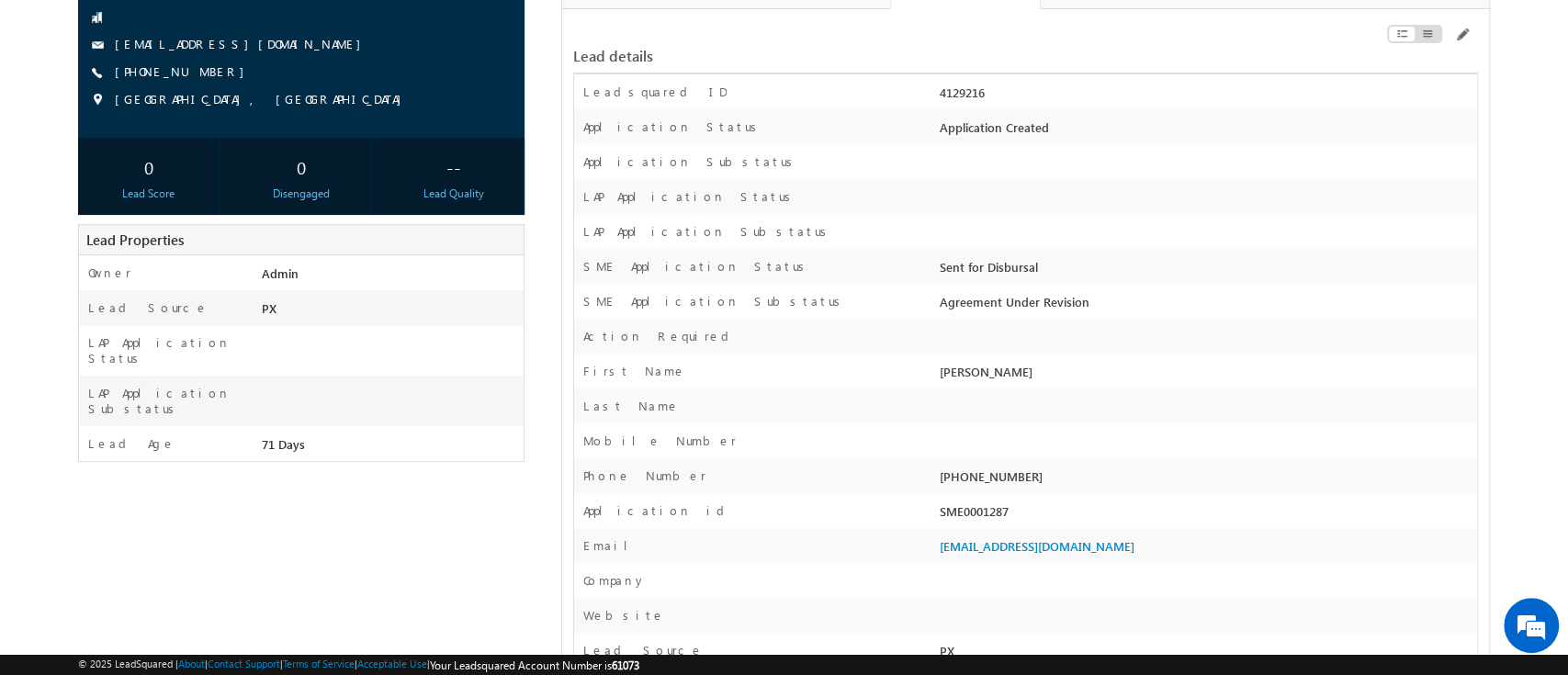
scroll to position [124, 0]
